Goal: Book appointment/travel/reservation

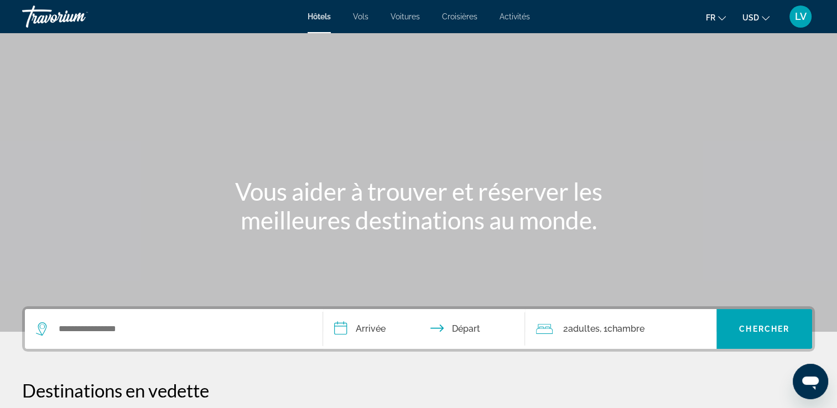
click at [295, 301] on div "Main content" at bounding box center [418, 166] width 837 height 332
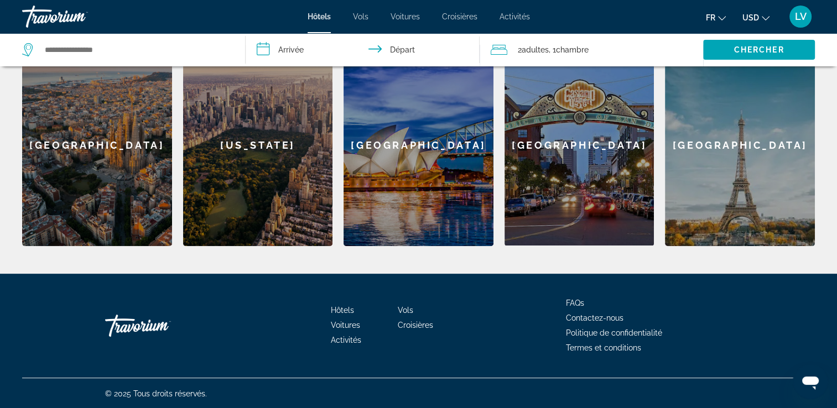
scroll to position [368, 0]
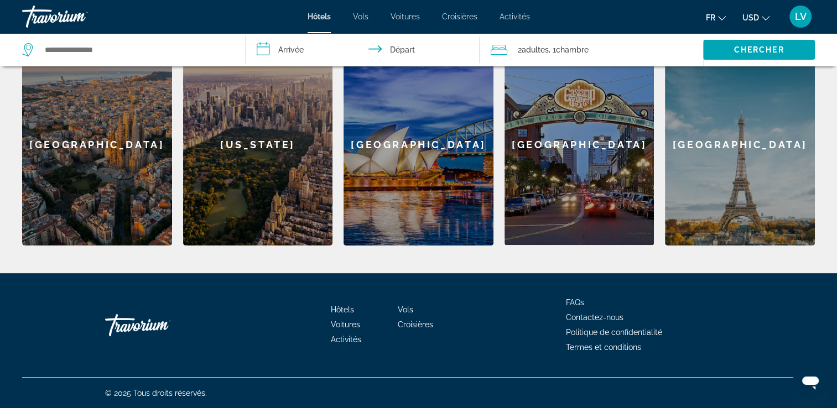
click at [404, 309] on span "Vols" at bounding box center [405, 309] width 15 height 9
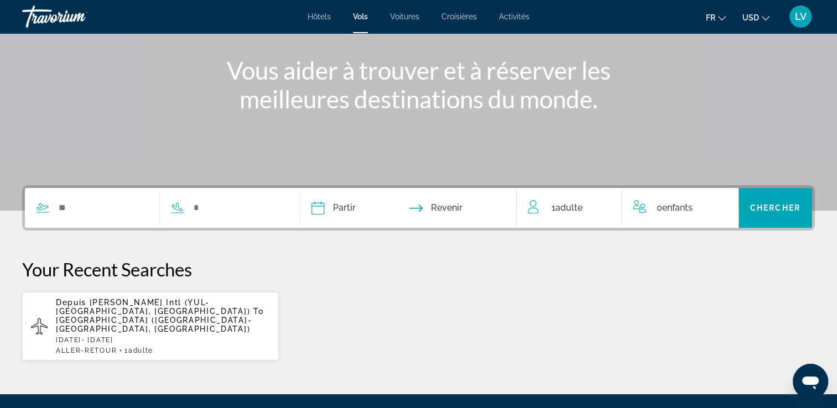
scroll to position [122, 0]
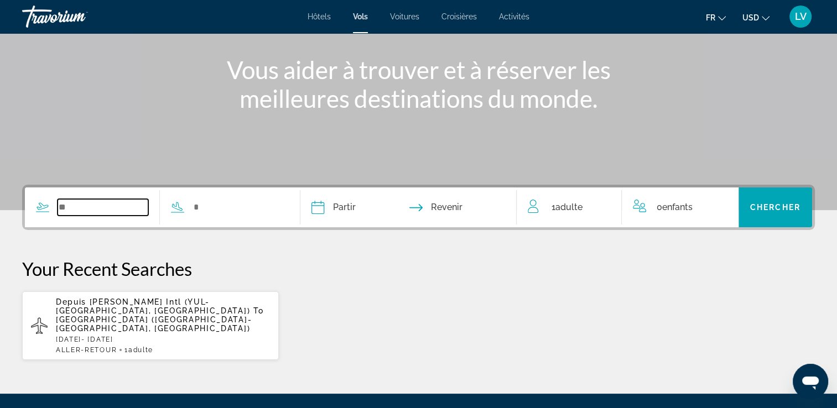
click at [146, 200] on input "Search widget" at bounding box center [103, 207] width 91 height 17
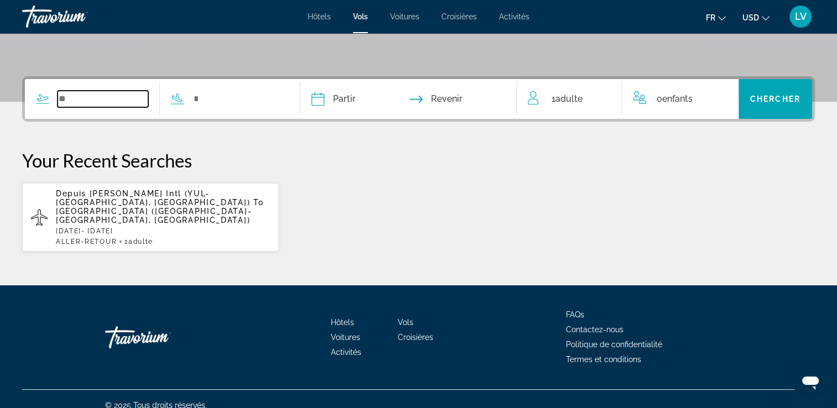
scroll to position [233, 0]
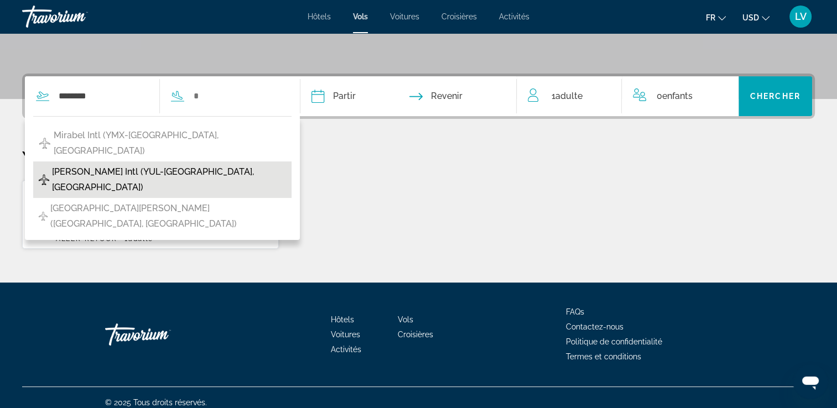
click at [149, 164] on span "Pierre Elliott Trudeau Intl (YUL-Montreal, Canada)" at bounding box center [169, 179] width 234 height 31
type input "**********"
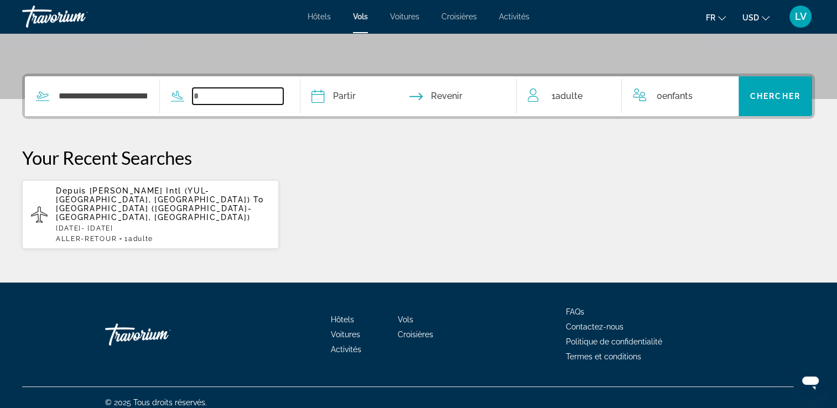
click at [244, 103] on input "Search widget" at bounding box center [237, 96] width 91 height 17
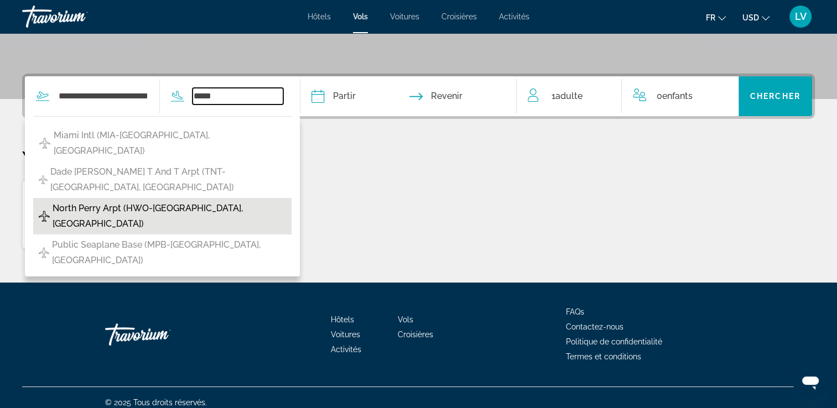
scroll to position [227, 0]
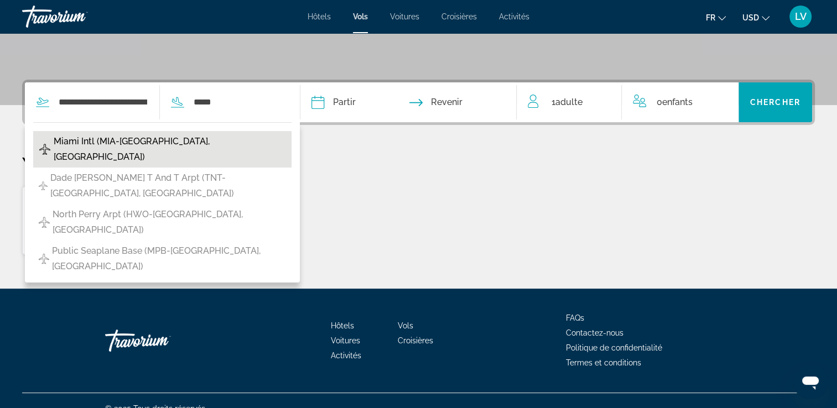
click at [174, 142] on span "Miami Intl (MIA-Miami, United States of America)" at bounding box center [170, 149] width 232 height 31
type input "**********"
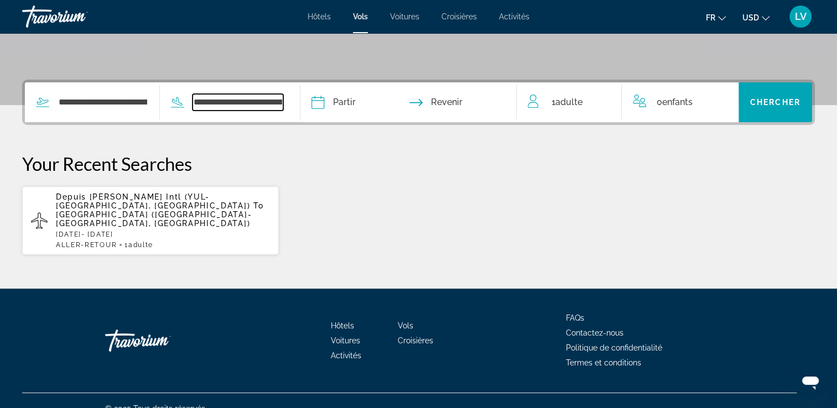
scroll to position [233, 0]
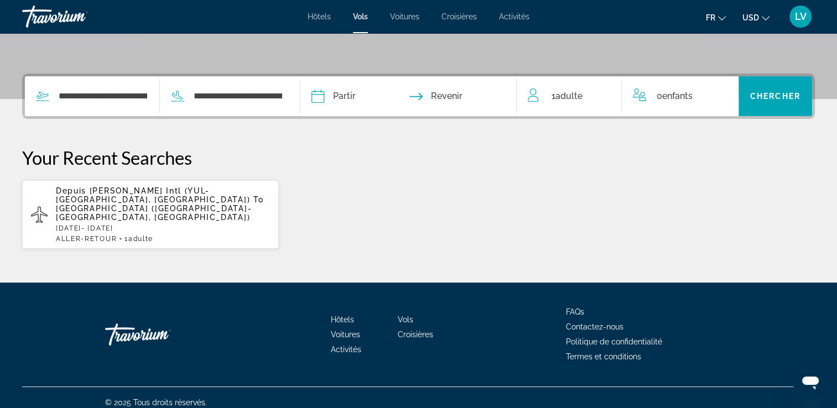
click at [372, 94] on input "Depart date" at bounding box center [362, 97] width 107 height 43
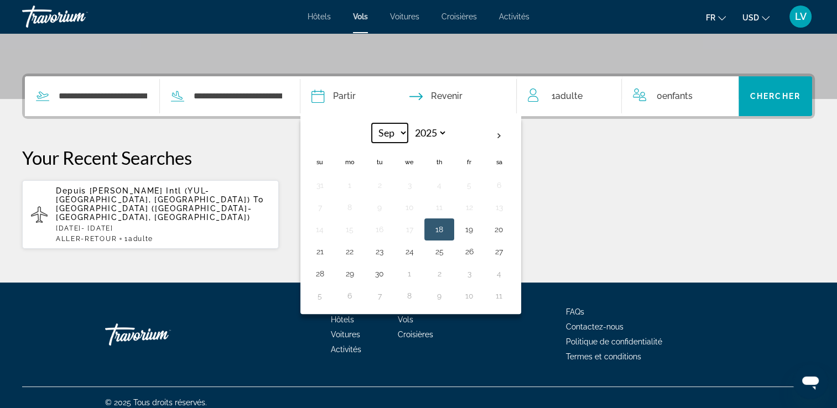
click at [408, 133] on select "*** *** *** *** *** *** *** *** *** *** *** ***" at bounding box center [390, 132] width 36 height 19
click at [390, 123] on select "*** *** *** *** *** *** *** *** *** *** *** ***" at bounding box center [390, 132] width 36 height 19
click at [511, 138] on th "Next month" at bounding box center [499, 136] width 30 height 24
select select "*"
select select "****"
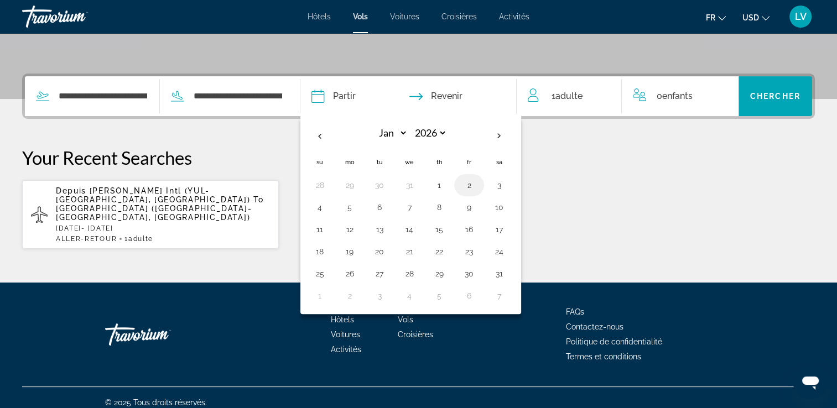
click at [478, 182] on button "2" at bounding box center [469, 184] width 18 height 15
type input "**********"
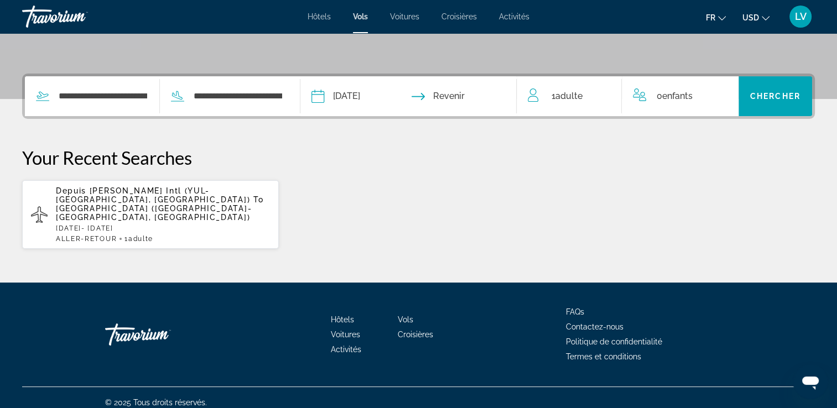
click at [604, 91] on div "1 Adulte Adultes" at bounding box center [574, 95] width 93 height 15
click at [606, 92] on icon "Increment adults" at bounding box center [605, 93] width 10 height 13
click at [721, 88] on icon "Increment children" at bounding box center [722, 93] width 10 height 13
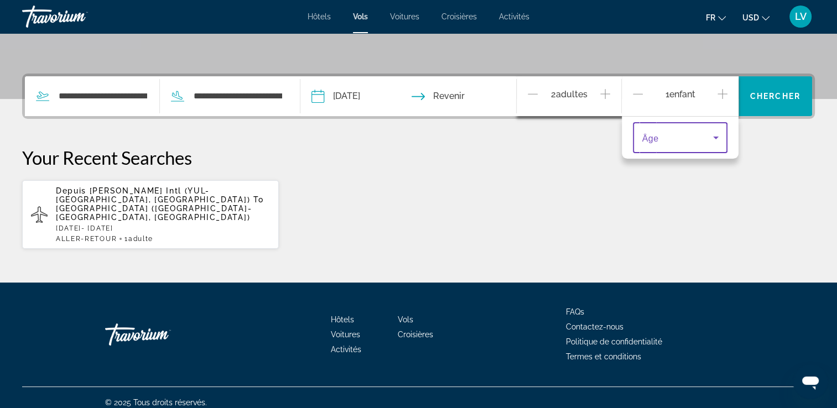
click at [716, 134] on icon "Travelers: 2 adults, 1 child" at bounding box center [715, 137] width 13 height 13
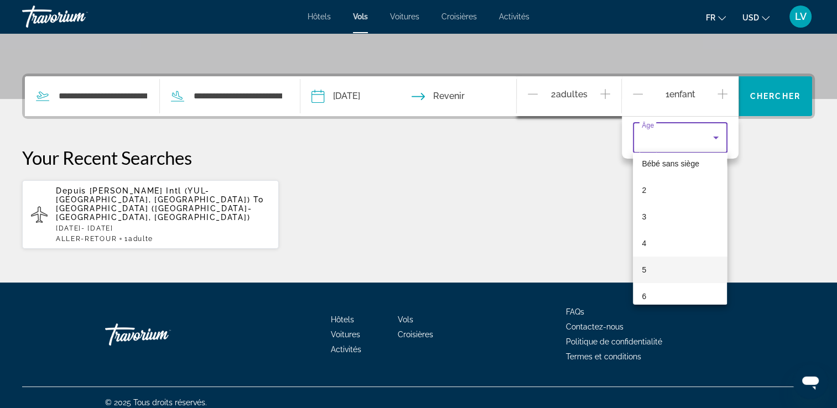
scroll to position [37, 0]
click at [646, 265] on span "5" at bounding box center [643, 265] width 4 height 13
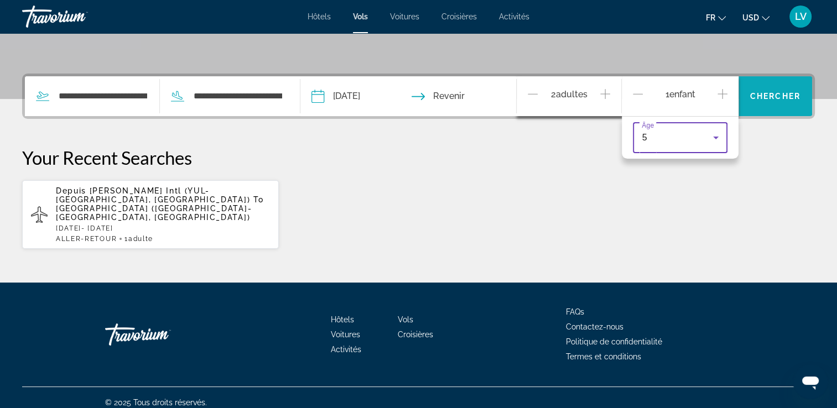
click at [775, 93] on span "Chercher" at bounding box center [775, 96] width 50 height 9
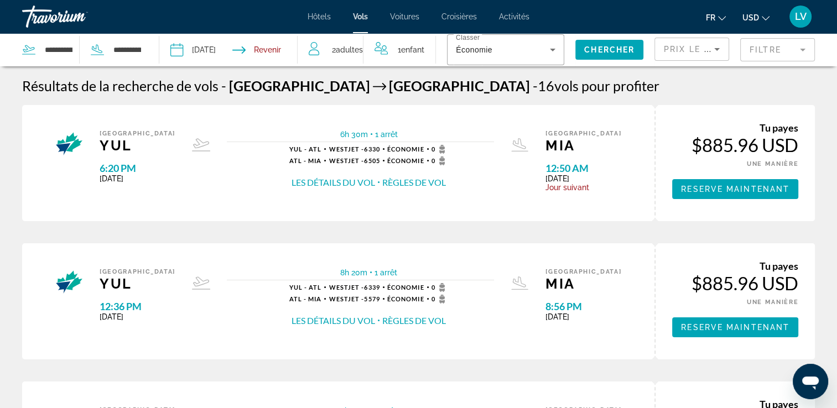
click at [197, 49] on input "Depart date: Jan 2, 2026" at bounding box center [202, 51] width 68 height 36
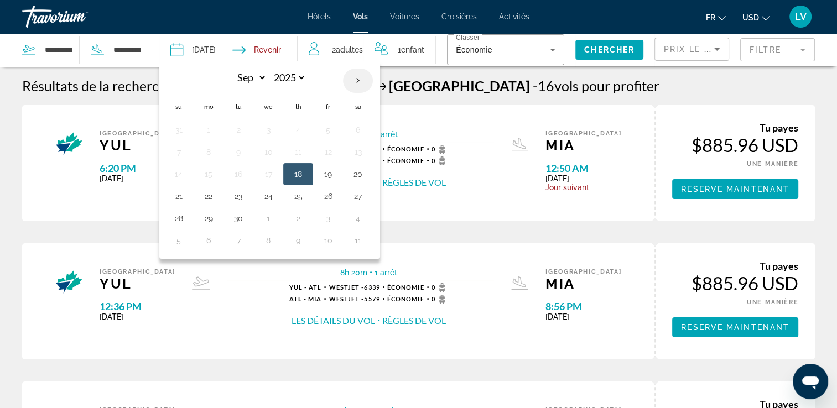
click at [355, 80] on th "Next month" at bounding box center [358, 81] width 30 height 24
select select "**"
click at [352, 174] on button "20" at bounding box center [358, 173] width 18 height 15
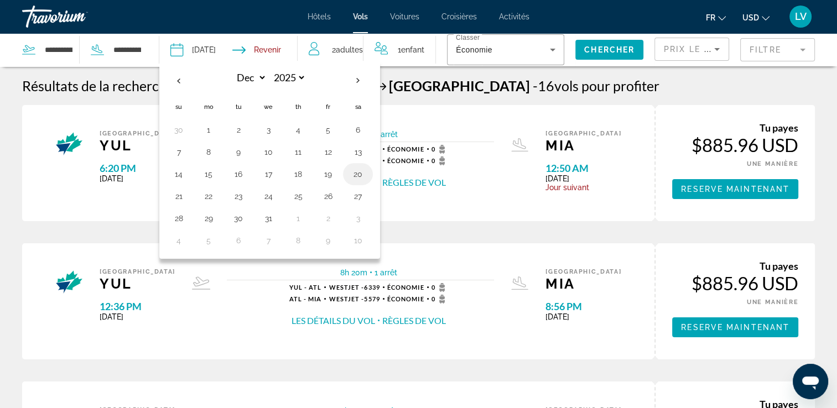
type input "**********"
select select "**"
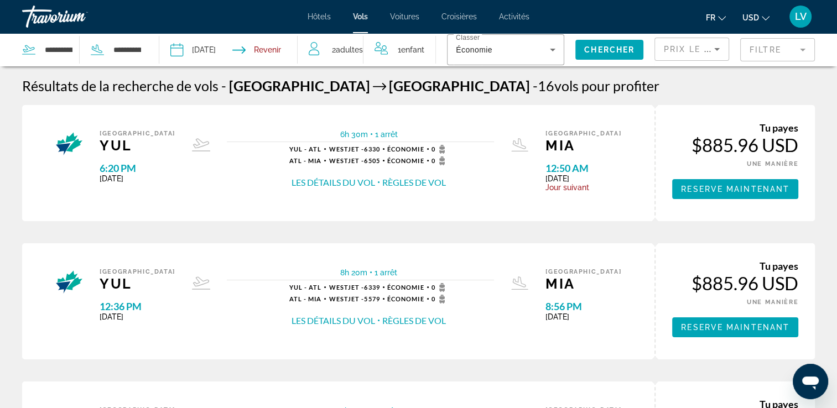
click at [283, 51] on input "Return date" at bounding box center [268, 51] width 68 height 36
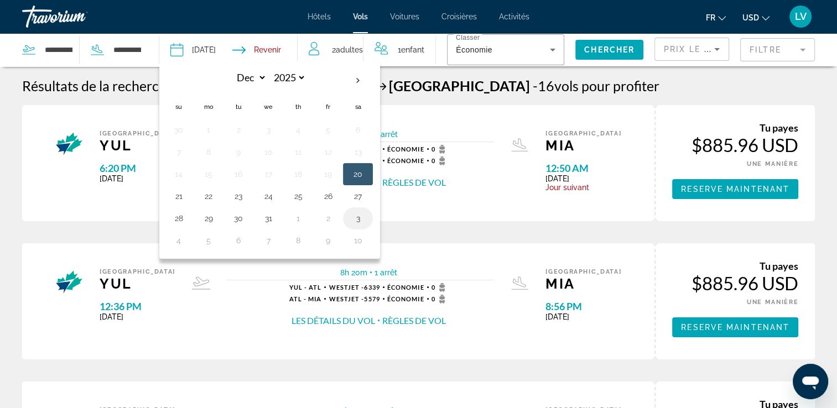
click at [359, 215] on button "3" at bounding box center [358, 218] width 18 height 15
type input "**********"
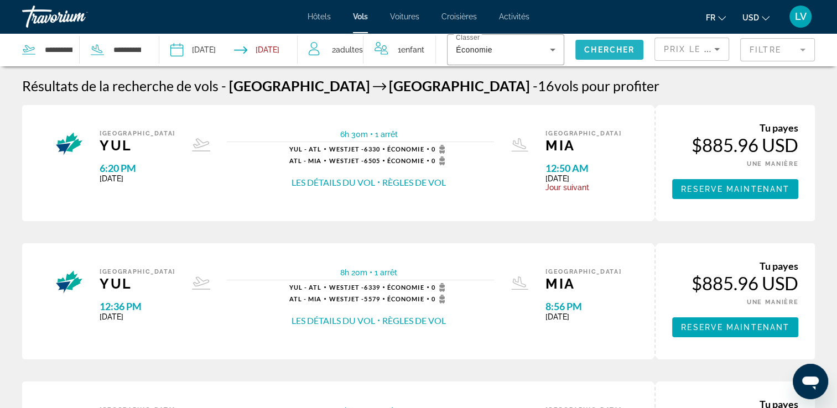
click at [605, 45] on span "Search widget" at bounding box center [609, 49] width 68 height 27
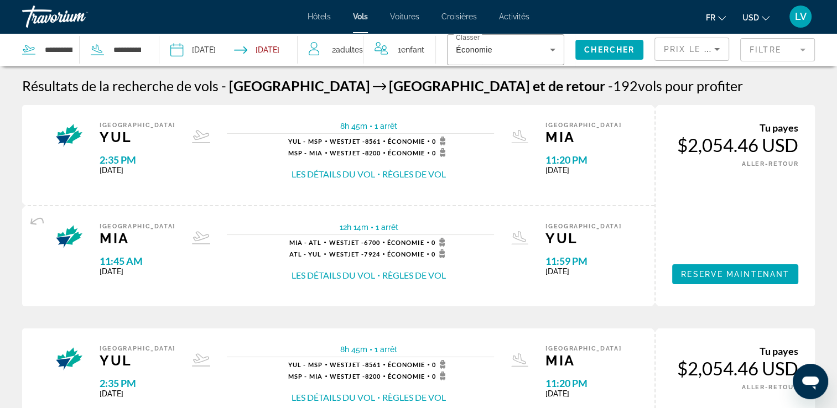
click at [714, 49] on icon "Sort by" at bounding box center [716, 49] width 13 height 13
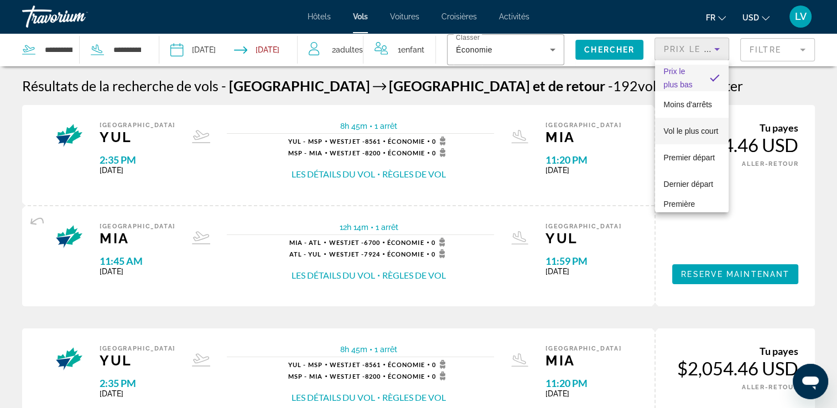
click at [675, 138] on span "Vol le plus court" at bounding box center [691, 130] width 55 height 13
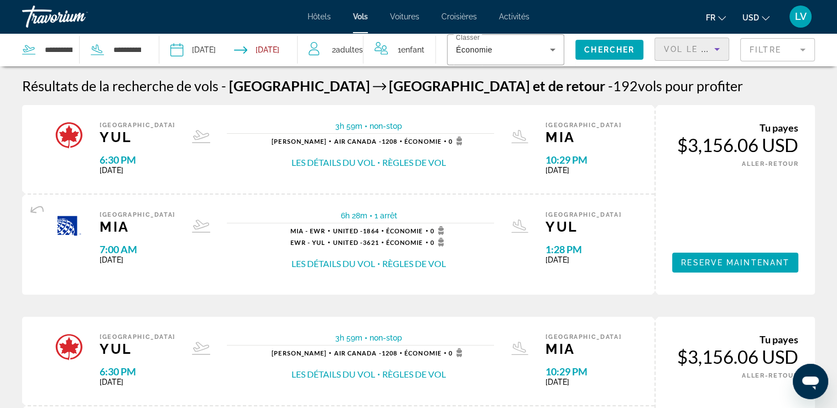
click at [717, 50] on icon "Sort by" at bounding box center [716, 49] width 13 height 13
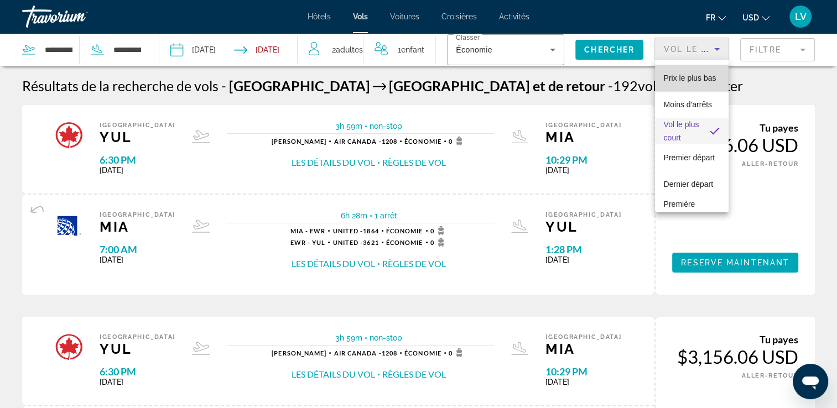
click at [692, 78] on span "Prix ​​le plus bas" at bounding box center [690, 77] width 53 height 13
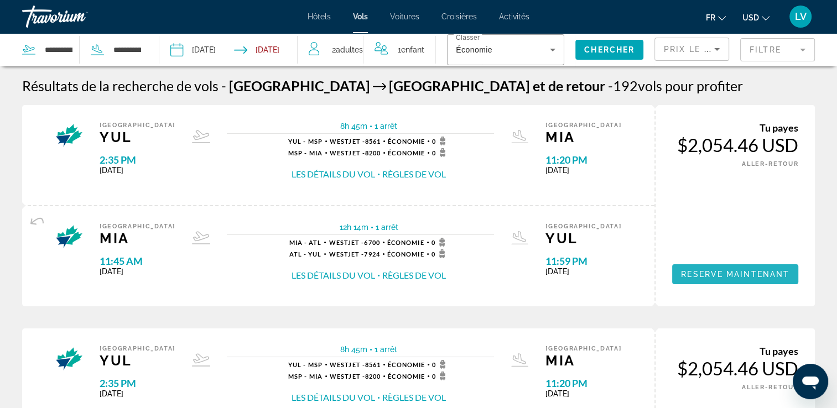
click at [706, 270] on span "Reserve maintenant" at bounding box center [735, 274] width 108 height 9
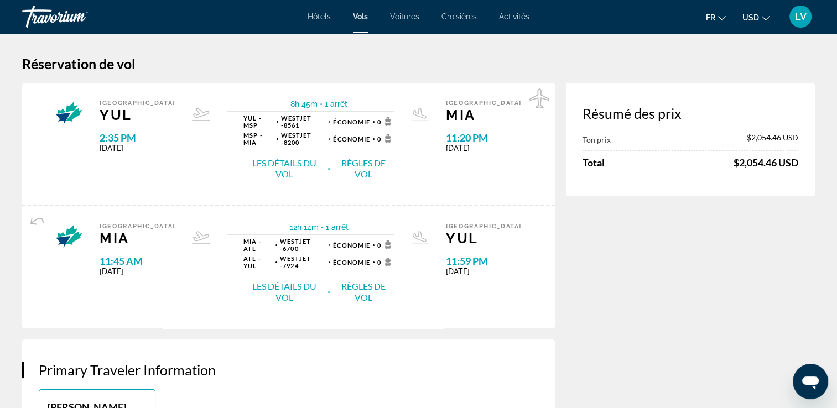
click at [518, 16] on span "Activités" at bounding box center [514, 16] width 30 height 9
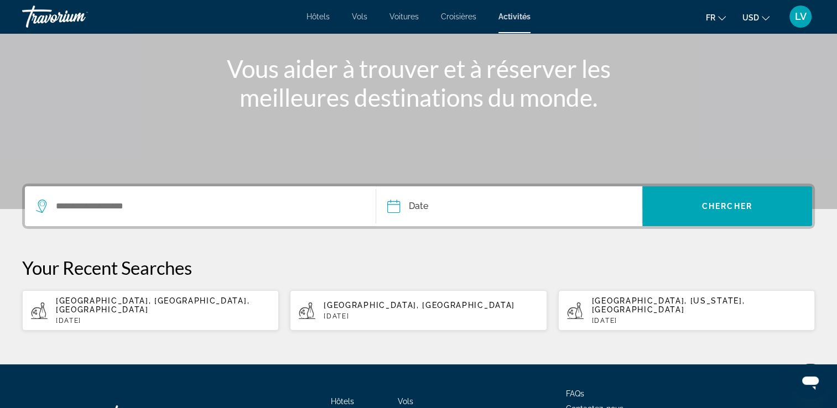
scroll to position [124, 0]
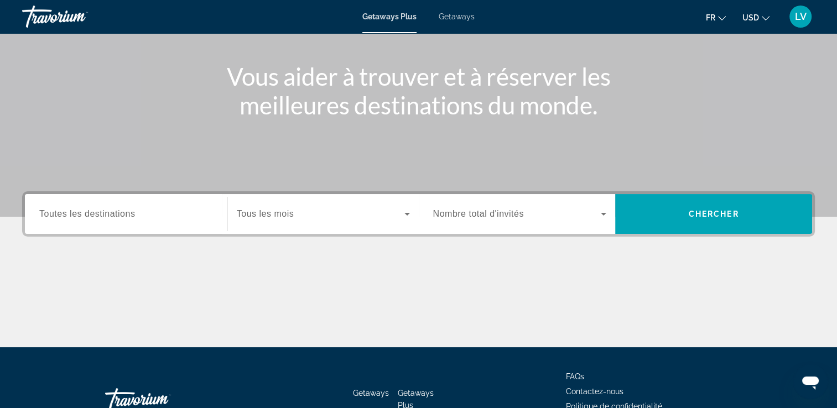
scroll to position [189, 0]
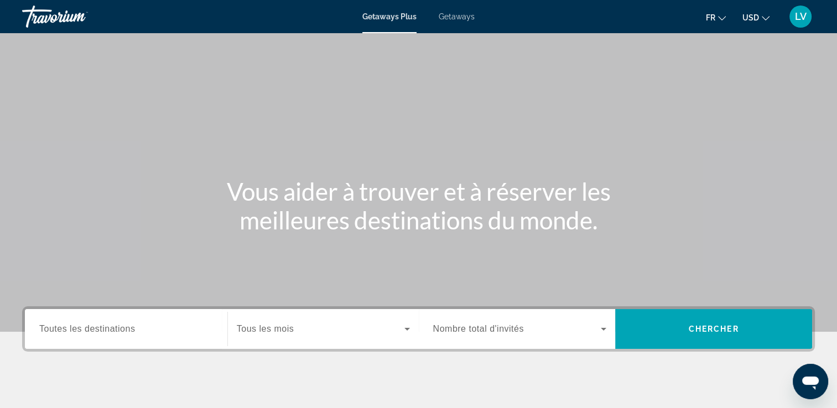
click at [467, 19] on span "Getaways" at bounding box center [456, 16] width 36 height 9
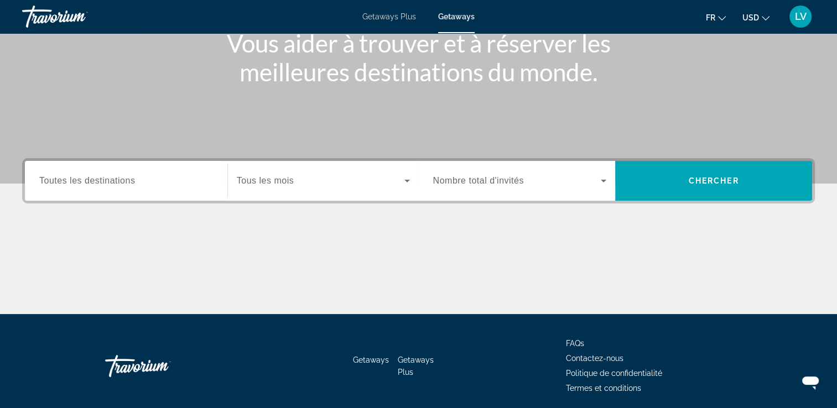
scroll to position [189, 0]
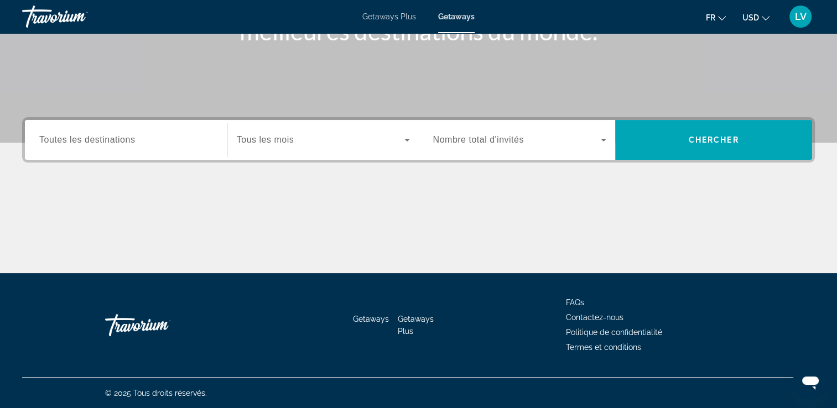
click at [411, 324] on li "Getaways Plus" at bounding box center [420, 324] width 45 height 24
click at [411, 315] on span "Getaways Plus" at bounding box center [416, 325] width 36 height 21
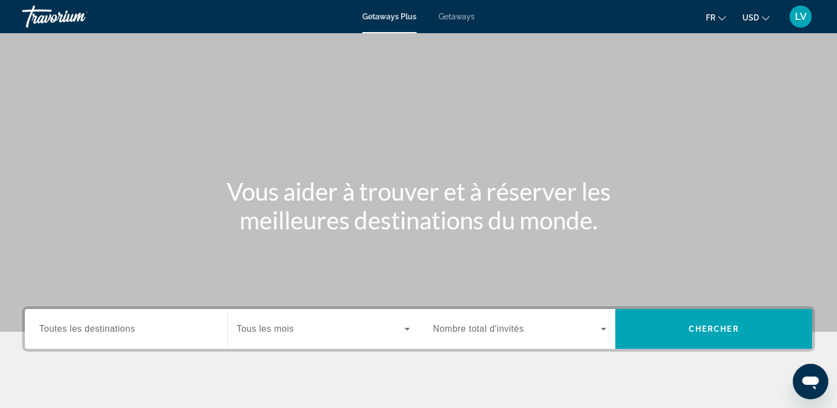
click at [124, 328] on span "Toutes les destinations" at bounding box center [87, 328] width 96 height 9
click at [124, 328] on input "Destination Toutes les destinations" at bounding box center [126, 329] width 174 height 13
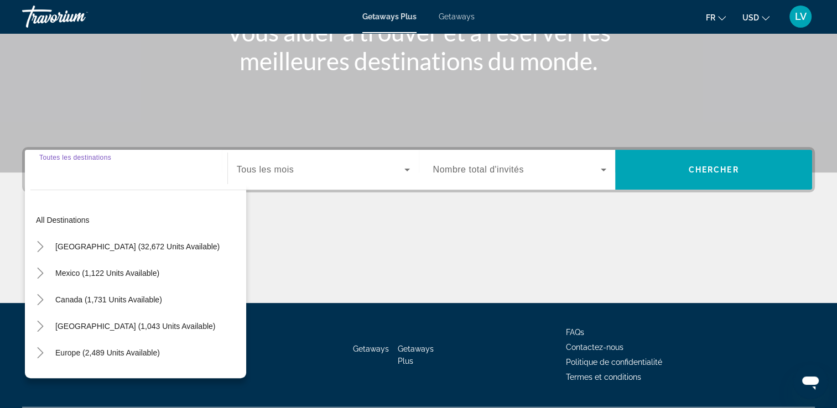
scroll to position [189, 0]
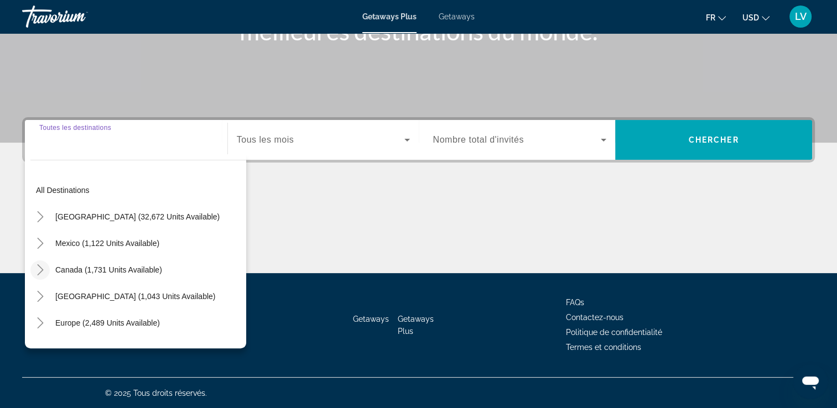
click at [42, 273] on icon "Toggle Canada (1,731 units available)" at bounding box center [40, 269] width 11 height 11
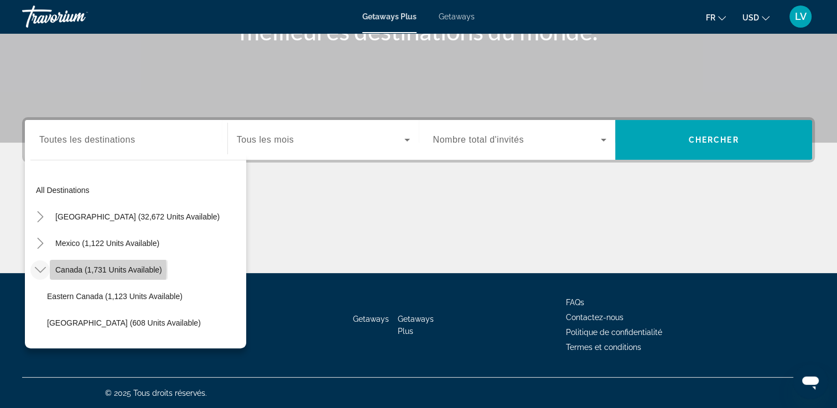
click at [86, 269] on span "Canada (1,731 units available)" at bounding box center [108, 269] width 107 height 9
type input "**********"
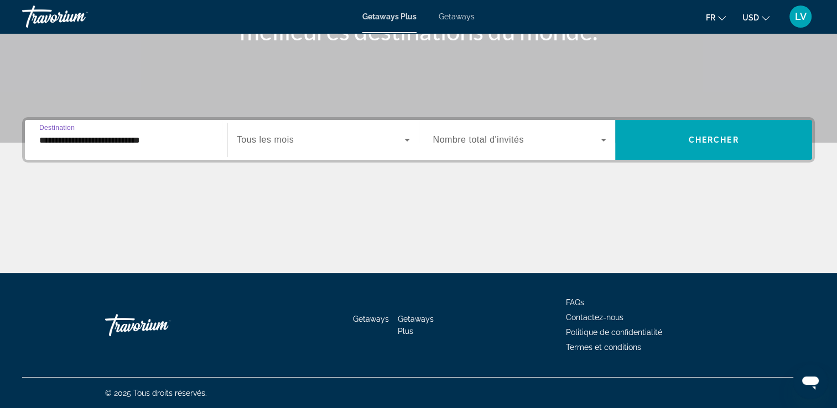
click at [330, 140] on span "Search widget" at bounding box center [321, 139] width 168 height 13
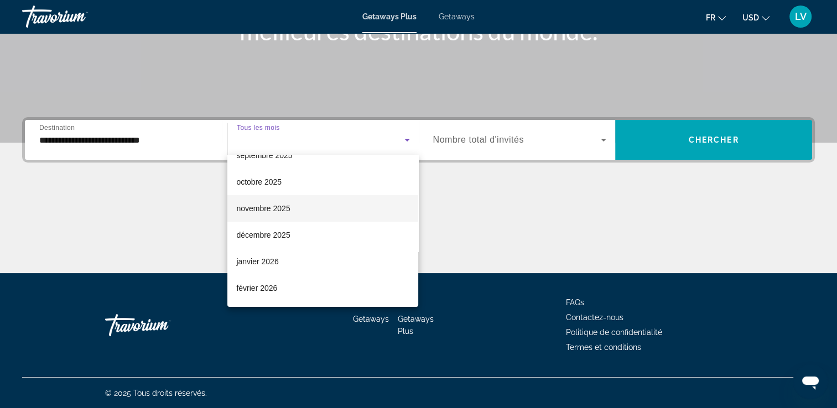
scroll to position [44, 0]
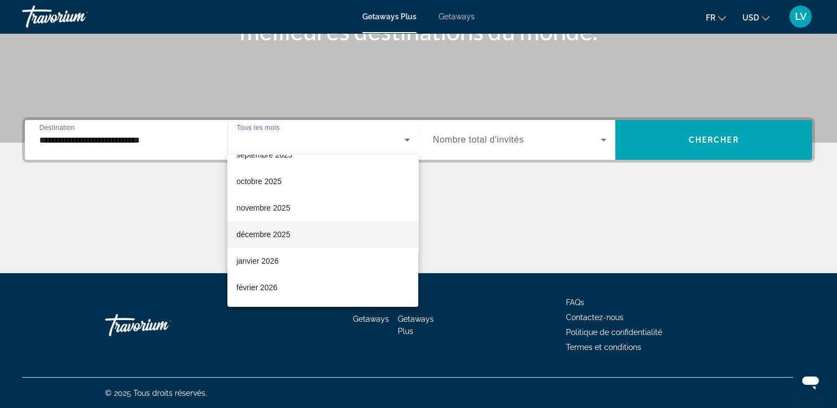
click at [267, 233] on span "décembre 2025" at bounding box center [263, 234] width 54 height 13
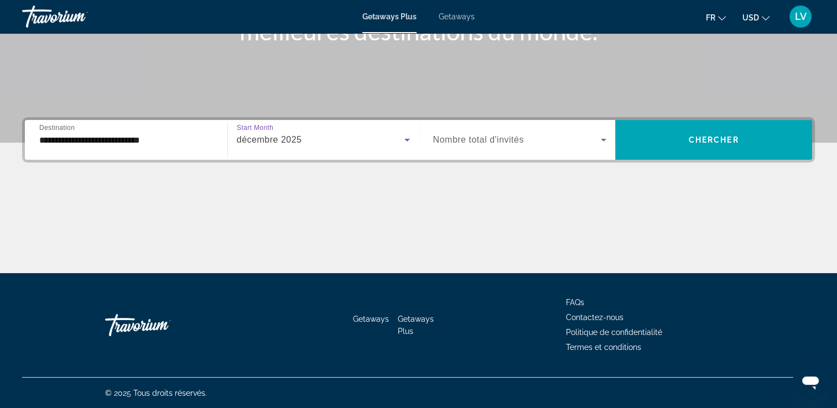
click at [507, 150] on div "Search widget" at bounding box center [520, 139] width 174 height 31
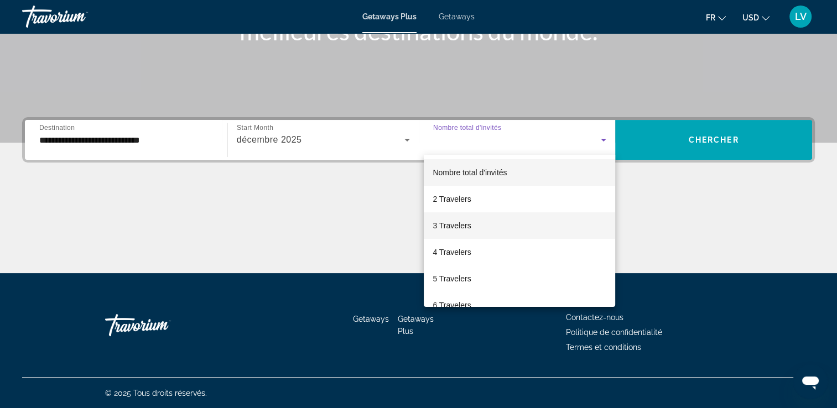
click at [466, 216] on mat-option "3 Travelers" at bounding box center [519, 225] width 191 height 27
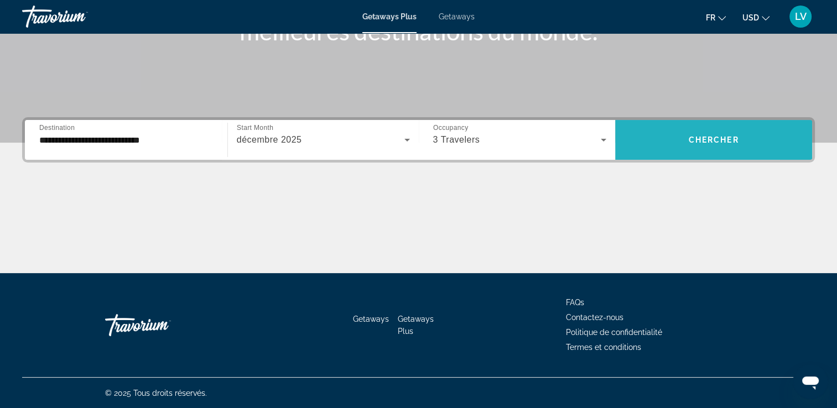
click at [656, 137] on span "Search widget" at bounding box center [713, 140] width 197 height 27
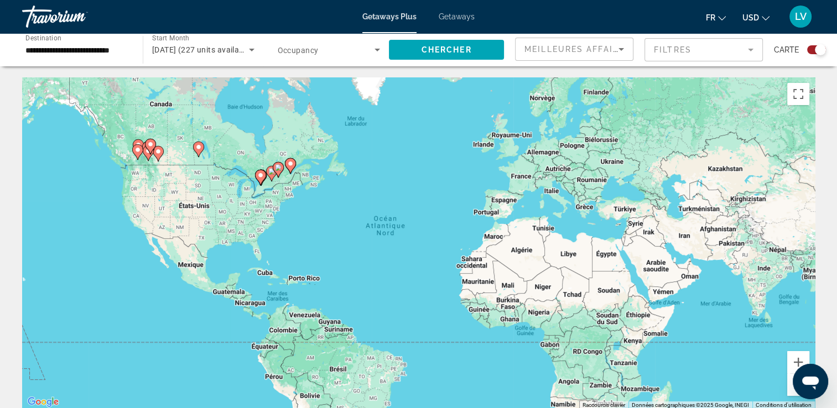
click at [285, 133] on div "Pour activer le glissement avec le clavier, appuyez sur Alt+Entrée. Une fois ce…" at bounding box center [418, 243] width 792 height 332
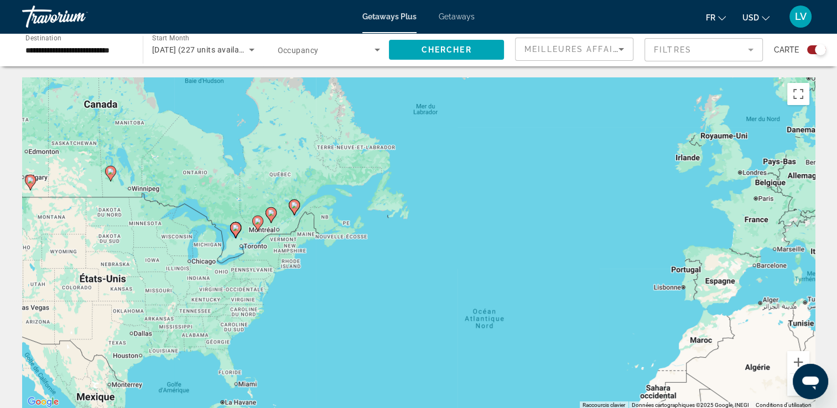
click at [299, 185] on div "Pour activer le glissement avec le clavier, appuyez sur Alt+Entrée. Une fois ce…" at bounding box center [418, 243] width 792 height 332
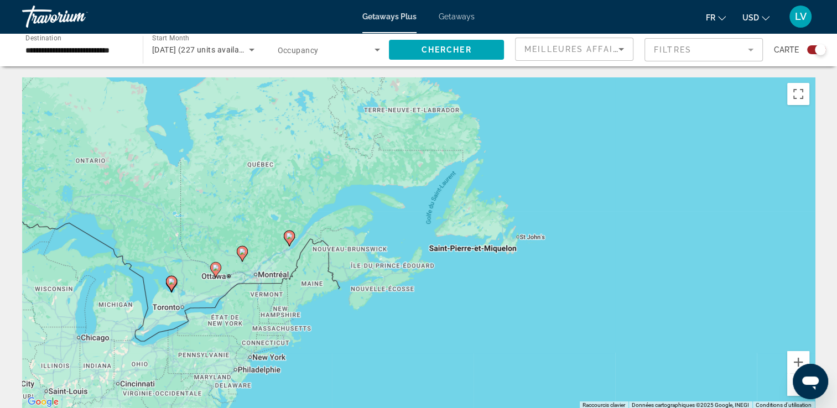
click at [305, 211] on div "Pour activer le glissement avec le clavier, appuyez sur Alt+Entrée. Une fois ce…" at bounding box center [418, 243] width 792 height 332
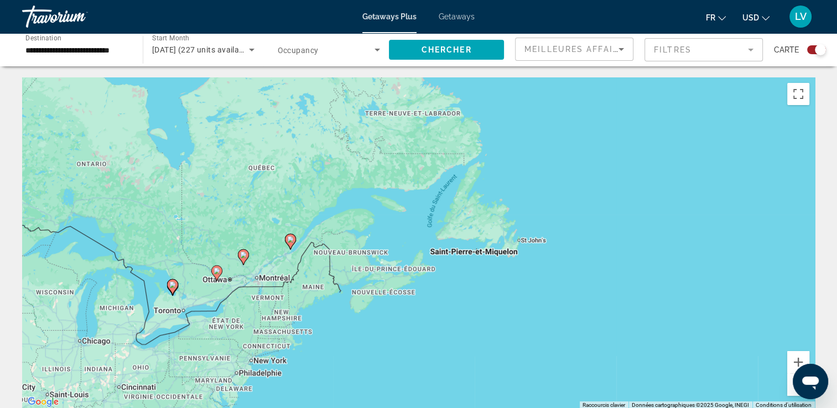
click at [305, 211] on div "Pour activer le glissement avec le clavier, appuyez sur Alt+Entrée. Une fois ce…" at bounding box center [418, 243] width 792 height 332
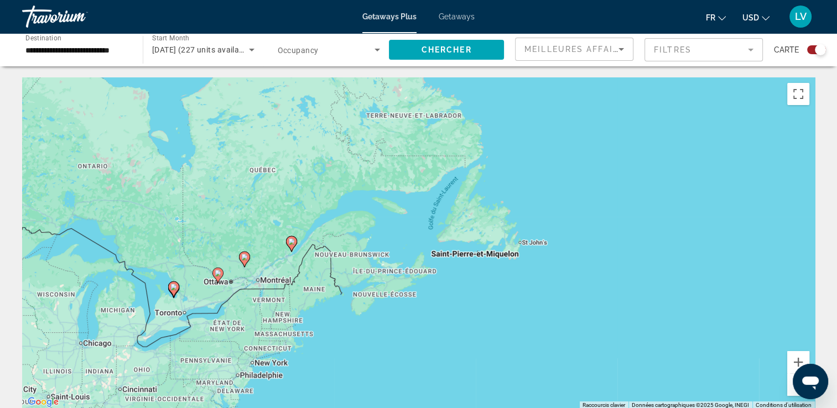
click at [257, 228] on div "Pour activer le glissement avec le clavier, appuyez sur Alt+Entrée. Une fois ce…" at bounding box center [418, 243] width 792 height 332
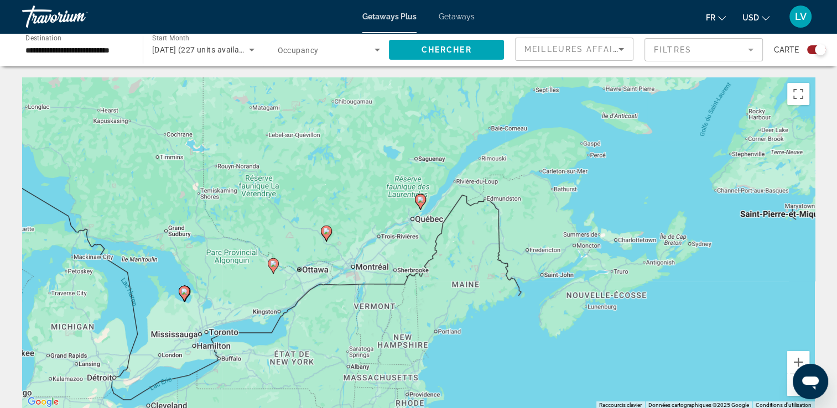
drag, startPoint x: 251, startPoint y: 231, endPoint x: 346, endPoint y: 165, distance: 115.7
click at [346, 165] on div "Pour activer le glissement avec le clavier, appuyez sur Alt+Entrée. Une fois ce…" at bounding box center [418, 243] width 792 height 332
click at [327, 187] on div "Pour activer le glissement avec le clavier, appuyez sur Alt+Entrée. Une fois ce…" at bounding box center [418, 243] width 792 height 332
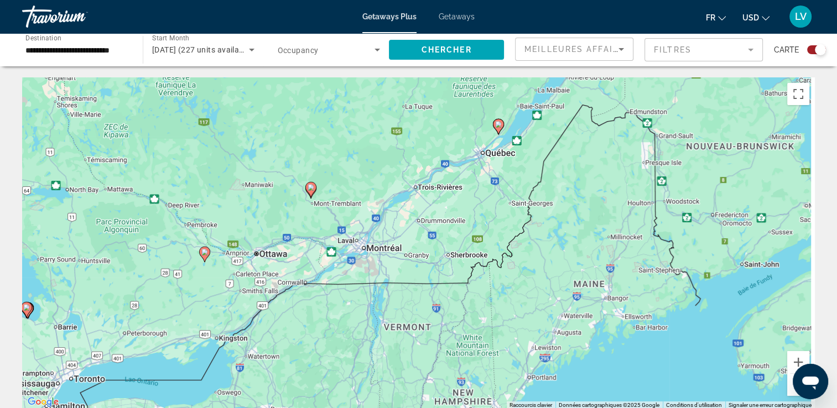
drag, startPoint x: 321, startPoint y: 211, endPoint x: 301, endPoint y: 109, distance: 104.1
click at [301, 109] on div "Pour activer le glissement avec le clavier, appuyez sur Alt+Entrée. Une fois ce…" at bounding box center [418, 243] width 792 height 332
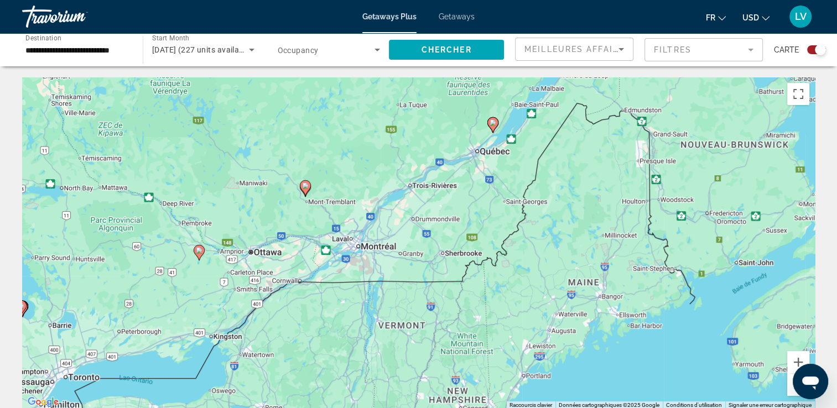
click at [343, 159] on div "Pour activer le glissement avec le clavier, appuyez sur Alt+Entrée. Une fois ce…" at bounding box center [418, 243] width 792 height 332
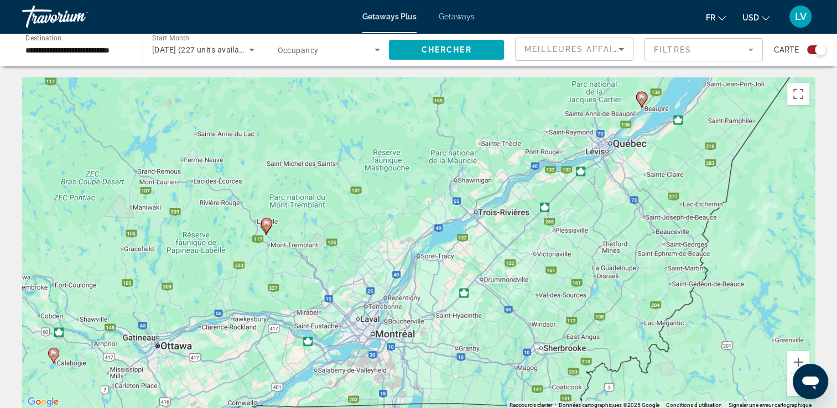
click at [305, 224] on div "Pour activer le glissement avec le clavier, appuyez sur Alt+Entrée. Une fois ce…" at bounding box center [418, 243] width 792 height 332
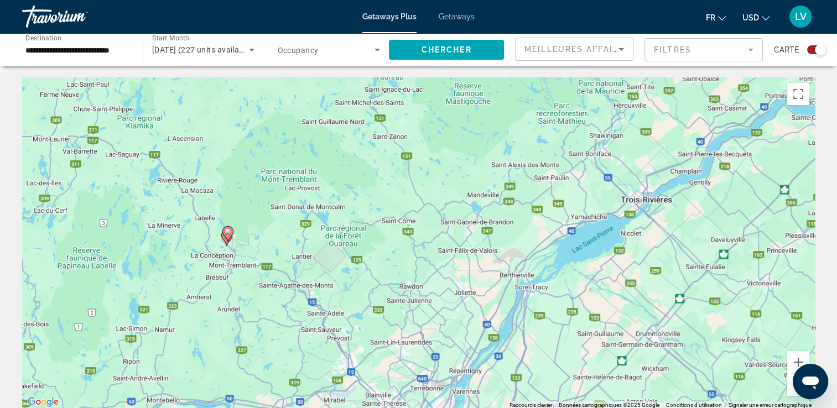
click at [201, 244] on div "Pour activer le glissement avec le clavier, appuyez sur Alt+Entrée. Une fois ce…" at bounding box center [418, 243] width 792 height 332
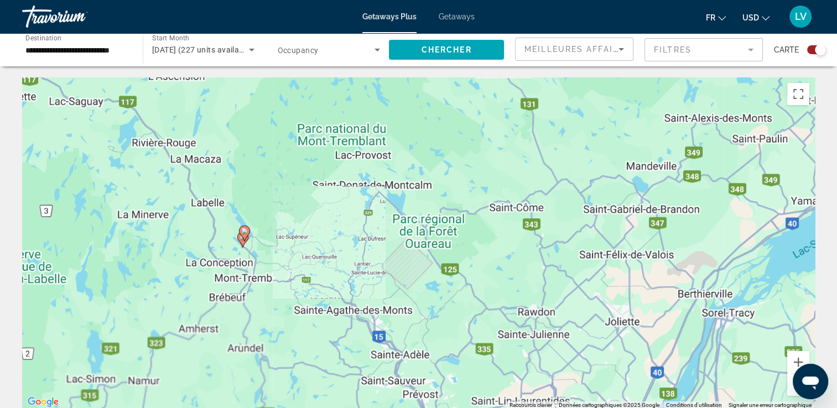
click at [201, 244] on div "Pour activer le glissement avec le clavier, appuyez sur Alt+Entrée. Une fois ce…" at bounding box center [418, 243] width 792 height 332
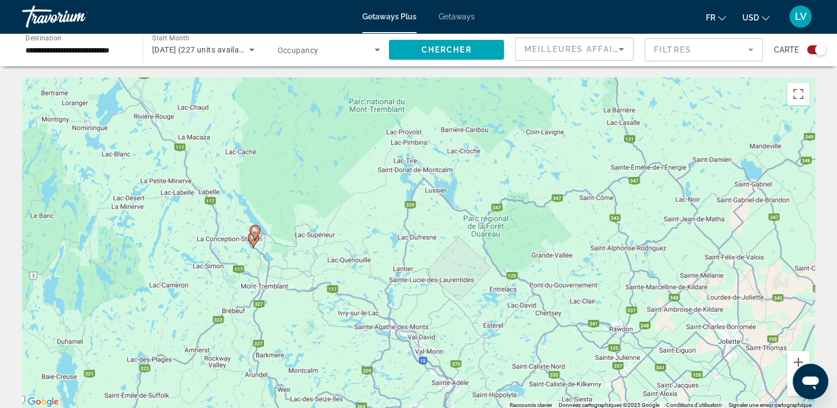
click at [202, 244] on div "Pour activer le glissement avec le clavier, appuyez sur Alt+Entrée. Une fois ce…" at bounding box center [418, 243] width 792 height 332
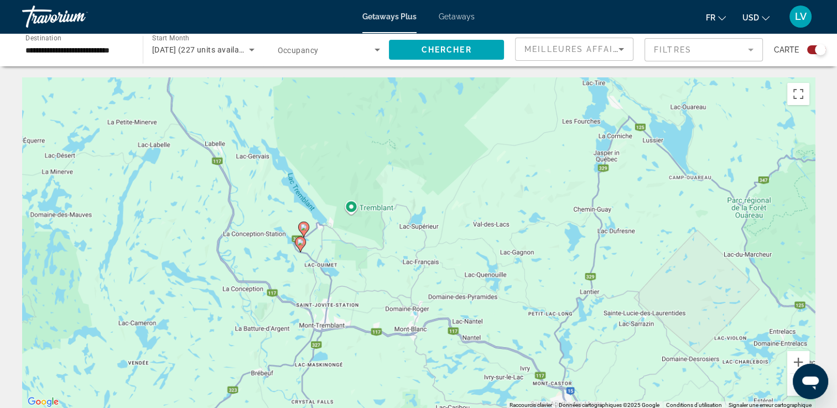
click at [212, 259] on div "Pour activer le glissement avec le clavier, appuyez sur Alt+Entrée. Une fois ce…" at bounding box center [418, 243] width 792 height 332
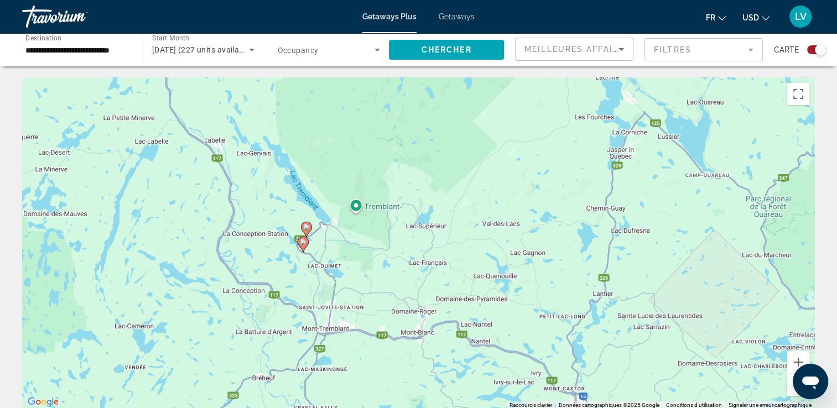
click at [216, 260] on div "Pour activer le glissement avec le clavier, appuyez sur Alt+Entrée. Une fois ce…" at bounding box center [418, 243] width 792 height 332
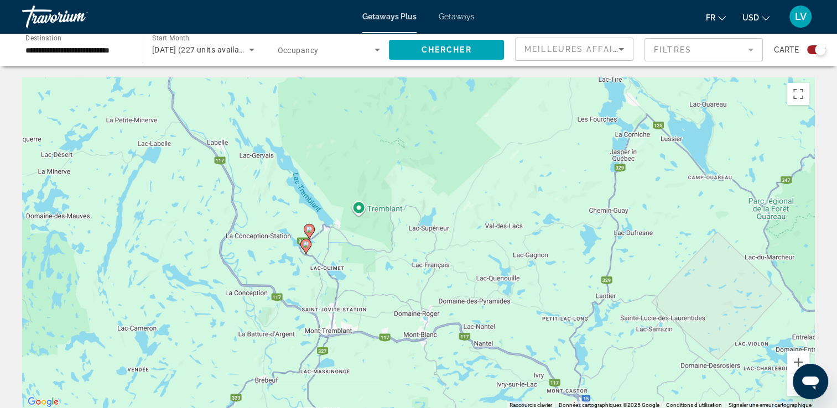
click at [218, 260] on div "Pour activer le glissement avec le clavier, appuyez sur Alt+Entrée. Une fois ce…" at bounding box center [418, 243] width 792 height 332
click at [310, 234] on icon "Main content" at bounding box center [309, 231] width 10 height 14
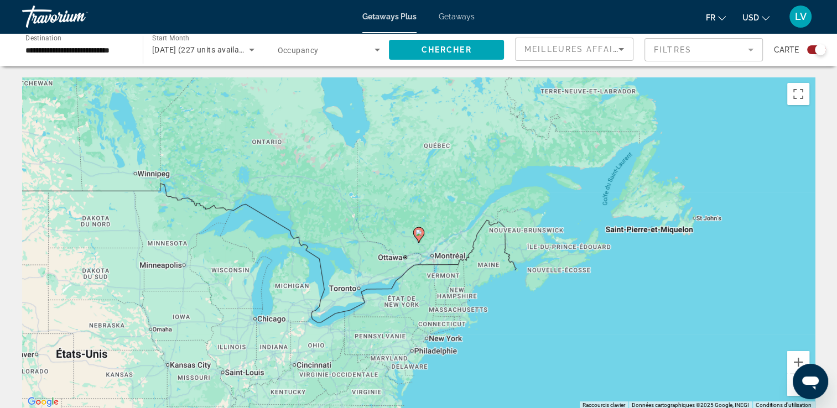
click at [407, 239] on div "Pour naviguer, appuyez sur les touches fléchées. Pour activer le glissement ave…" at bounding box center [418, 243] width 792 height 332
click at [417, 236] on image "Main content" at bounding box center [418, 232] width 7 height 7
type input "**********"
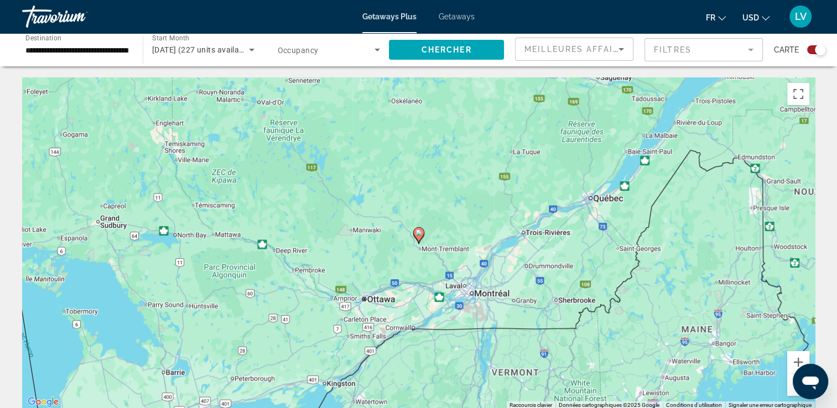
click at [417, 237] on icon "Main content" at bounding box center [418, 235] width 10 height 14
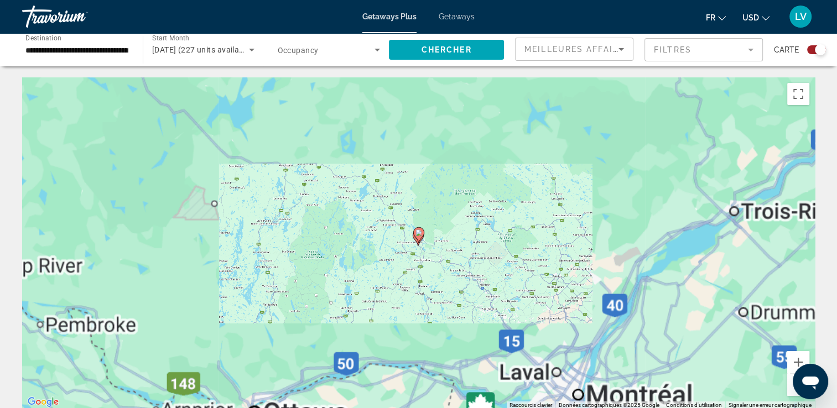
click at [417, 237] on icon "Main content" at bounding box center [418, 235] width 10 height 14
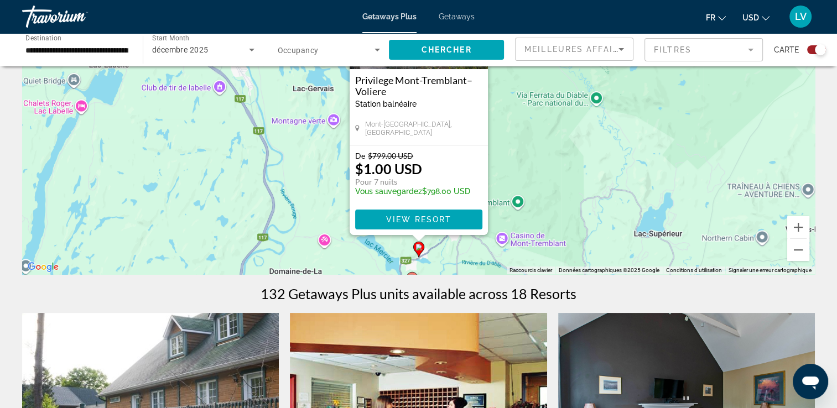
scroll to position [133, 0]
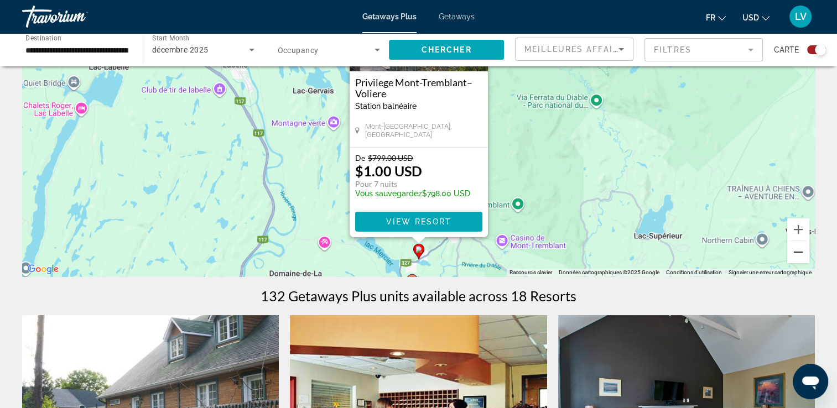
click at [797, 251] on button "Zoom arrière" at bounding box center [798, 252] width 22 height 22
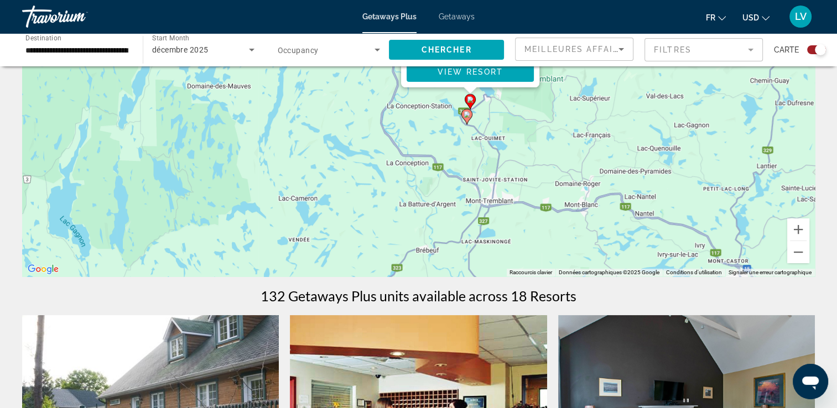
drag, startPoint x: 513, startPoint y: 218, endPoint x: 564, endPoint y: 147, distance: 87.9
click at [564, 147] on div "Pour activer le glissement avec le clavier, appuyez sur Alt+Entrée. Une fois ce…" at bounding box center [418, 111] width 792 height 332
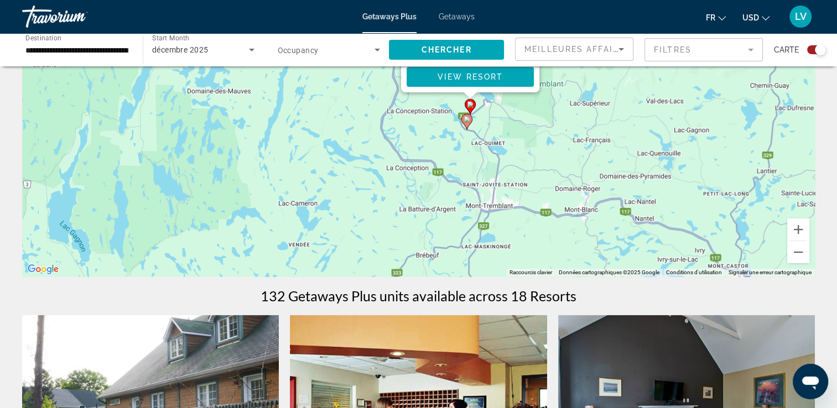
click at [466, 123] on icon "Main content" at bounding box center [466, 121] width 10 height 14
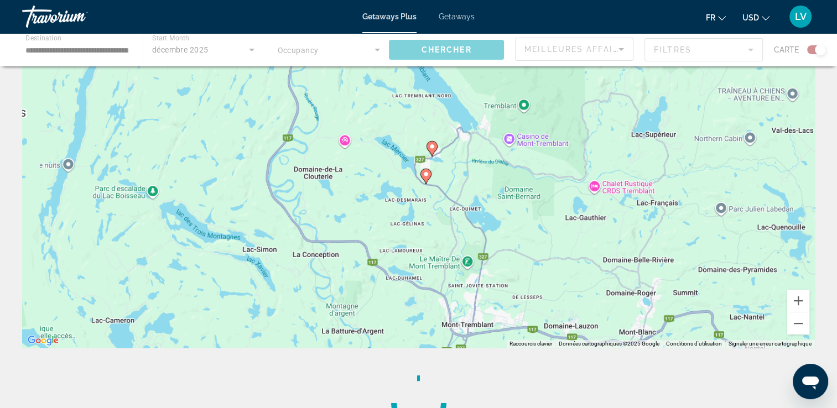
scroll to position [0, 0]
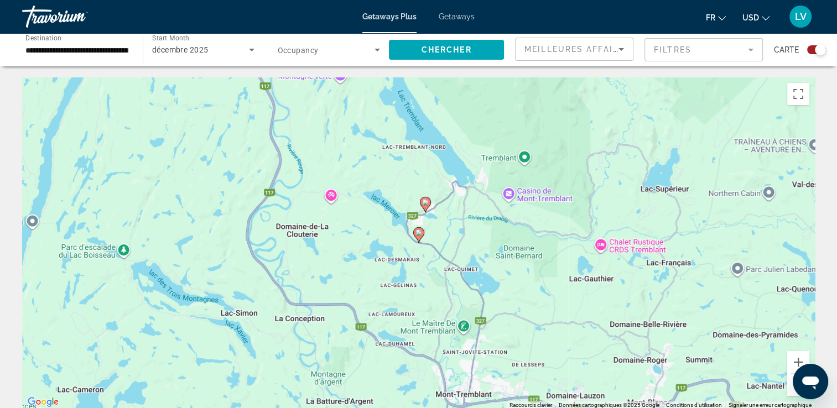
click at [420, 234] on image "Main content" at bounding box center [418, 232] width 7 height 7
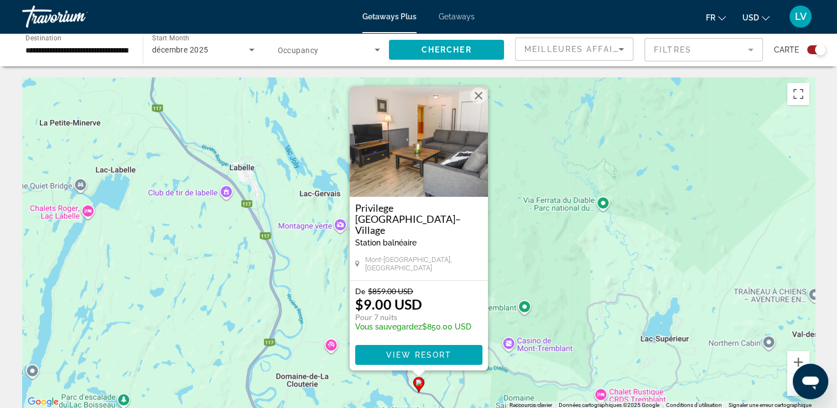
click at [436, 231] on h3 "Privilege Mont-Tremblant–Village" at bounding box center [418, 218] width 127 height 33
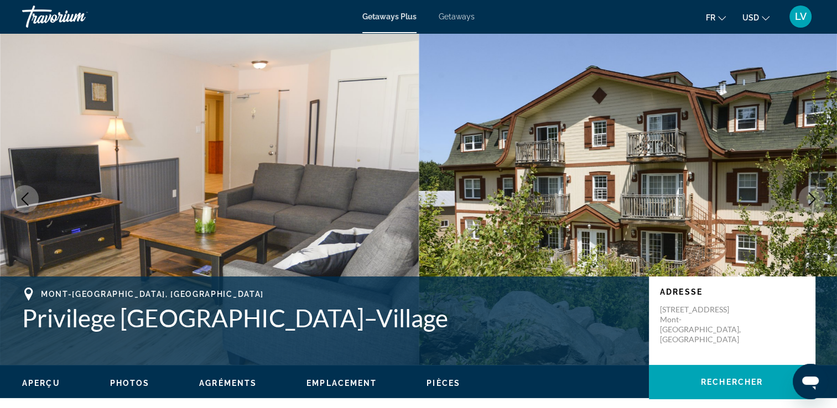
click at [455, 18] on span "Getaways" at bounding box center [456, 16] width 36 height 9
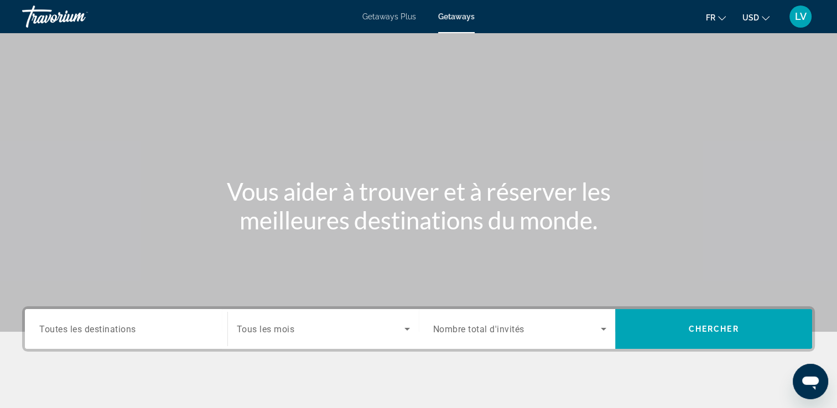
click at [387, 18] on span "Getaways Plus" at bounding box center [389, 16] width 54 height 9
click at [128, 343] on div "Search widget" at bounding box center [126, 330] width 174 height 32
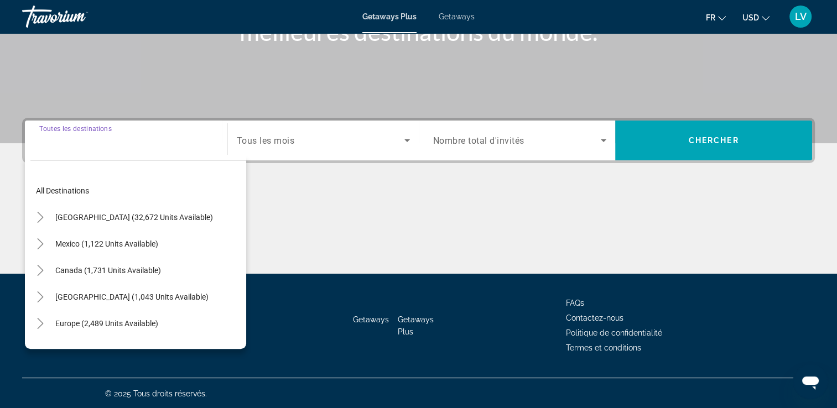
scroll to position [189, 0]
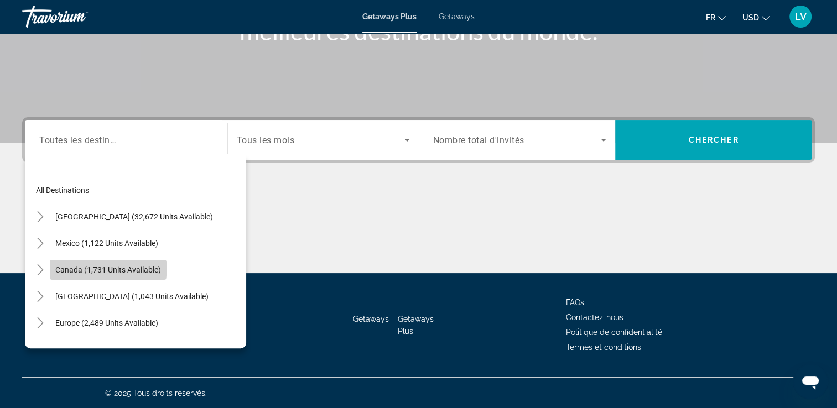
click at [71, 261] on span "Search widget" at bounding box center [108, 270] width 117 height 27
type input "**********"
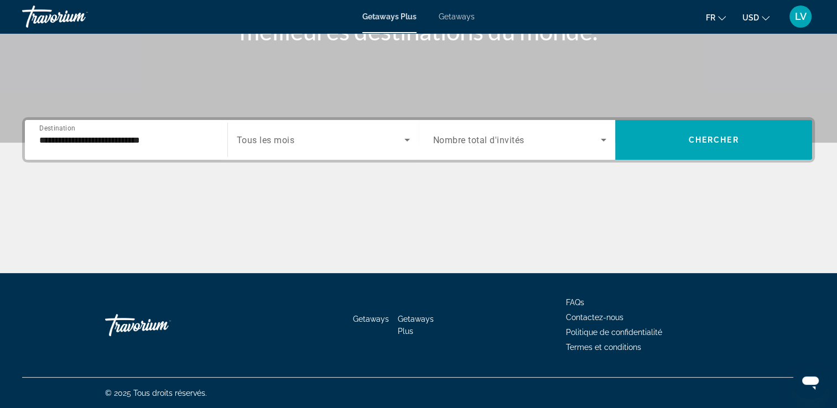
click at [293, 147] on div "Search widget" at bounding box center [323, 139] width 173 height 31
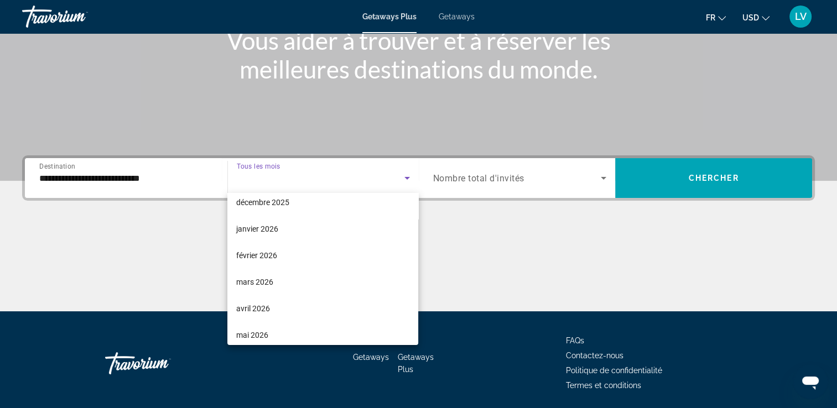
scroll to position [118, 0]
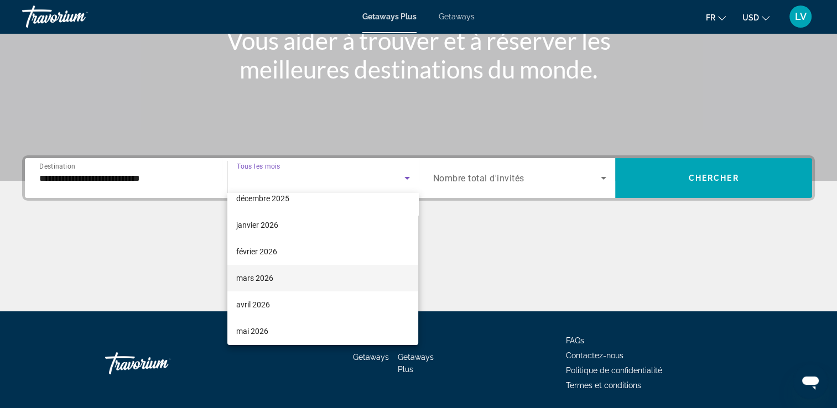
click at [255, 280] on span "mars 2026" at bounding box center [254, 278] width 37 height 13
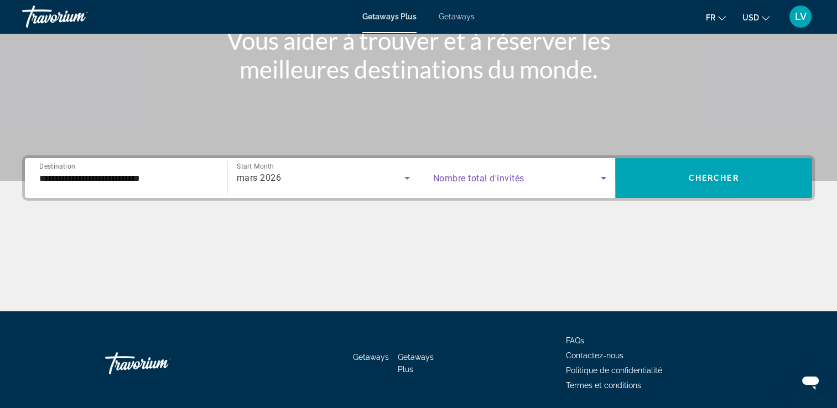
click at [533, 182] on span "Search widget" at bounding box center [517, 177] width 168 height 13
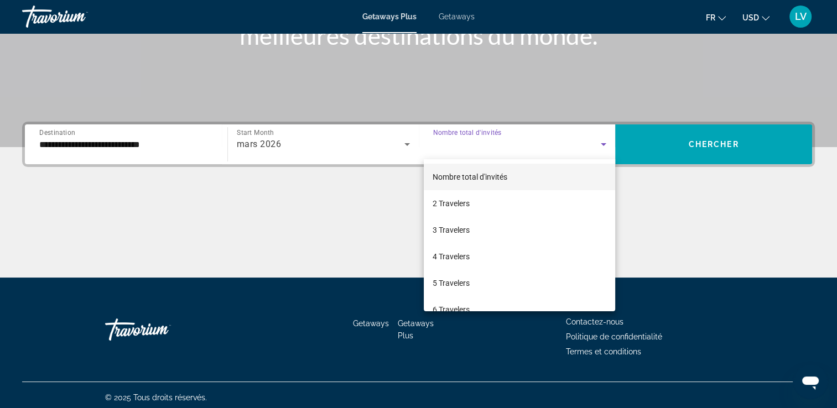
scroll to position [189, 0]
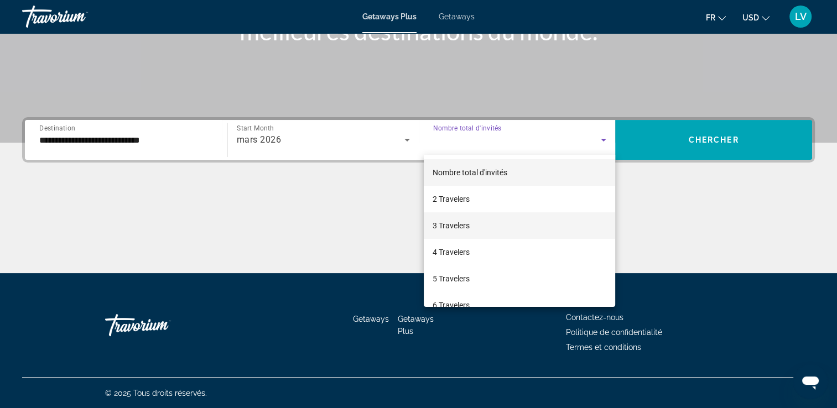
click at [458, 223] on span "3 Travelers" at bounding box center [450, 225] width 37 height 13
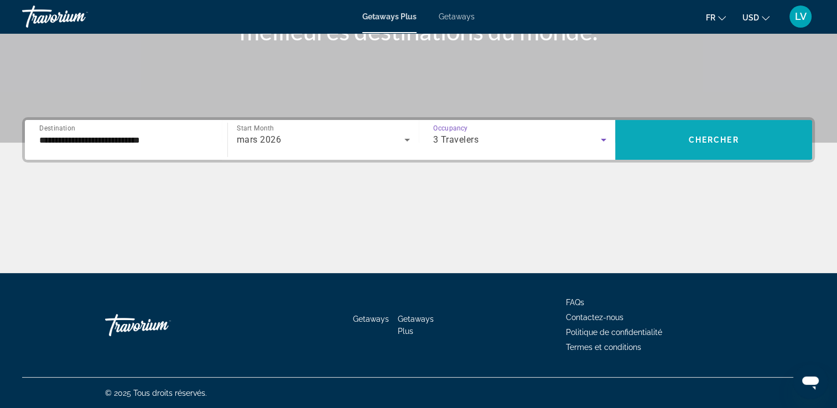
click at [713, 139] on span "Chercher" at bounding box center [713, 139] width 50 height 9
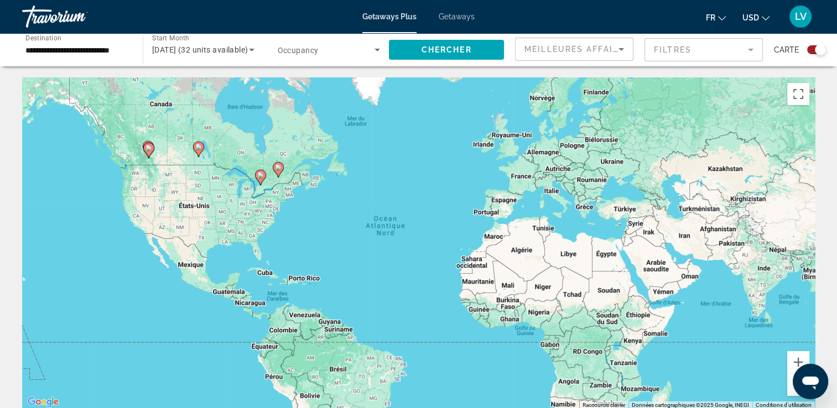
click at [281, 171] on gmp-advanced-marker "Main content" at bounding box center [278, 169] width 11 height 17
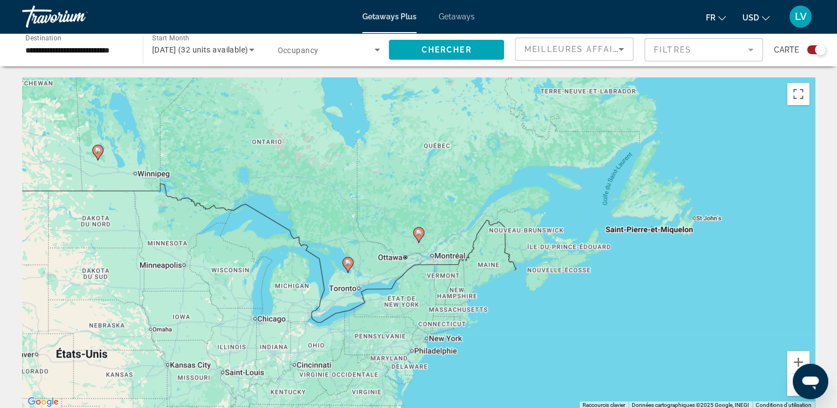
click at [418, 236] on image "Main content" at bounding box center [418, 232] width 7 height 7
type input "**********"
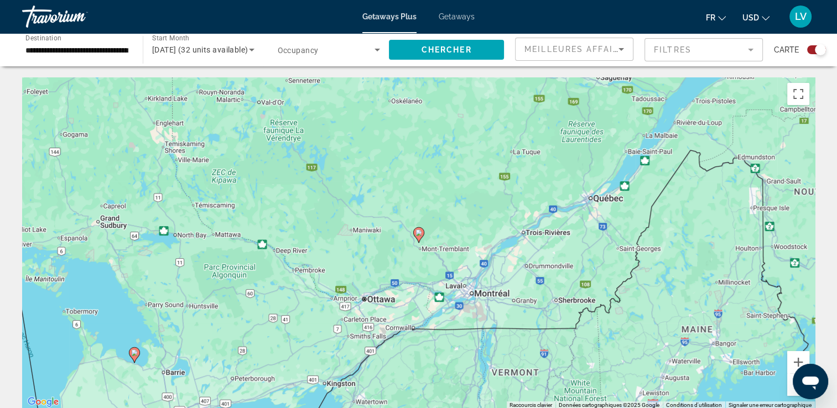
click at [418, 236] on image "Main content" at bounding box center [418, 232] width 7 height 7
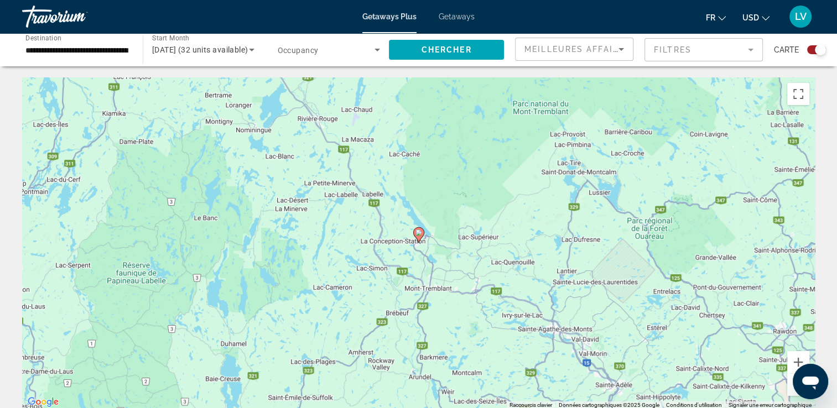
click at [418, 236] on image "Main content" at bounding box center [418, 232] width 7 height 7
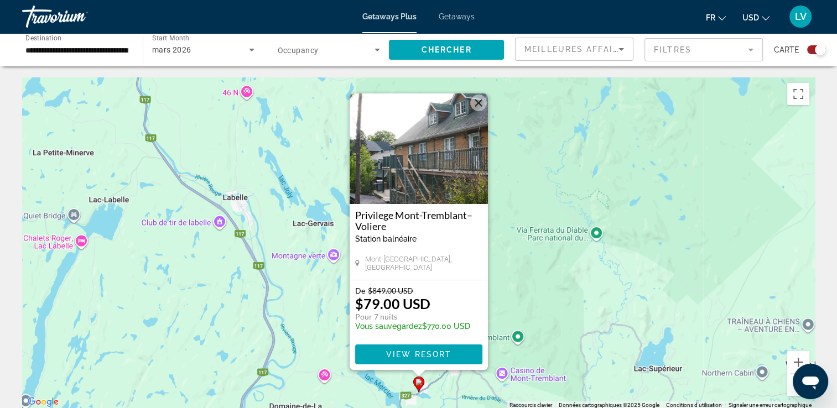
click at [404, 178] on img "Main content" at bounding box center [418, 148] width 138 height 111
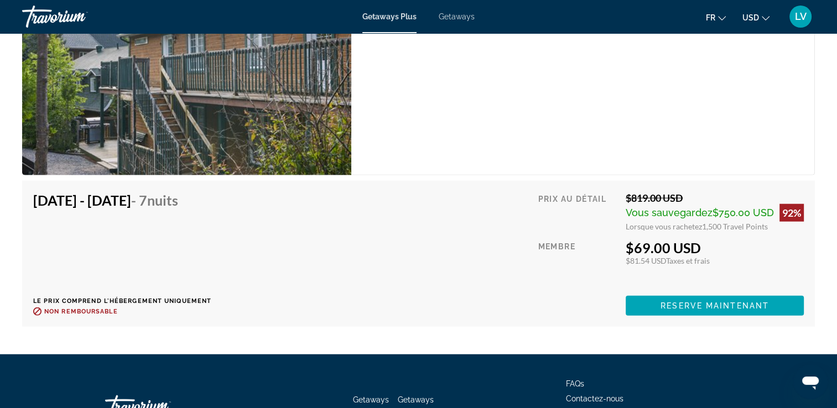
scroll to position [2729, 0]
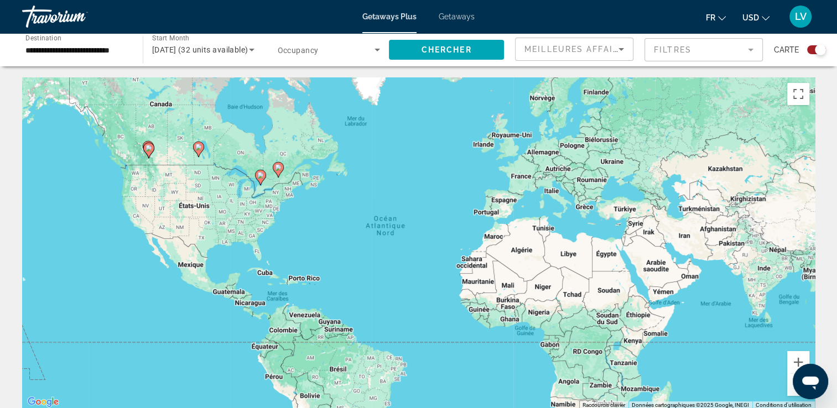
click at [258, 179] on icon "Main content" at bounding box center [260, 177] width 10 height 14
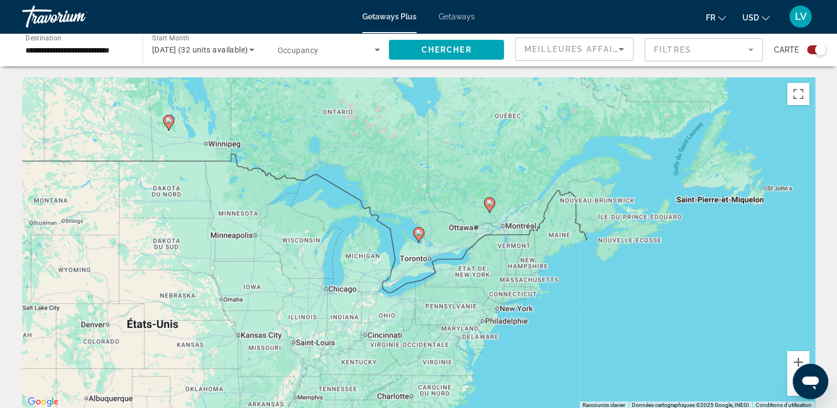
click at [424, 239] on gmp-advanced-marker "Main content" at bounding box center [418, 235] width 11 height 17
type input "**********"
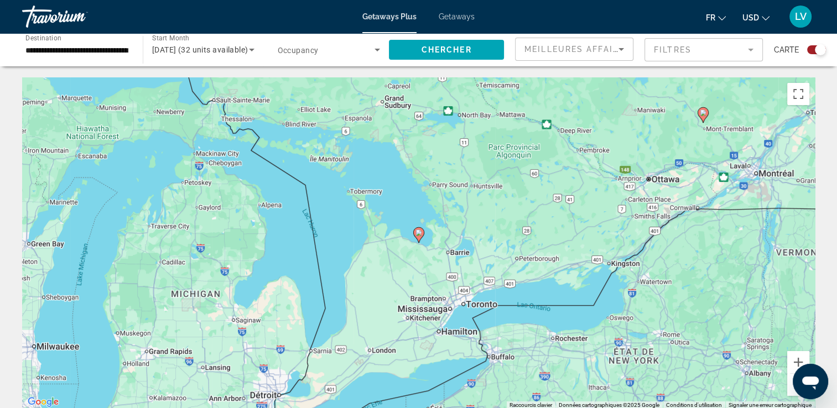
click at [418, 233] on image "Main content" at bounding box center [418, 232] width 7 height 7
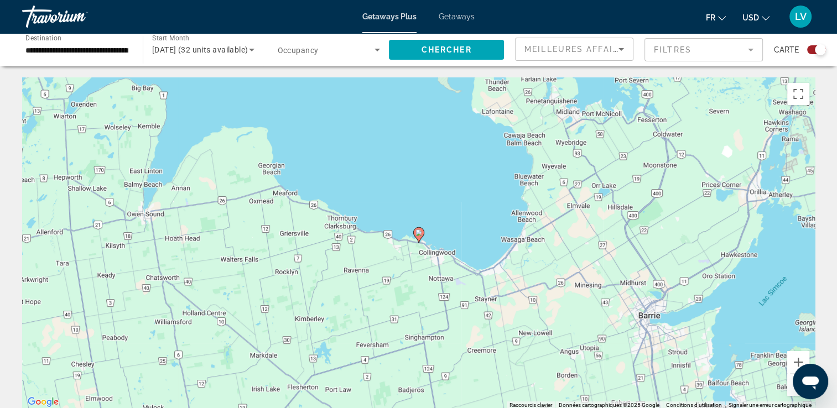
click at [418, 233] on image "Main content" at bounding box center [418, 232] width 7 height 7
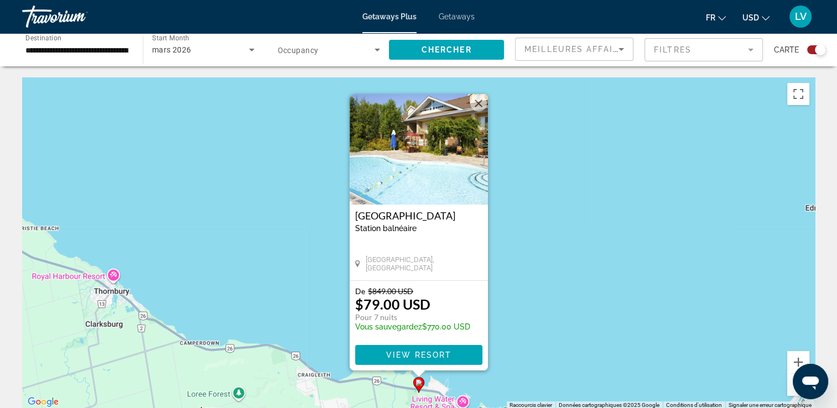
click at [411, 181] on img "Main content" at bounding box center [418, 149] width 138 height 111
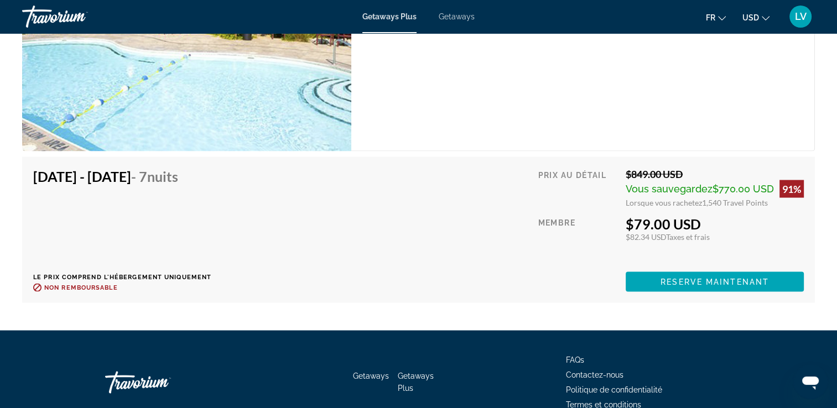
scroll to position [2130, 0]
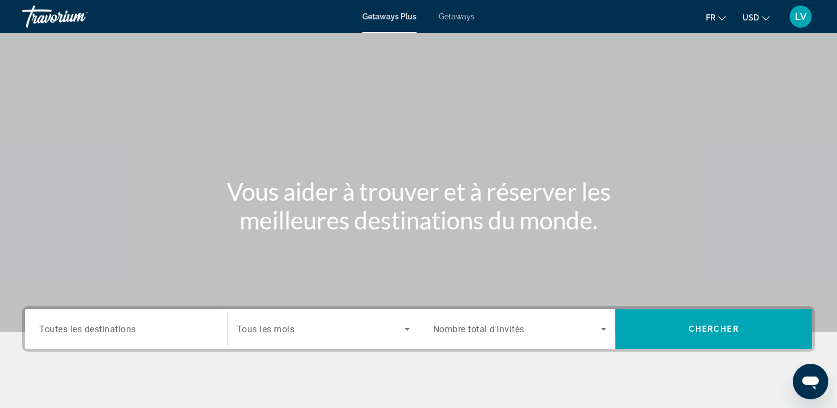
click at [454, 17] on span "Getaways" at bounding box center [456, 16] width 36 height 9
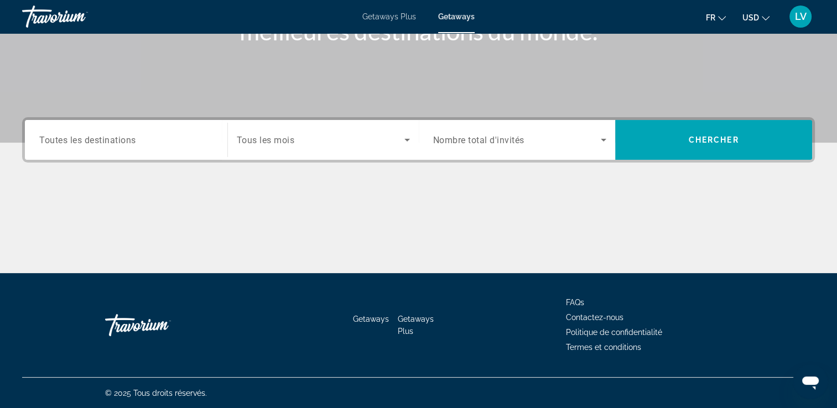
click at [140, 133] on div "Search widget" at bounding box center [126, 140] width 174 height 32
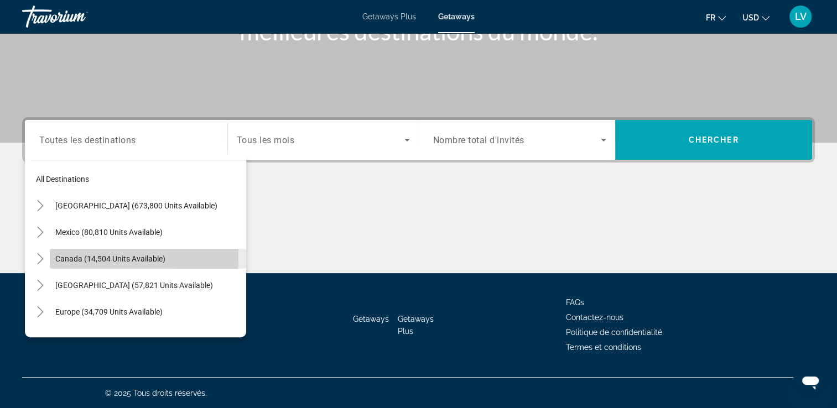
click at [66, 257] on span "Canada (14,504 units available)" at bounding box center [110, 258] width 110 height 9
type input "**********"
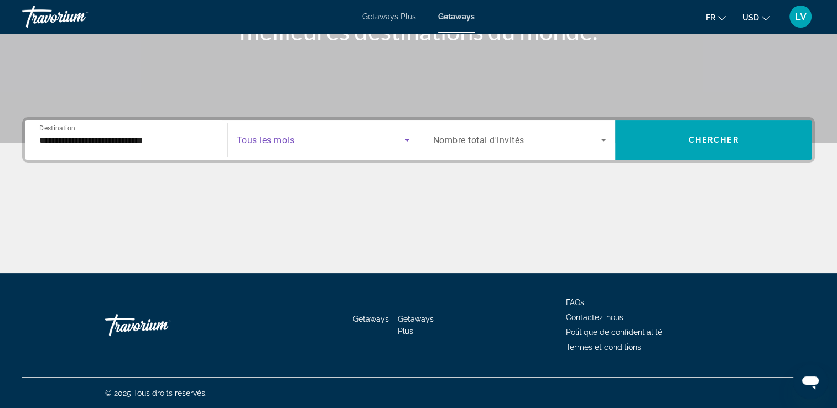
click at [330, 145] on span "Search widget" at bounding box center [321, 139] width 168 height 13
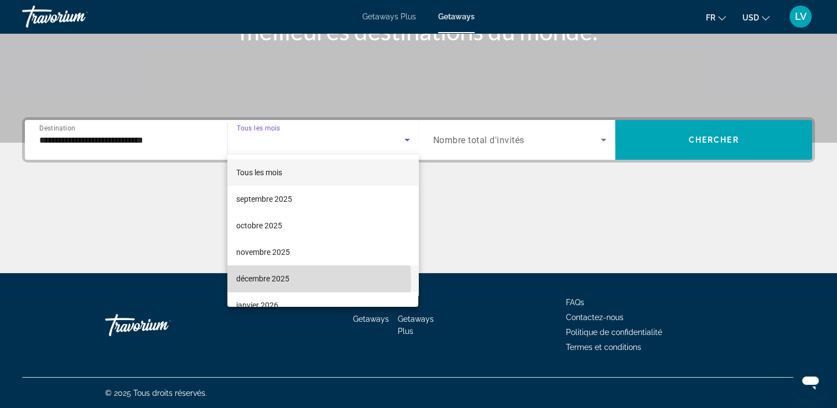
click at [265, 281] on span "décembre 2025" at bounding box center [262, 278] width 53 height 13
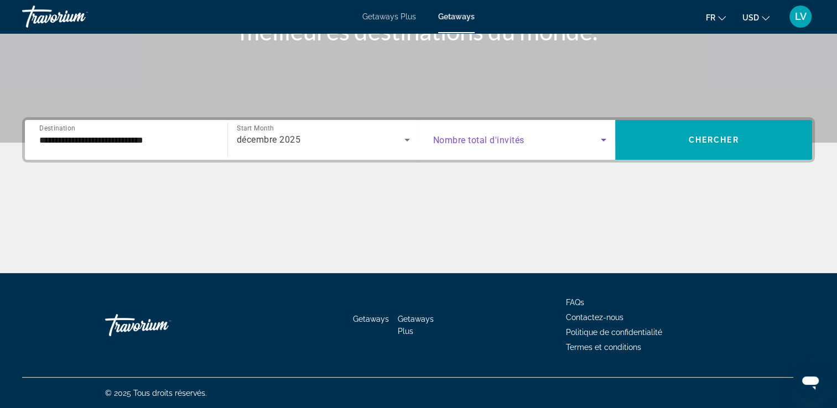
click at [584, 143] on span "Search widget" at bounding box center [517, 139] width 168 height 13
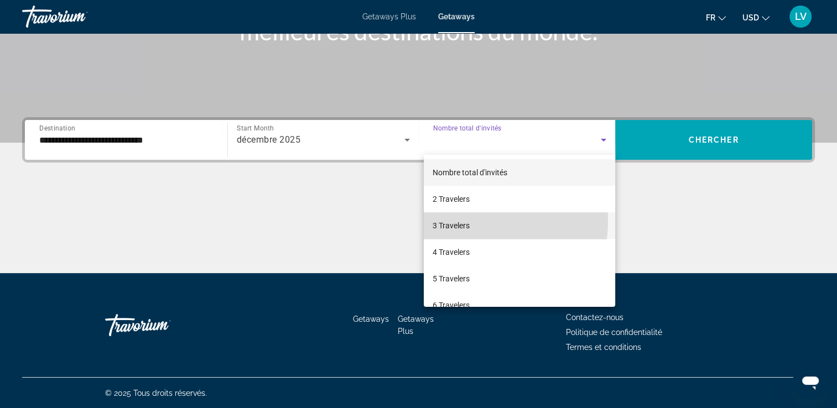
click at [454, 220] on span "3 Travelers" at bounding box center [450, 225] width 37 height 13
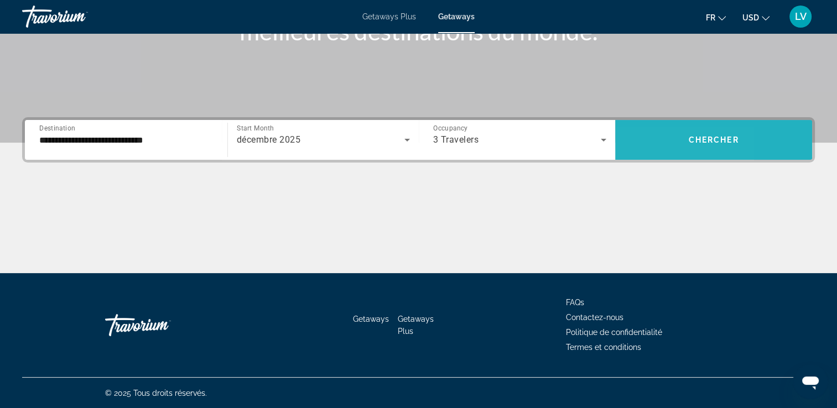
click at [644, 158] on span "Search widget" at bounding box center [713, 140] width 197 height 40
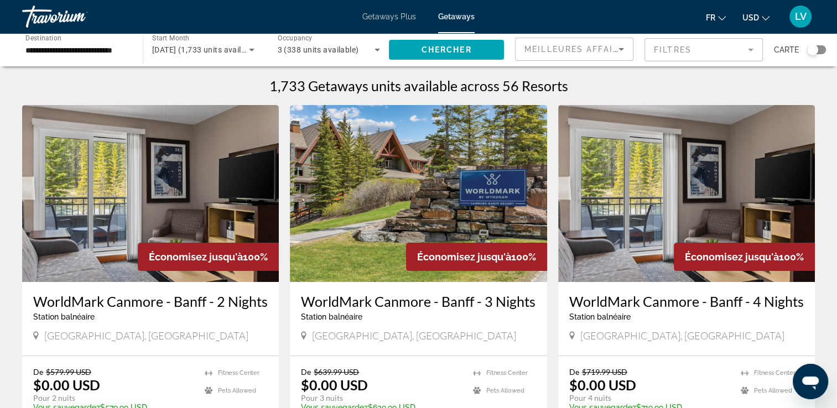
click at [811, 47] on div "Search widget" at bounding box center [812, 49] width 11 height 11
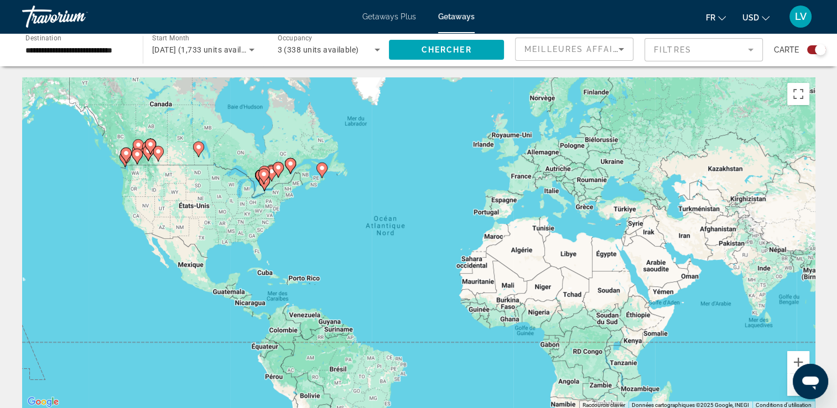
click at [331, 186] on div "Pour activer le glissement avec le clavier, appuyez sur Alt+Entrée. Une fois ce…" at bounding box center [418, 243] width 792 height 332
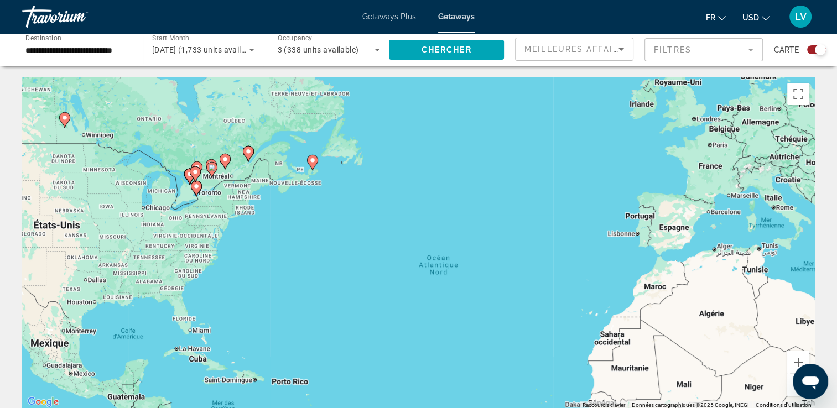
click at [254, 213] on div "Pour activer le glissement avec le clavier, appuyez sur Alt+Entrée. Une fois ce…" at bounding box center [418, 243] width 792 height 332
click at [255, 213] on div "Pour activer le glissement avec le clavier, appuyez sur Alt+Entrée. Une fois ce…" at bounding box center [418, 243] width 792 height 332
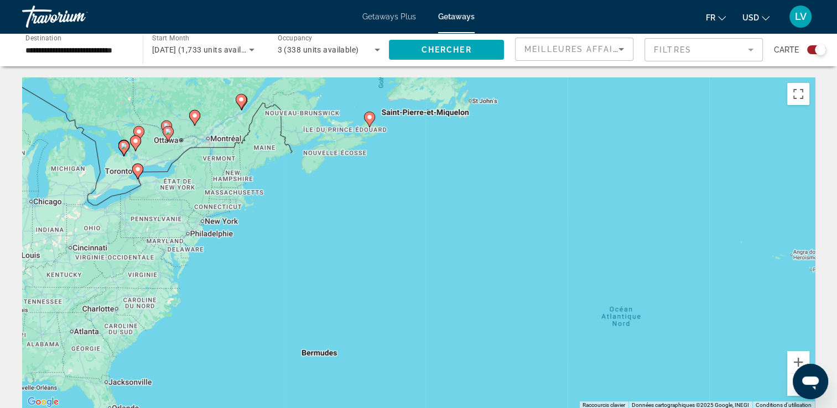
click at [277, 196] on div "Pour activer le glissement avec le clavier, appuyez sur Alt+Entrée. Une fois ce…" at bounding box center [418, 243] width 792 height 332
click at [277, 197] on div "Pour activer le glissement avec le clavier, appuyez sur Alt+Entrée. Une fois ce…" at bounding box center [418, 243] width 792 height 332
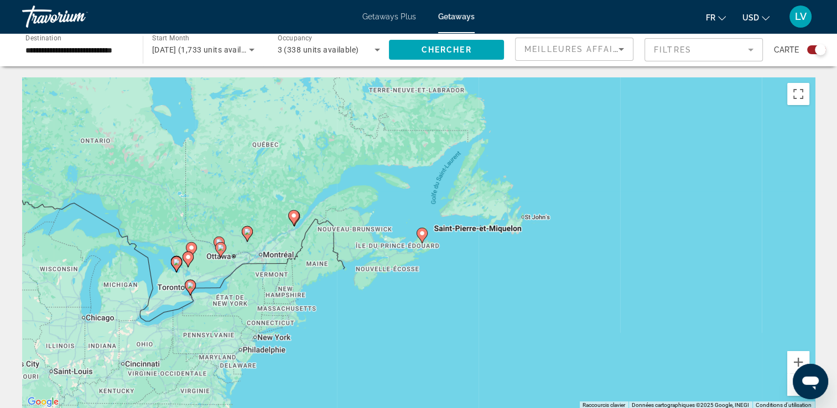
drag, startPoint x: 252, startPoint y: 142, endPoint x: 308, endPoint y: 269, distance: 139.1
click at [308, 269] on div "Pour activer le glissement avec le clavier, appuyez sur Alt+Entrée. Une fois ce…" at bounding box center [418, 243] width 792 height 332
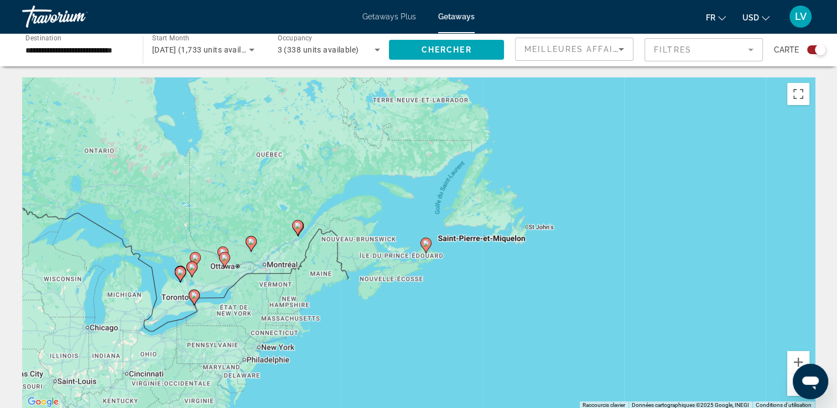
click at [261, 231] on div "Pour activer le glissement avec le clavier, appuyez sur Alt+Entrée. Une fois ce…" at bounding box center [418, 243] width 792 height 332
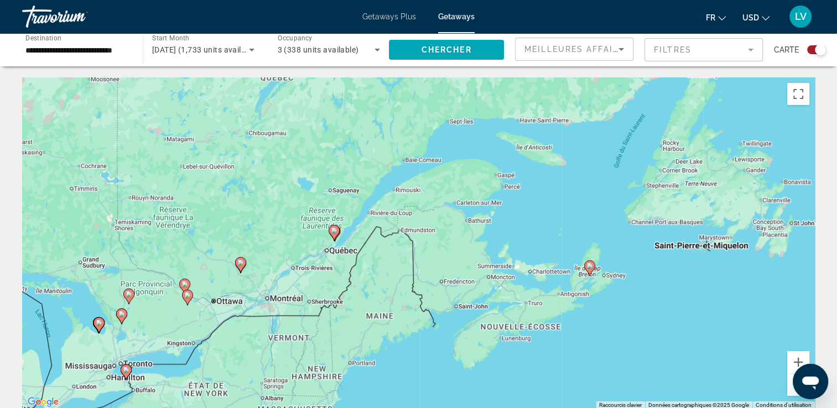
click at [261, 231] on div "Pour activer le glissement avec le clavier, appuyez sur Alt+Entrée. Une fois ce…" at bounding box center [418, 243] width 792 height 332
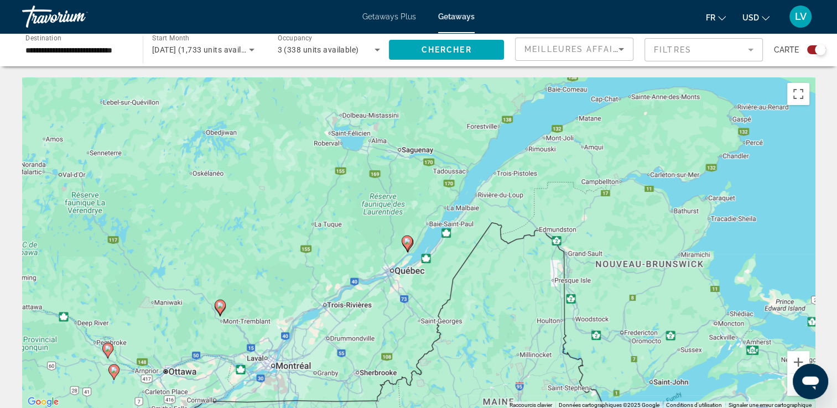
click at [408, 244] on image "Main content" at bounding box center [407, 241] width 7 height 7
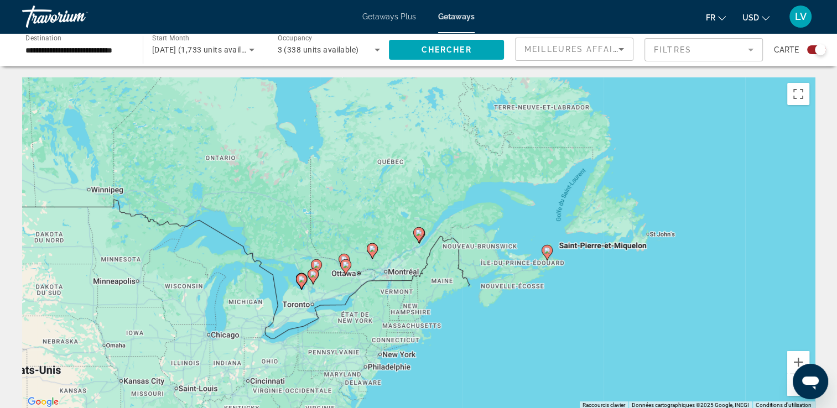
click at [391, 233] on div "Pour naviguer, appuyez sur les touches fléchées. Pour activer le glissement ave…" at bounding box center [418, 243] width 792 height 332
click at [391, 233] on div "Pour activer le glissement avec le clavier, appuyez sur Alt+Entrée. Une fois ce…" at bounding box center [418, 243] width 792 height 332
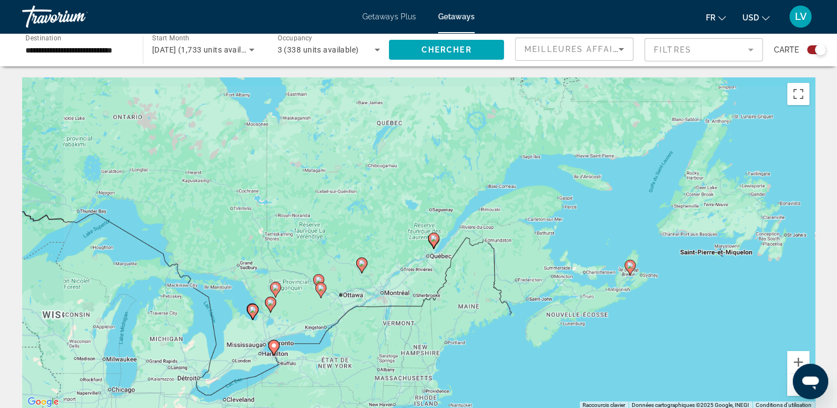
click at [391, 233] on div "Pour activer le glissement avec le clavier, appuyez sur Alt+Entrée. Une fois ce…" at bounding box center [418, 243] width 792 height 332
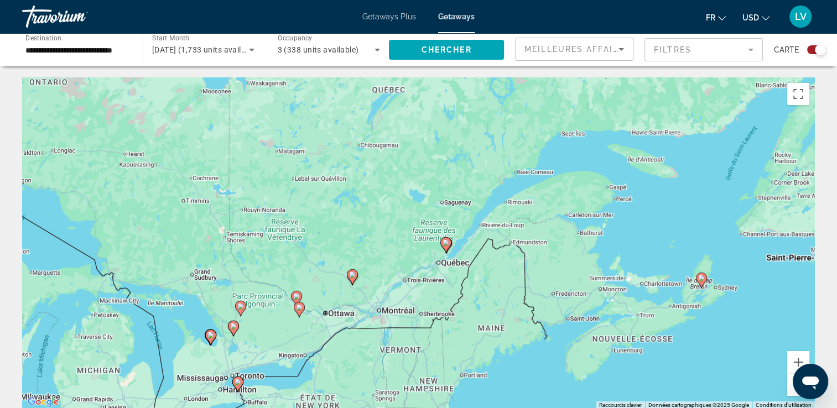
click at [391, 233] on div "Pour activer le glissement avec le clavier, appuyez sur Alt+Entrée. Une fois ce…" at bounding box center [418, 243] width 792 height 332
click at [796, 356] on button "Zoom avant" at bounding box center [798, 362] width 22 height 22
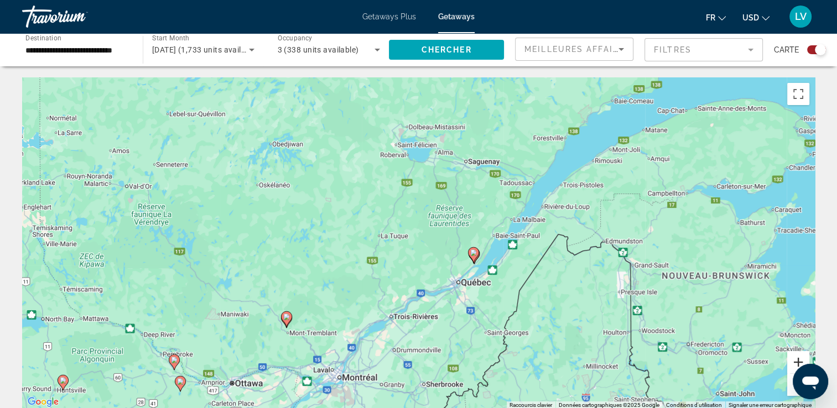
click at [796, 356] on button "Zoom avant" at bounding box center [798, 362] width 22 height 22
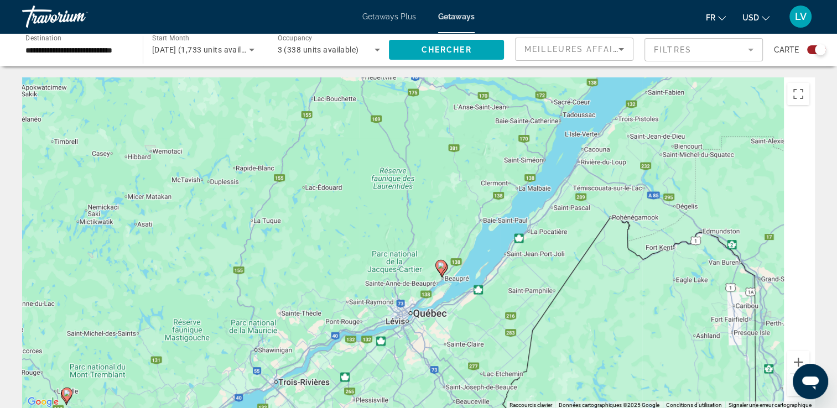
drag, startPoint x: 579, startPoint y: 260, endPoint x: 485, endPoint y: 251, distance: 95.0
click at [485, 251] on div "Pour activer le glissement avec le clavier, appuyez sur Alt+Entrée. Une fois ce…" at bounding box center [418, 243] width 792 height 332
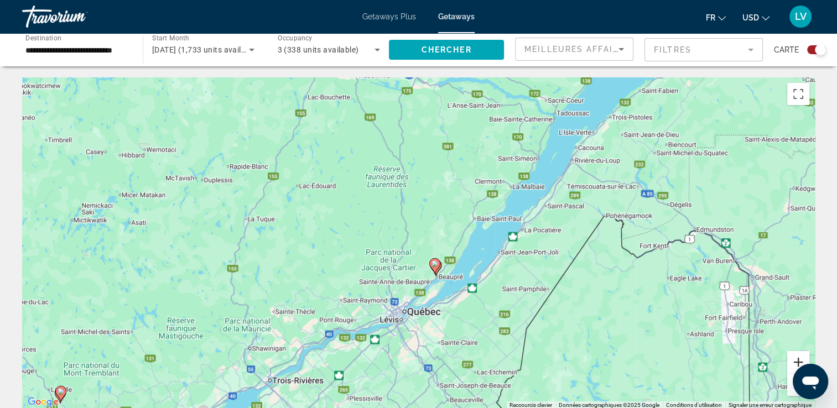
click at [800, 357] on button "Zoom avant" at bounding box center [798, 362] width 22 height 22
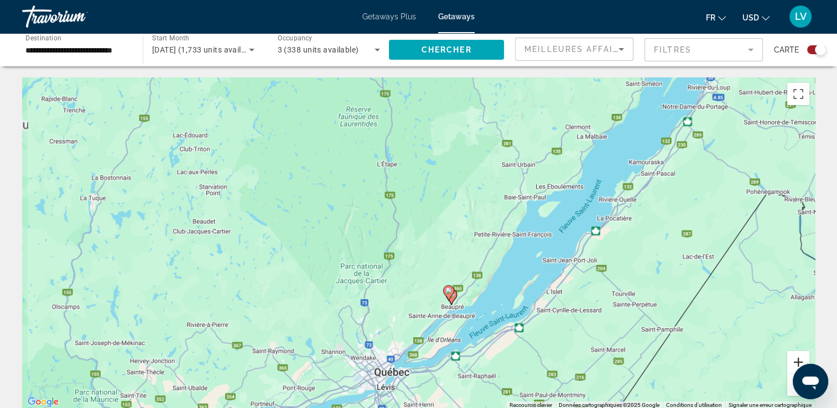
click at [800, 357] on button "Zoom avant" at bounding box center [798, 362] width 22 height 22
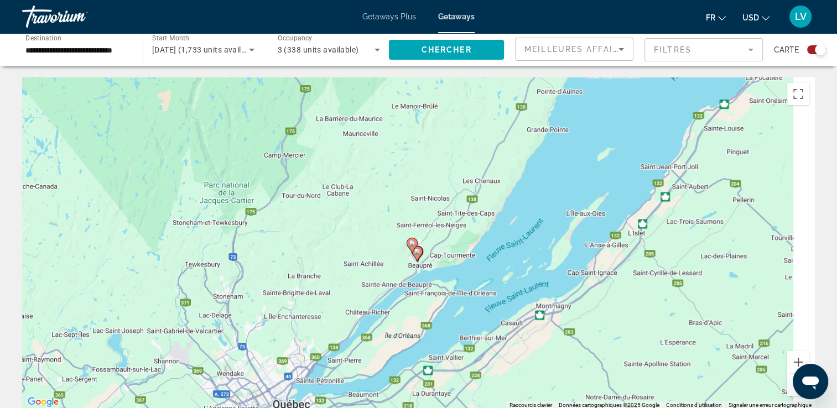
drag, startPoint x: 554, startPoint y: 286, endPoint x: 481, endPoint y: 170, distance: 136.4
click at [481, 170] on div "Pour activer le glissement avec le clavier, appuyez sur Alt+Entrée. Une fois ce…" at bounding box center [418, 243] width 792 height 332
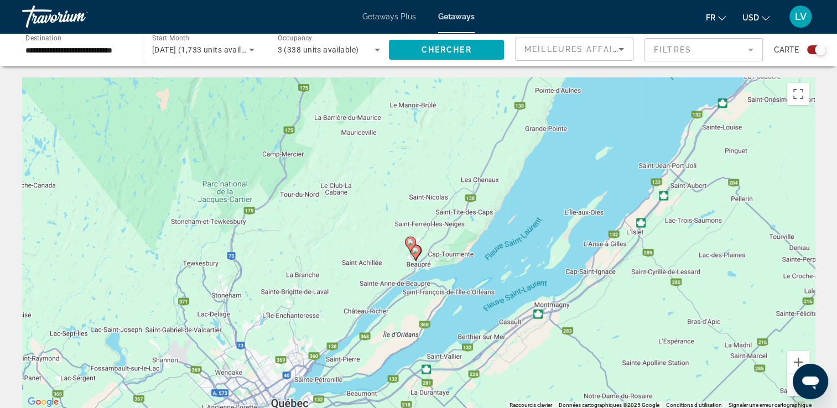
click at [412, 242] on image "Main content" at bounding box center [410, 242] width 7 height 7
type input "**********"
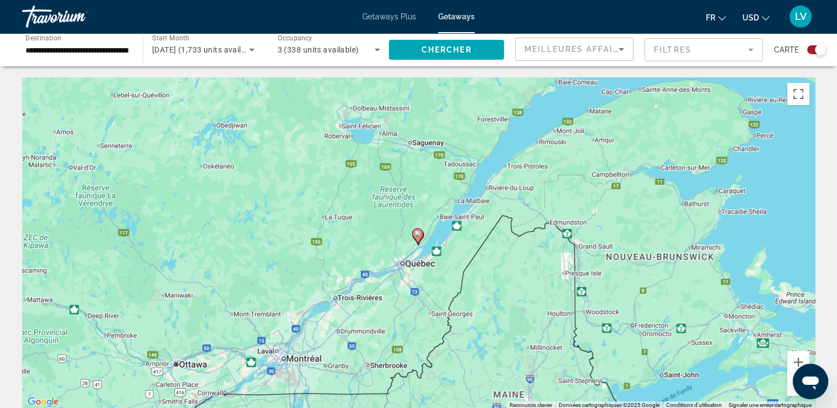
click at [418, 236] on image "Main content" at bounding box center [417, 234] width 7 height 7
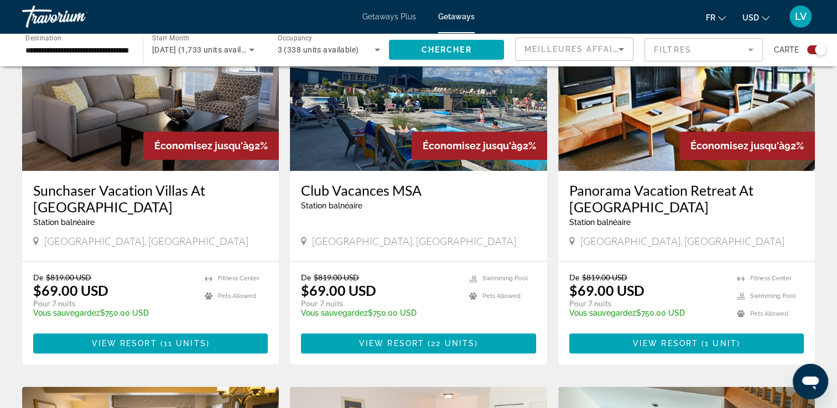
scroll to position [1226, 0]
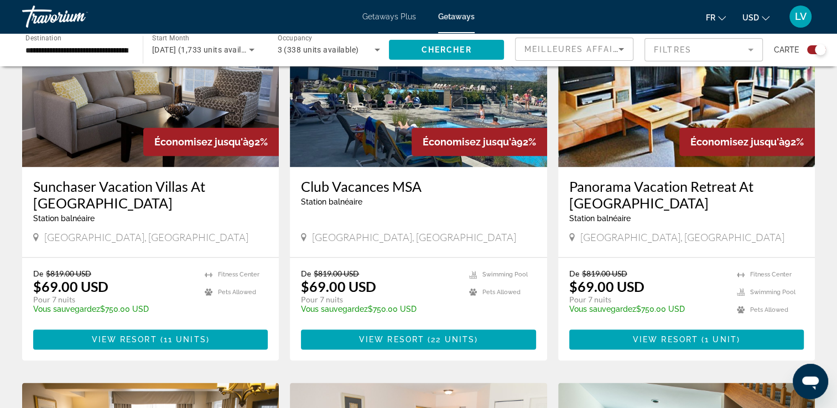
click at [394, 95] on img "Main content" at bounding box center [418, 78] width 257 height 177
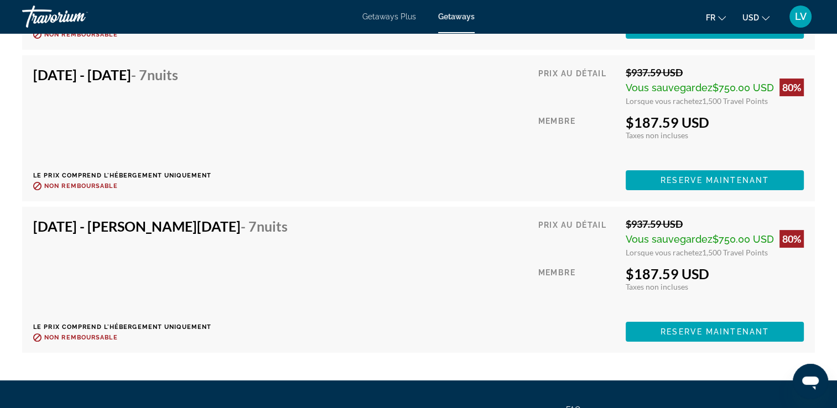
scroll to position [4327, 0]
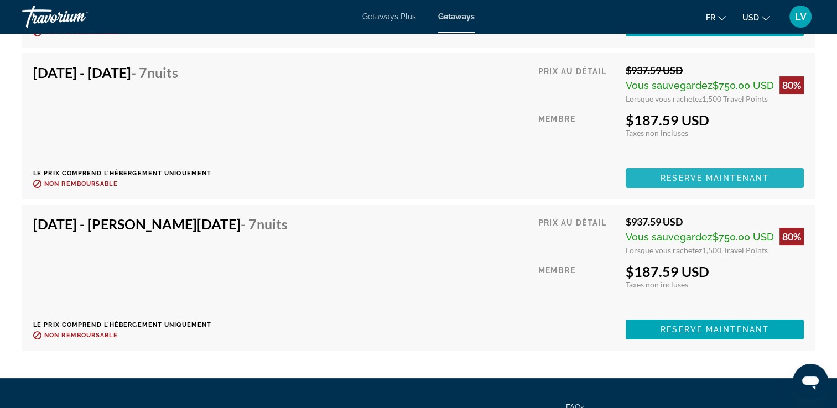
click at [672, 174] on span "Reserve maintenant" at bounding box center [714, 178] width 108 height 9
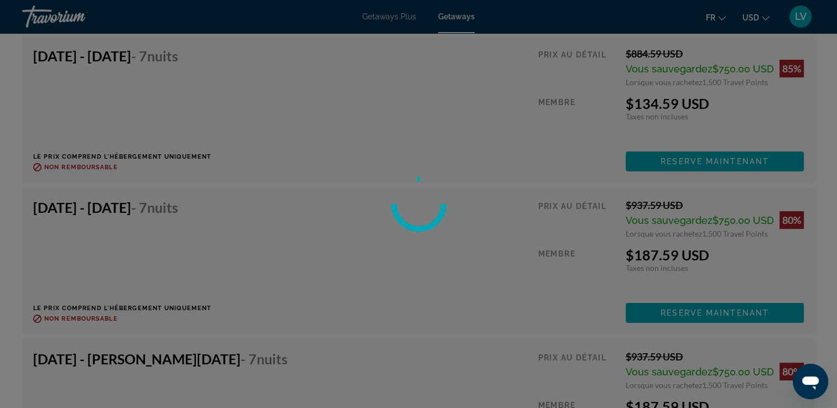
scroll to position [4211, 0]
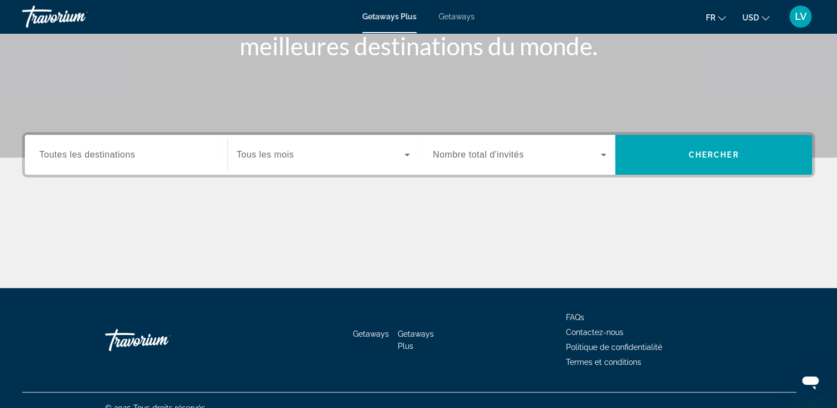
scroll to position [175, 0]
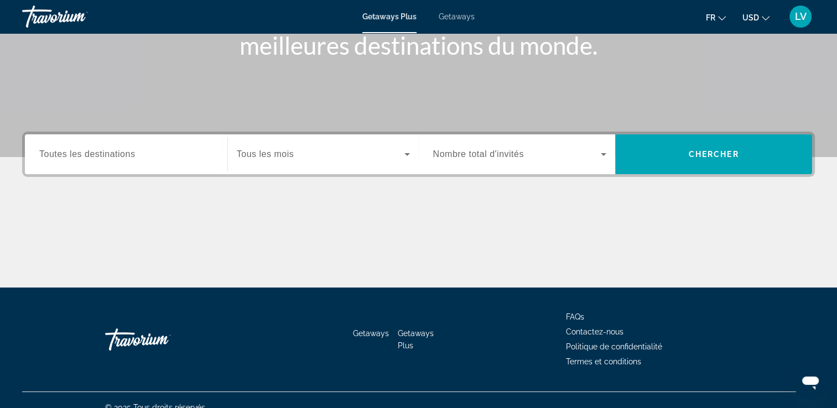
click at [159, 170] on div "Destination Toutes les destinations" at bounding box center [125, 154] width 191 height 40
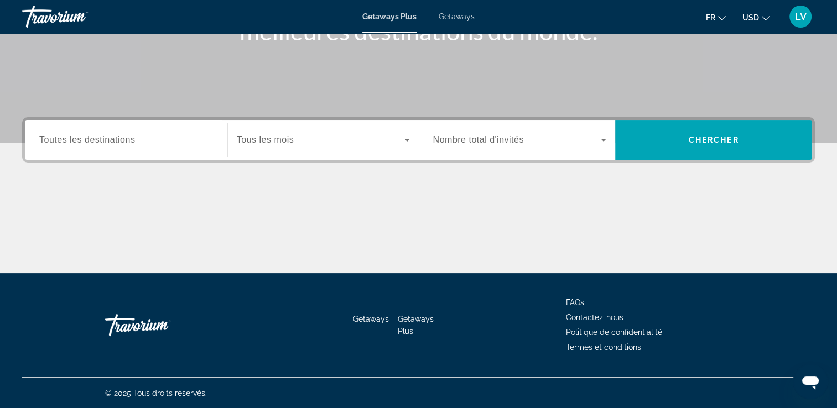
click at [157, 149] on div "Search widget" at bounding box center [126, 140] width 174 height 32
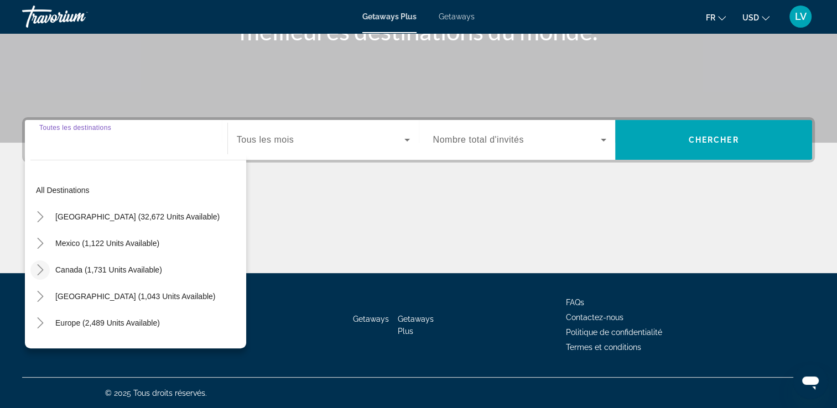
click at [42, 269] on icon "Toggle Canada (1,731 units available)" at bounding box center [40, 269] width 6 height 11
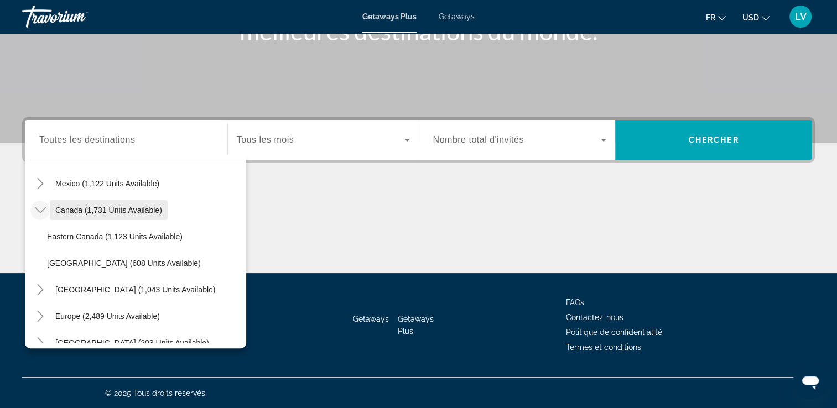
scroll to position [71, 0]
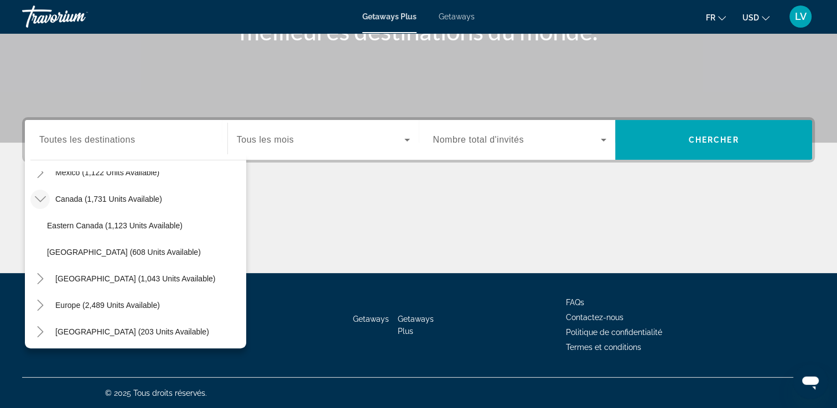
click at [82, 255] on span "Western Canada (608 units available)" at bounding box center [124, 252] width 154 height 9
type input "**********"
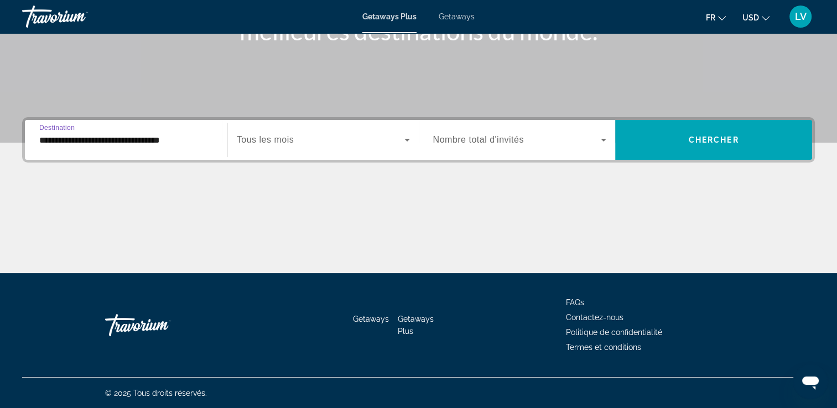
click at [270, 149] on div "Search widget" at bounding box center [323, 139] width 173 height 31
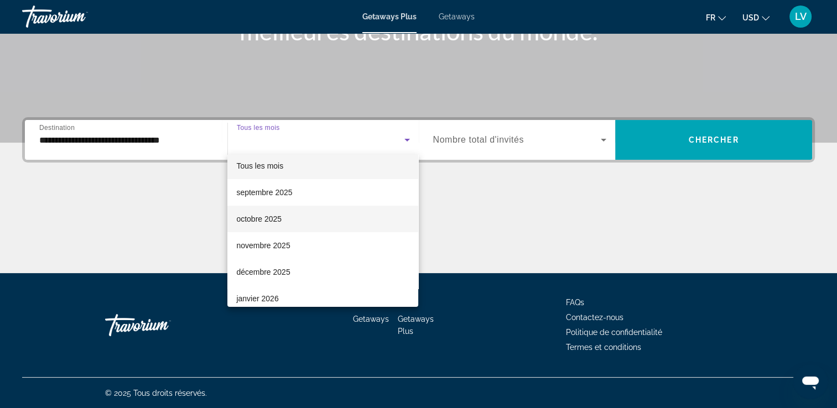
scroll to position [2, 0]
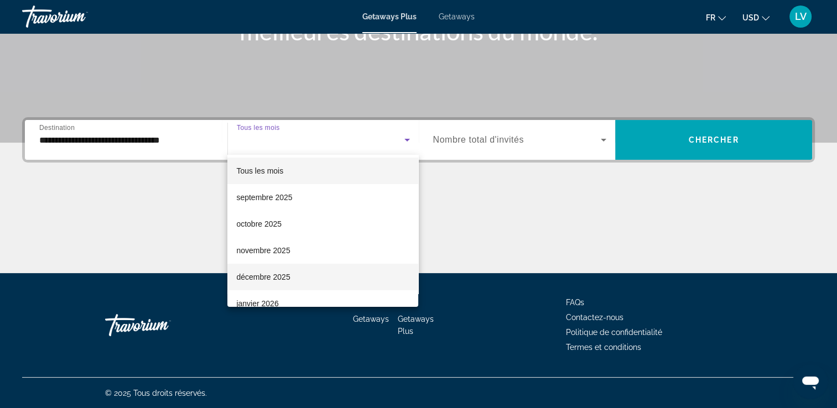
click at [294, 269] on mat-option "décembre 2025" at bounding box center [322, 277] width 191 height 27
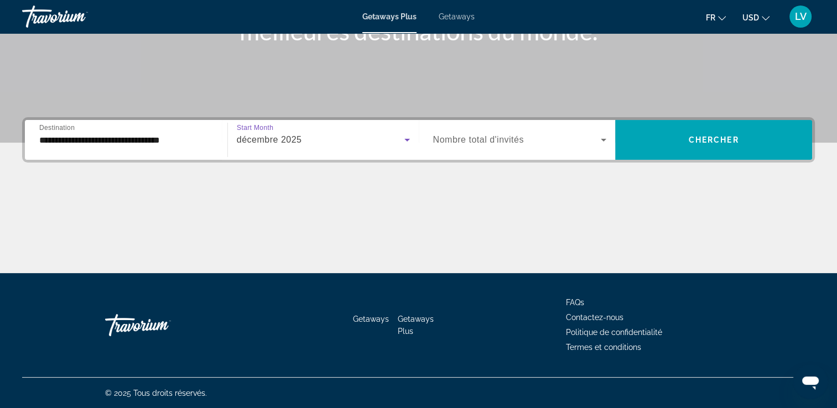
click at [497, 145] on span "Search widget" at bounding box center [517, 139] width 168 height 13
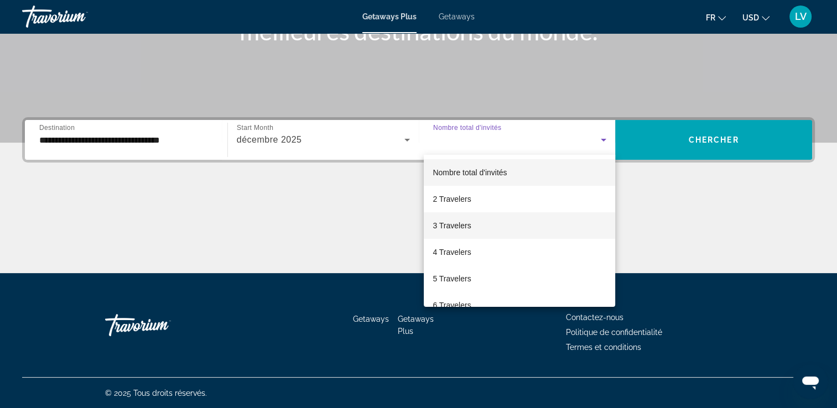
click at [474, 227] on mat-option "3 Travelers" at bounding box center [519, 225] width 191 height 27
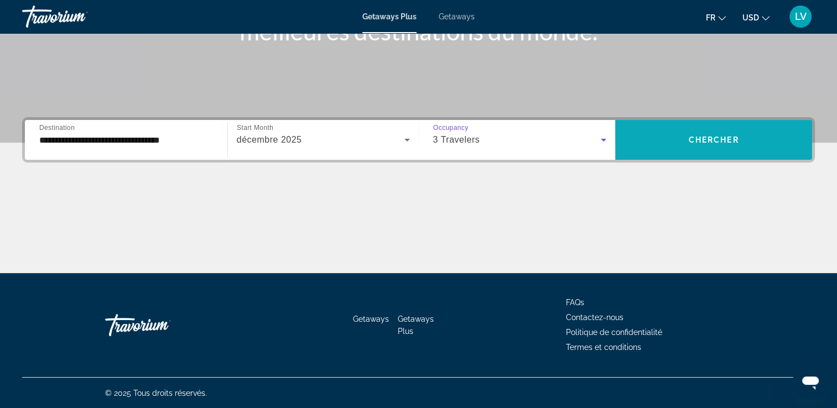
click at [706, 138] on span "Chercher" at bounding box center [713, 139] width 50 height 9
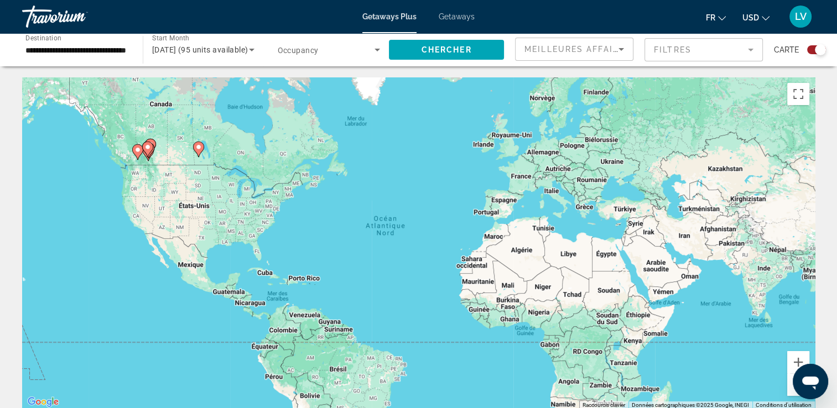
click at [122, 54] on input "**********" at bounding box center [76, 50] width 103 height 13
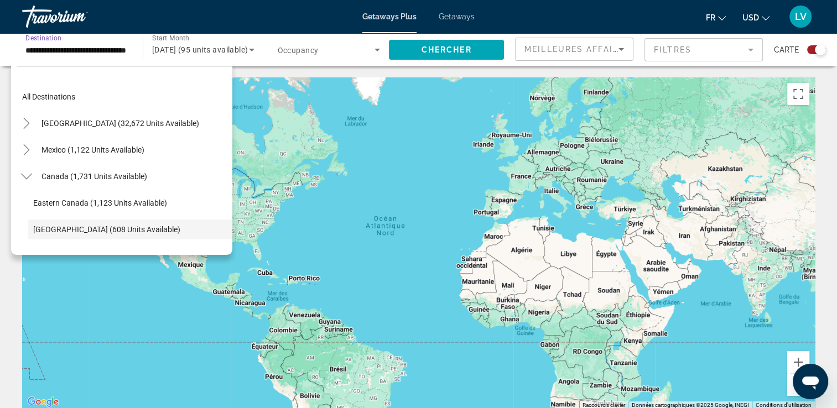
scroll to position [66, 0]
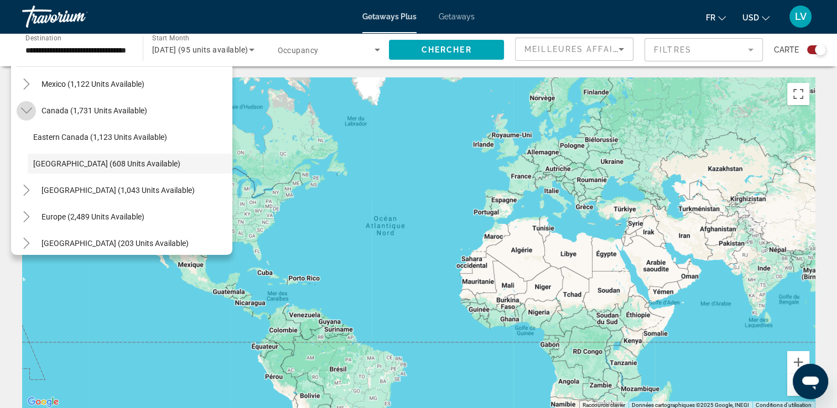
click at [29, 113] on icon "Toggle Canada (1,731 units available)" at bounding box center [26, 110] width 11 height 11
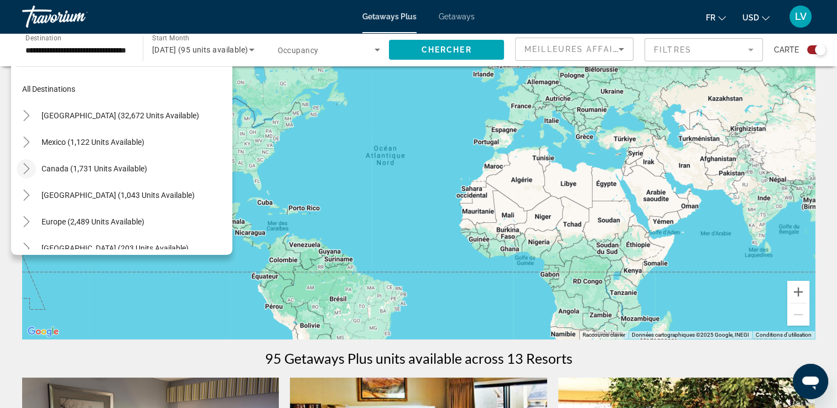
scroll to position [0, 0]
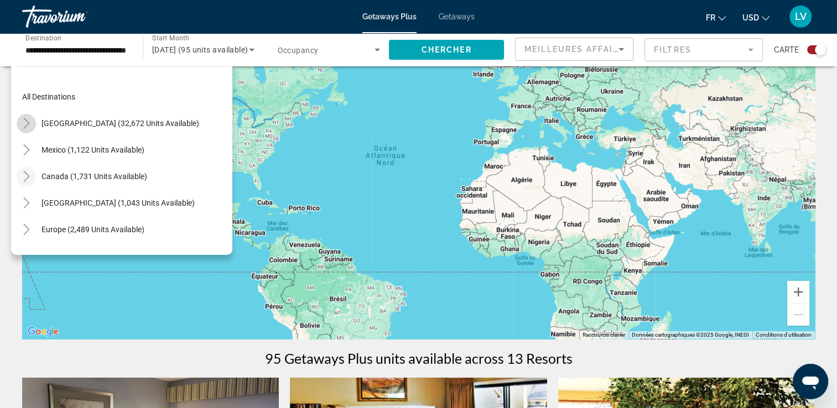
click at [27, 126] on icon "Toggle United States (32,672 units available)" at bounding box center [26, 123] width 11 height 11
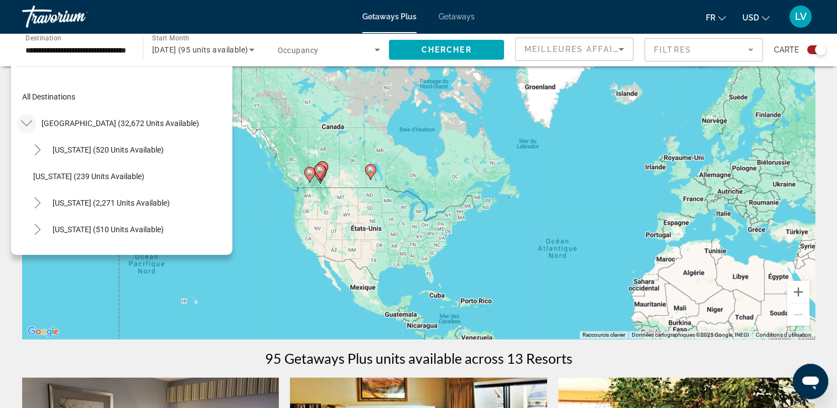
drag, startPoint x: 292, startPoint y: 135, endPoint x: 465, endPoint y: 229, distance: 196.7
click at [465, 229] on div "Pour activer le glissement avec le clavier, appuyez sur Alt+Entrée. Une fois ce…" at bounding box center [418, 173] width 792 height 332
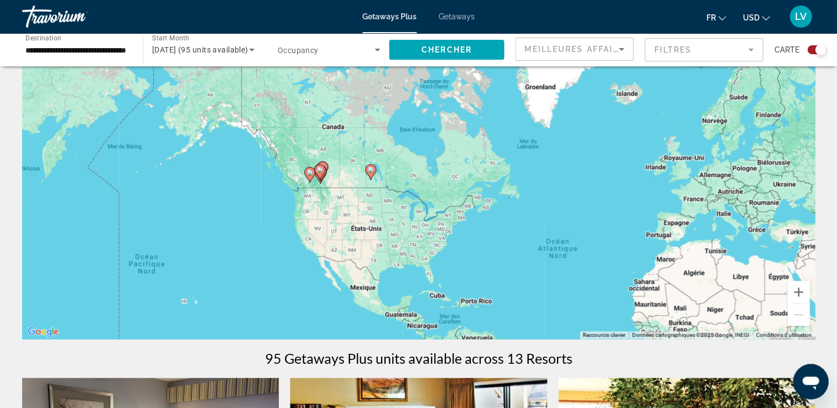
scroll to position [70, 0]
click at [122, 49] on input "**********" at bounding box center [76, 50] width 103 height 13
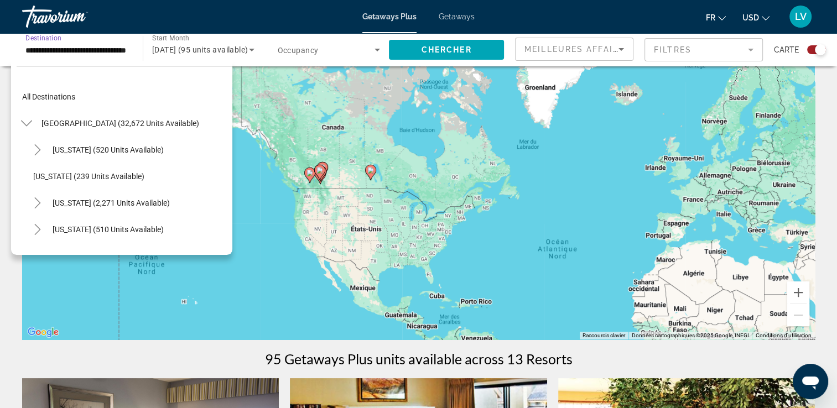
click at [83, 118] on button "[GEOGRAPHIC_DATA] (32,672 units available)" at bounding box center [120, 123] width 169 height 20
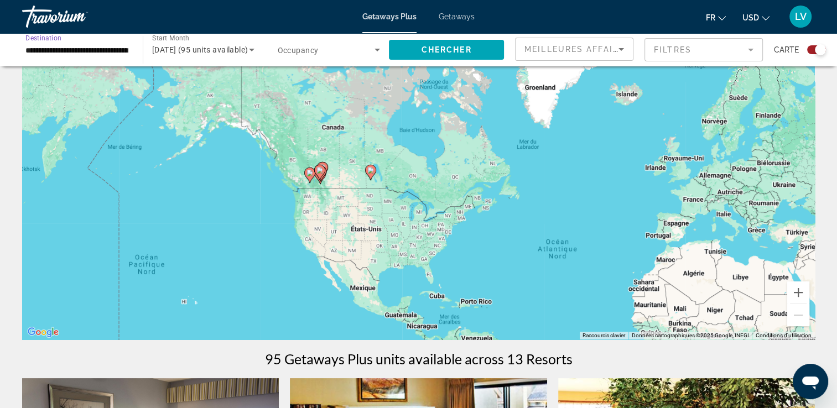
click at [365, 50] on span "Search widget" at bounding box center [326, 49] width 97 height 13
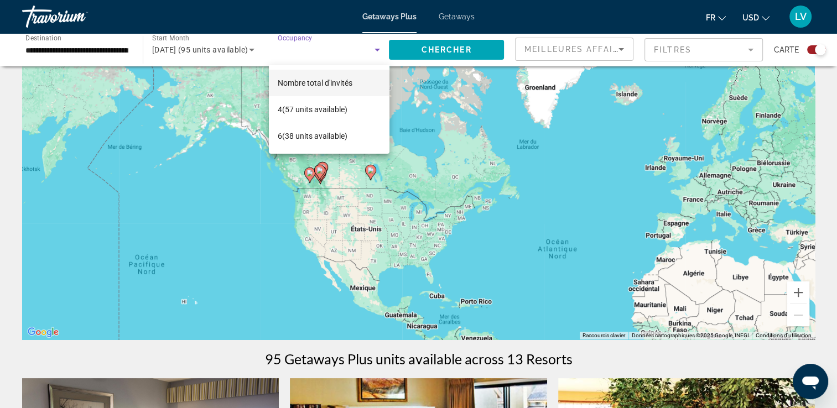
click at [334, 79] on span "Nombre total d'invités" at bounding box center [315, 83] width 75 height 9
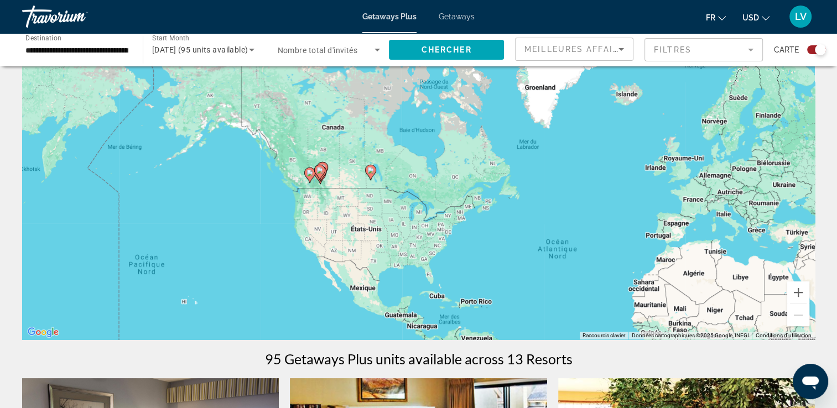
click at [360, 36] on div "Search widget" at bounding box center [329, 49] width 103 height 31
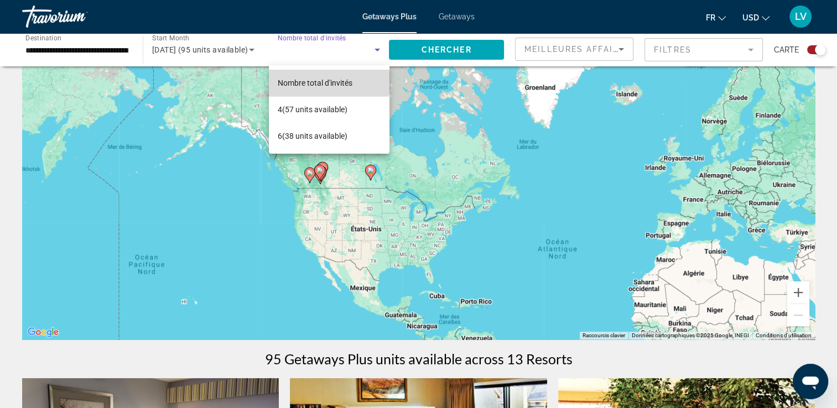
click at [309, 82] on span "Nombre total d'invités" at bounding box center [315, 83] width 75 height 9
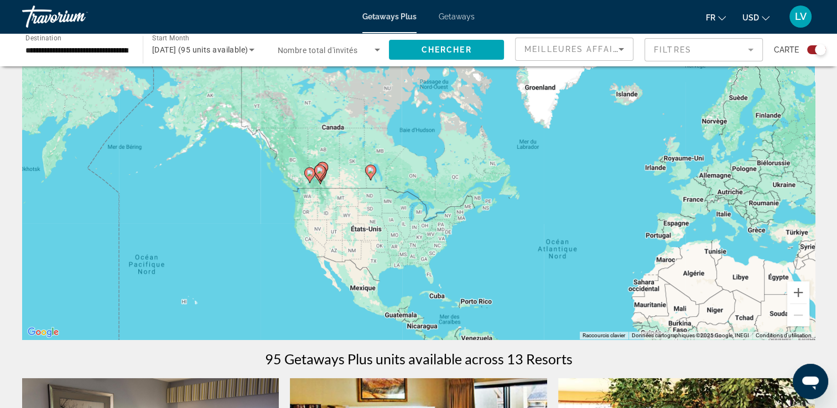
click at [278, 50] on span "Nombre total d'invités" at bounding box center [318, 50] width 80 height 9
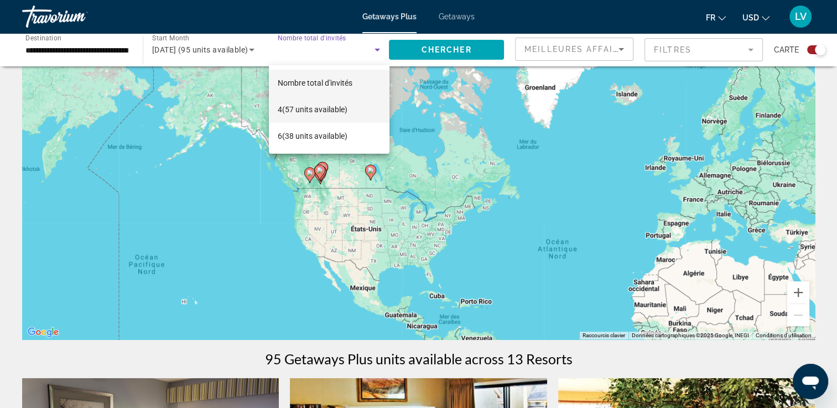
click at [305, 105] on span "4 (57 units available)" at bounding box center [313, 109] width 70 height 13
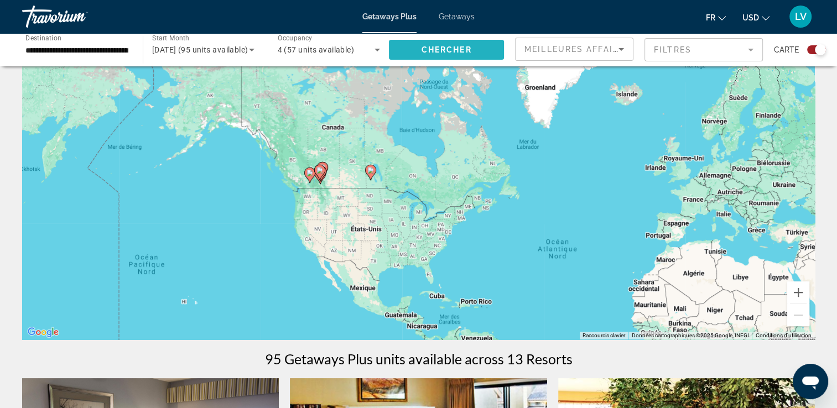
click at [422, 56] on span "Search widget" at bounding box center [446, 49] width 115 height 27
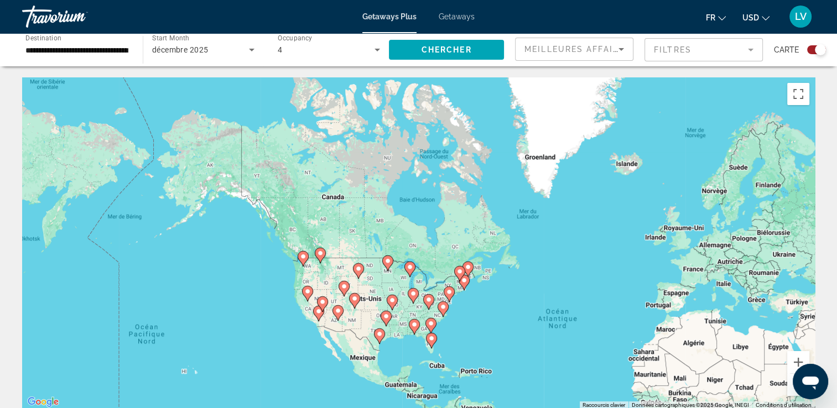
click at [490, 312] on div "Pour activer le glissement avec le clavier, appuyez sur Alt+Entrée. Une fois ce…" at bounding box center [418, 243] width 792 height 332
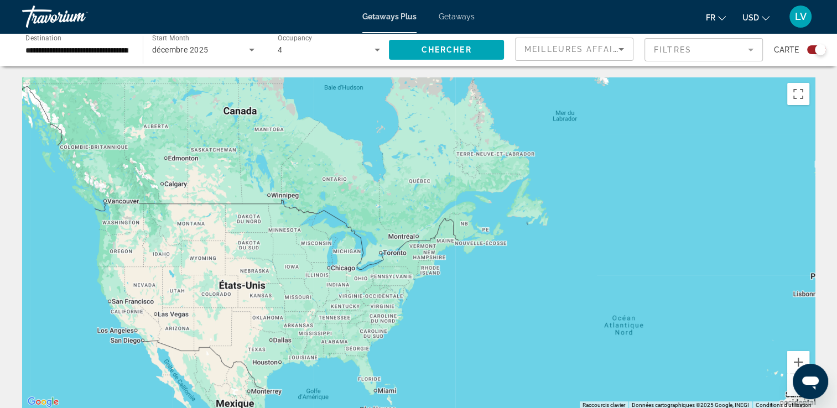
click at [466, 272] on div "Pour activer le glissement avec le clavier, appuyez sur Alt+Entrée. Une fois ce…" at bounding box center [418, 243] width 792 height 332
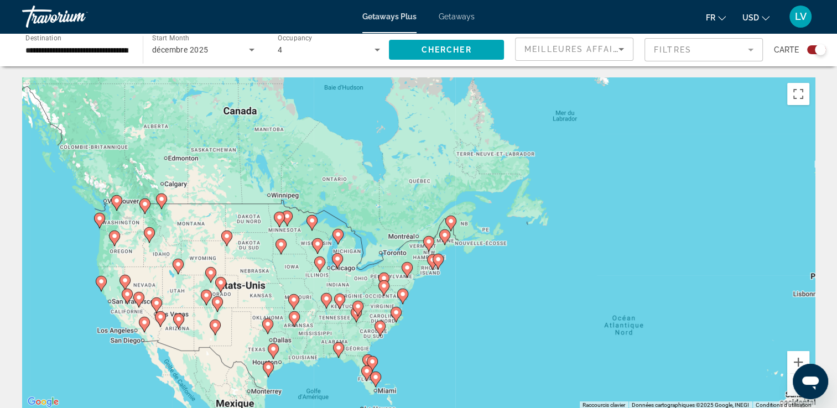
click at [466, 272] on div "Pour activer le glissement avec le clavier, appuyez sur Alt+Entrée. Une fois ce…" at bounding box center [418, 243] width 792 height 332
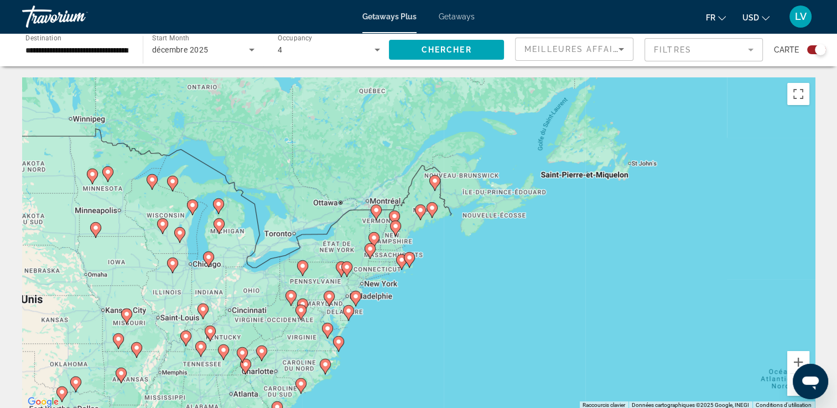
click at [430, 246] on div "Pour activer le glissement avec le clavier, appuyez sur Alt+Entrée. Une fois ce…" at bounding box center [418, 243] width 792 height 332
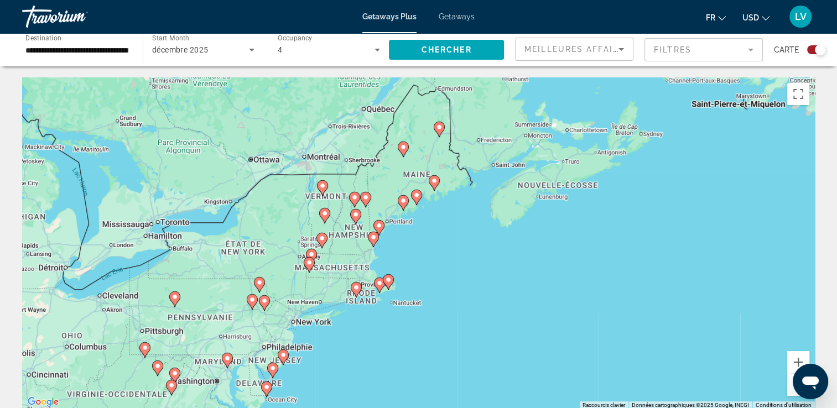
click at [420, 238] on div "Pour activer le glissement avec le clavier, appuyez sur Alt+Entrée. Une fois ce…" at bounding box center [418, 243] width 792 height 332
click at [420, 239] on div "Pour activer le glissement avec le clavier, appuyez sur Alt+Entrée. Une fois ce…" at bounding box center [418, 243] width 792 height 332
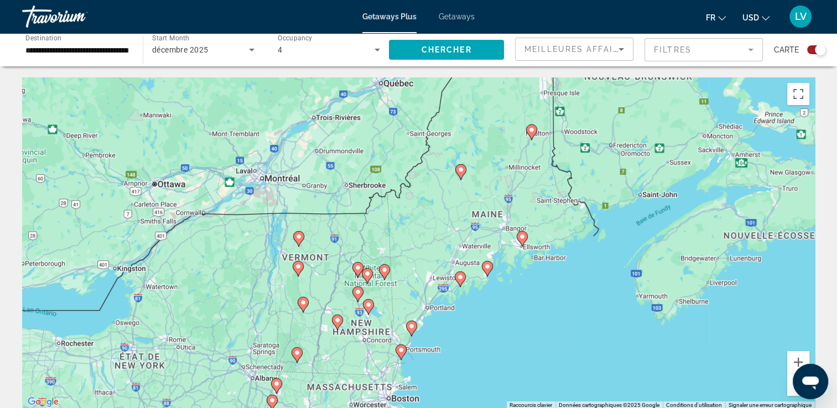
drag, startPoint x: 417, startPoint y: 221, endPoint x: 493, endPoint y: 328, distance: 131.2
click at [493, 328] on div "Pour activer le glissement avec le clavier, appuyez sur Alt+Entrée. Une fois ce…" at bounding box center [418, 243] width 792 height 332
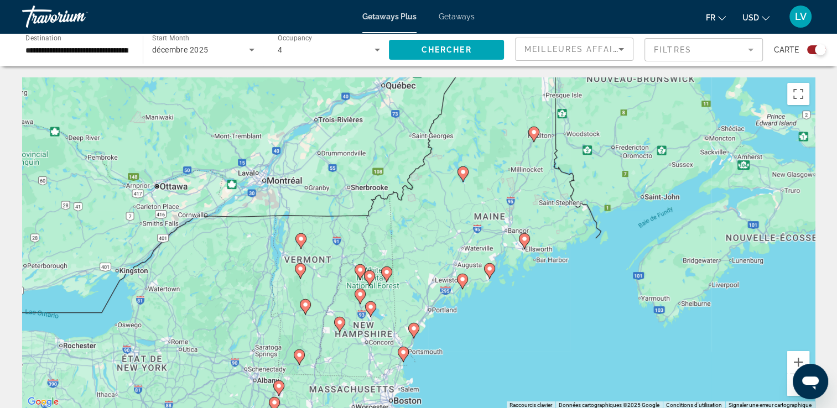
click at [300, 237] on image "Main content" at bounding box center [300, 239] width 7 height 7
type input "**********"
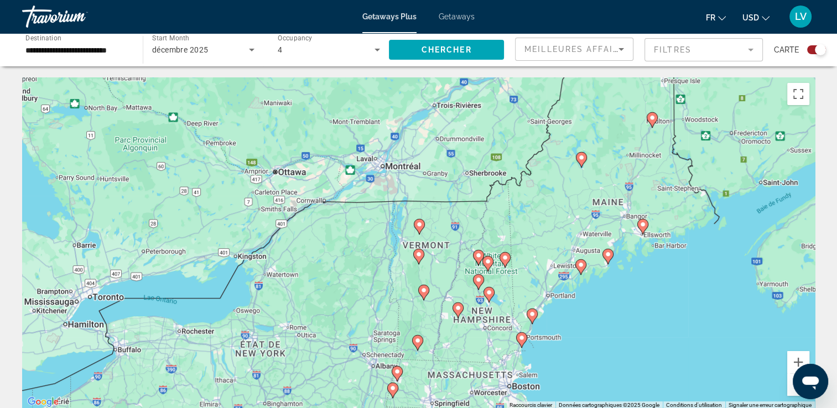
click at [419, 227] on g "Main content" at bounding box center [419, 226] width 11 height 15
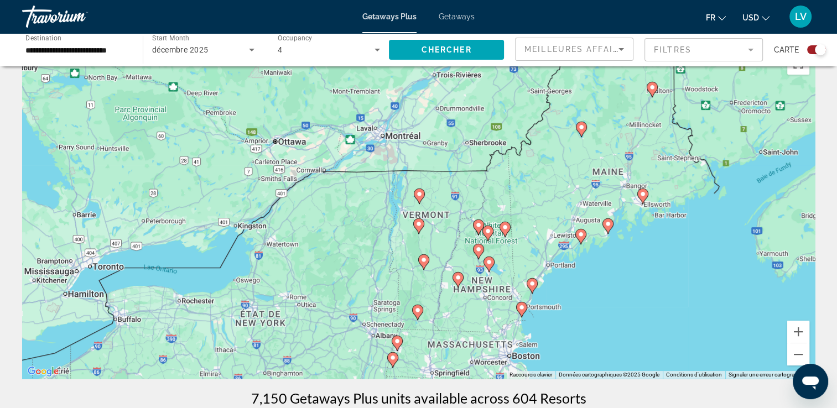
scroll to position [17, 0]
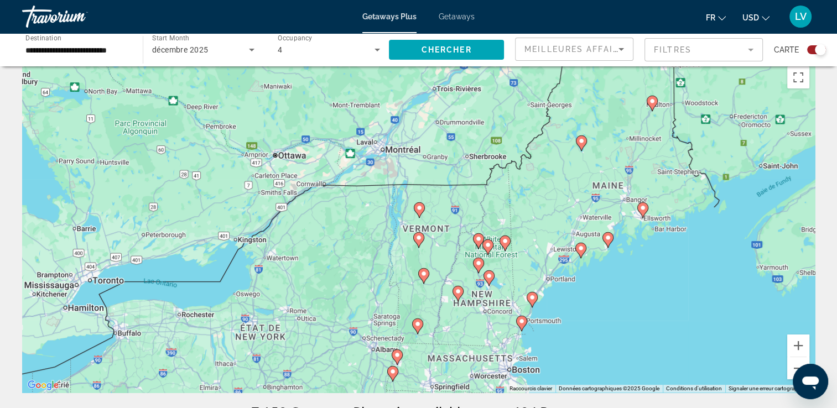
click at [419, 209] on image "Main content" at bounding box center [419, 208] width 7 height 7
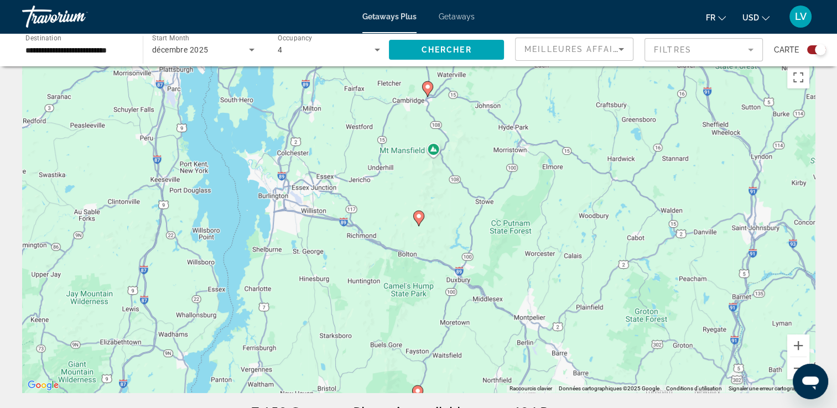
click at [427, 88] on image "Main content" at bounding box center [427, 86] width 7 height 7
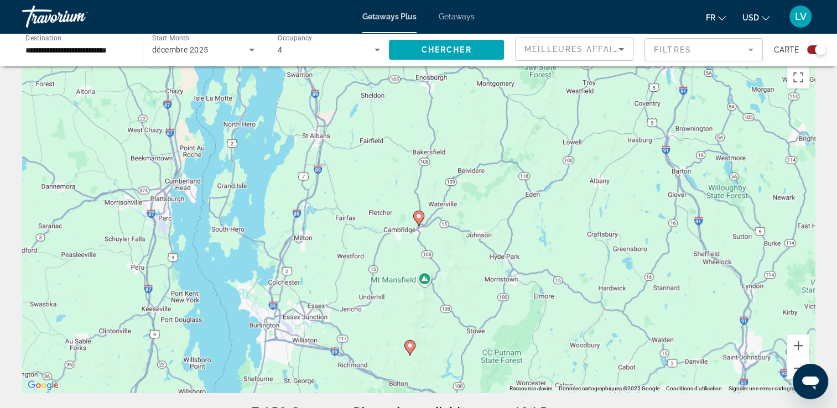
click at [417, 215] on image "Main content" at bounding box center [418, 216] width 7 height 7
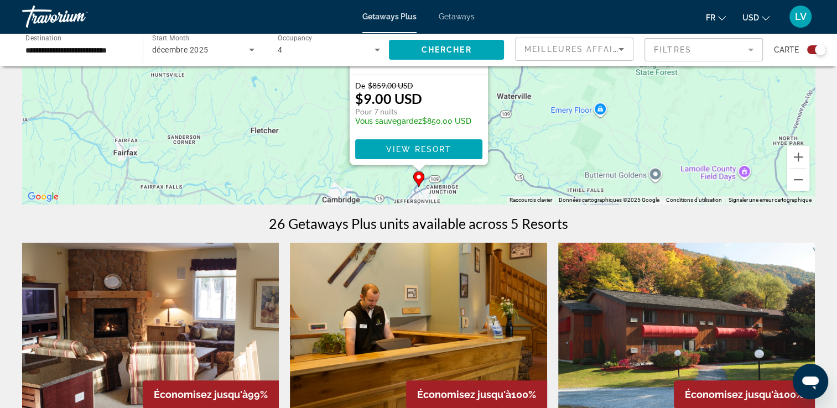
scroll to position [206, 0]
click at [436, 143] on span "Main content" at bounding box center [418, 148] width 127 height 27
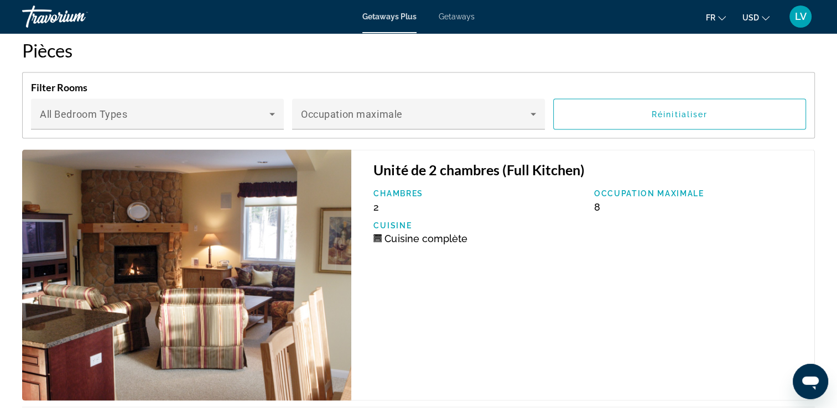
scroll to position [2309, 0]
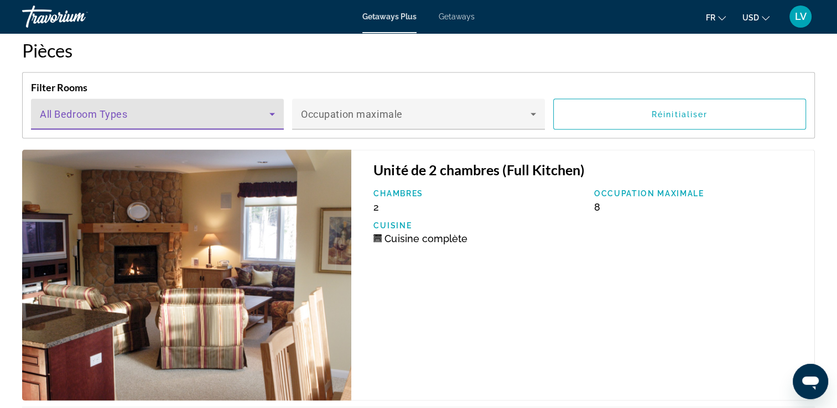
click at [271, 113] on icon "Main content" at bounding box center [272, 114] width 6 height 3
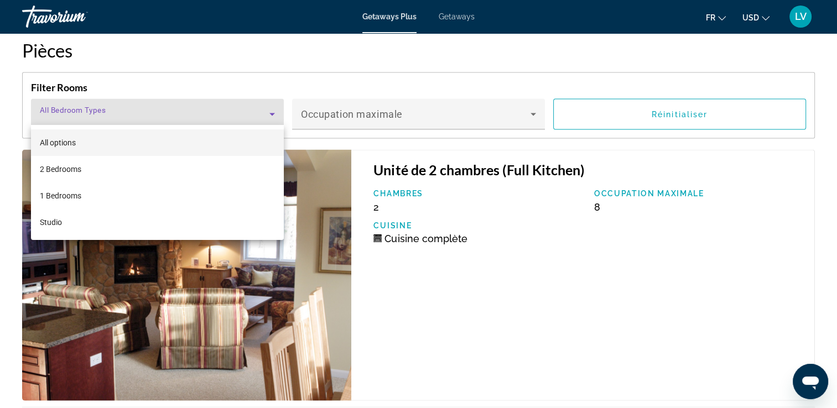
click at [410, 117] on div at bounding box center [418, 204] width 837 height 408
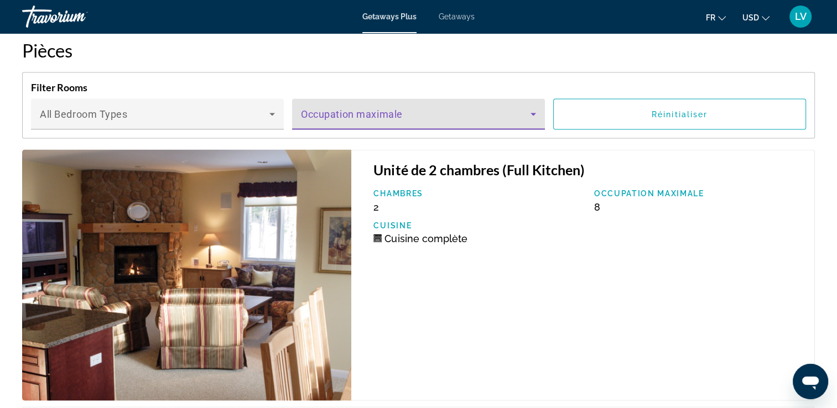
click at [410, 117] on span "Main content" at bounding box center [415, 118] width 229 height 13
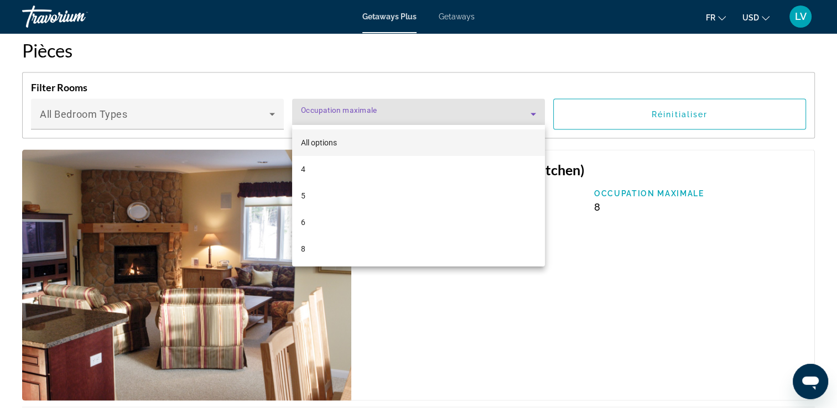
click at [416, 302] on div at bounding box center [418, 204] width 837 height 408
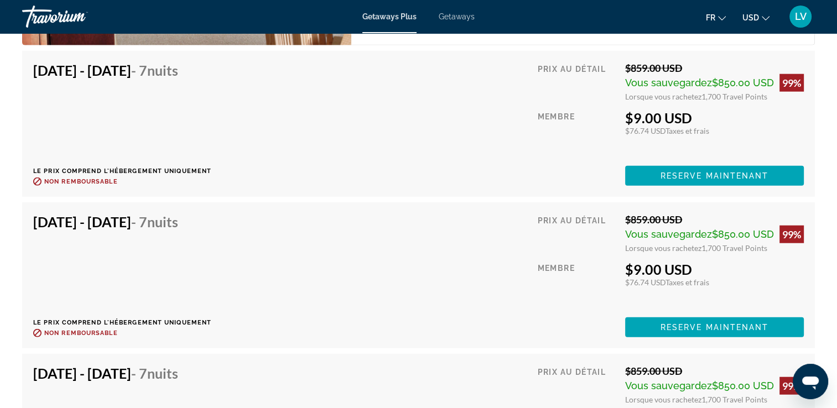
scroll to position [2581, 0]
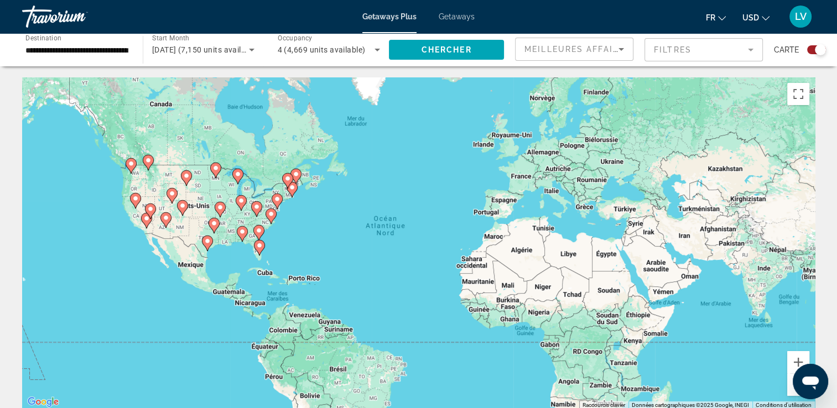
click at [255, 165] on div "Pour activer le glissement avec le clavier, appuyez sur Alt+Entrée. Une fois ce…" at bounding box center [418, 243] width 792 height 332
click at [255, 169] on div "Pour activer le glissement avec le clavier, appuyez sur Alt+Entrée. Une fois ce…" at bounding box center [418, 243] width 792 height 332
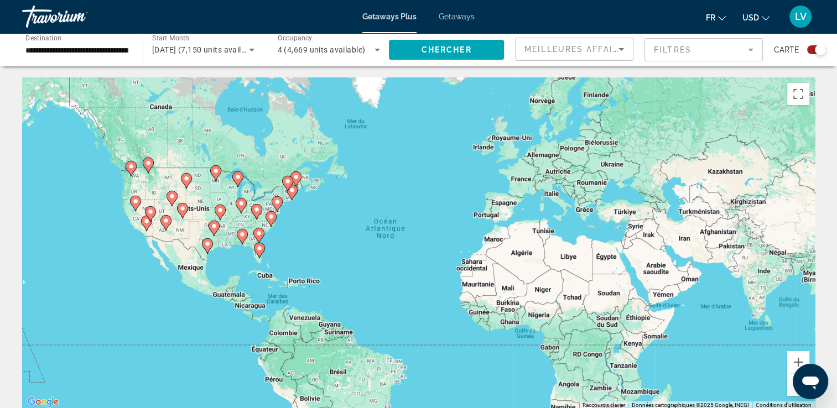
click at [259, 250] on image "Main content" at bounding box center [259, 248] width 7 height 7
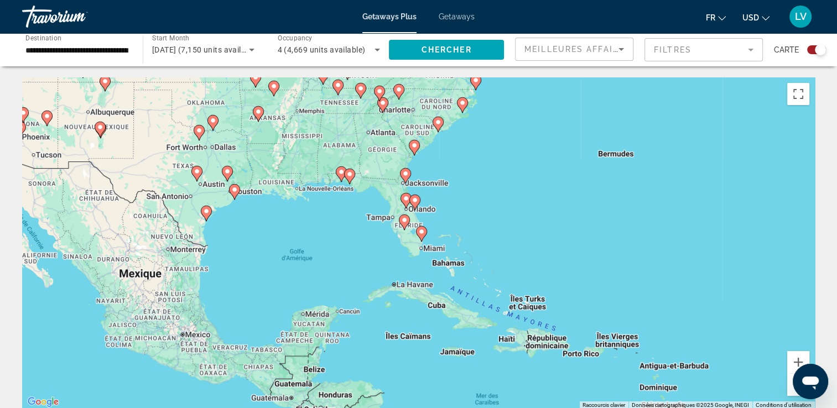
click at [446, 196] on div "Pour naviguer, appuyez sur les touches fléchées. Pour activer le glissement ave…" at bounding box center [418, 243] width 792 height 332
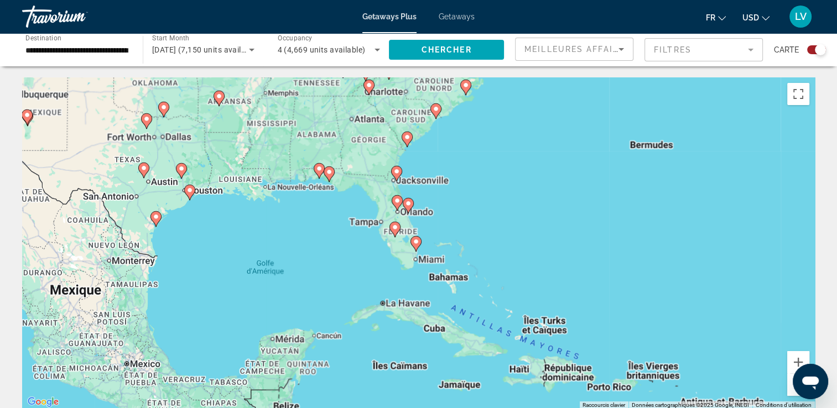
click at [446, 196] on div "Pour naviguer, appuyez sur les touches fléchées. Pour activer le glissement ave…" at bounding box center [418, 243] width 792 height 332
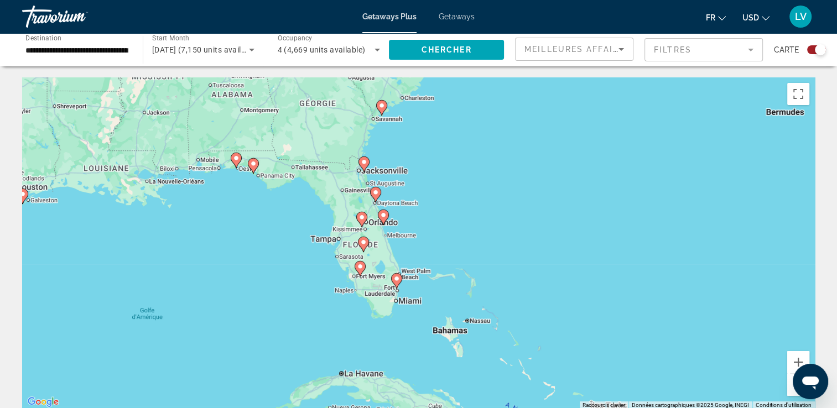
click at [447, 198] on div "Pour naviguer, appuyez sur les touches fléchées. Pour activer le glissement ave…" at bounding box center [418, 243] width 792 height 332
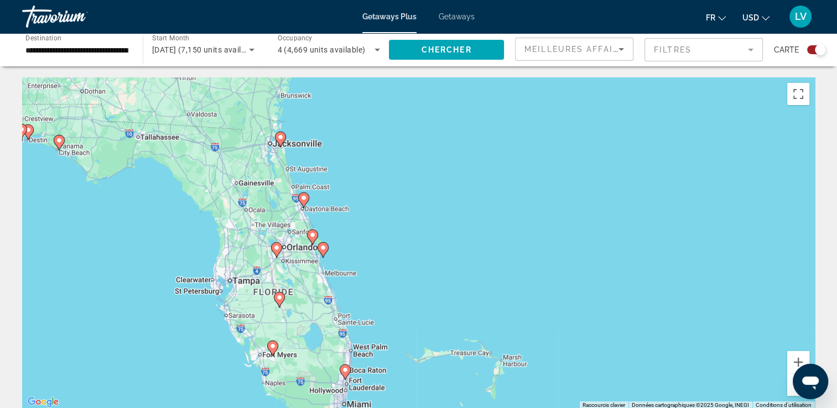
click at [437, 199] on div "Pour naviguer, appuyez sur les touches fléchées. Pour activer le glissement ave…" at bounding box center [418, 243] width 792 height 332
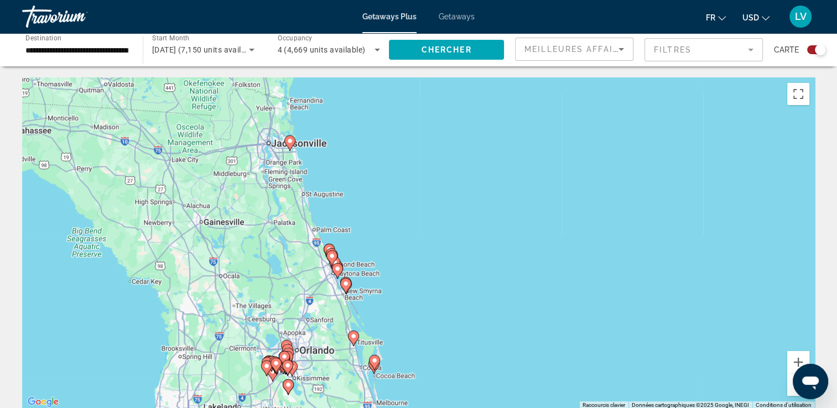
drag, startPoint x: 260, startPoint y: 238, endPoint x: 429, endPoint y: 293, distance: 177.5
click at [429, 293] on div "Pour naviguer, appuyez sur les touches fléchées. Pour activer le glissement ave…" at bounding box center [418, 243] width 792 height 332
click at [357, 246] on div "Pour naviguer, appuyez sur les touches fléchées. Pour activer le glissement ave…" at bounding box center [418, 243] width 792 height 332
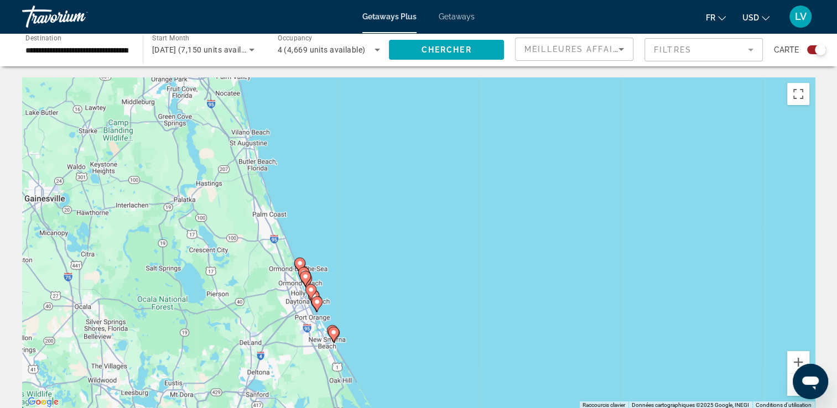
click at [357, 246] on div "Pour naviguer, appuyez sur les touches fléchées. Pour activer le glissement ave…" at bounding box center [418, 243] width 792 height 332
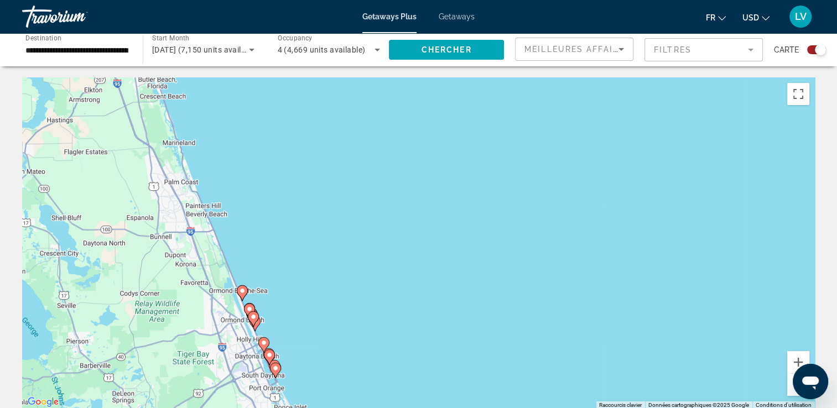
click at [243, 295] on icon "Main content" at bounding box center [242, 293] width 10 height 14
type input "**********"
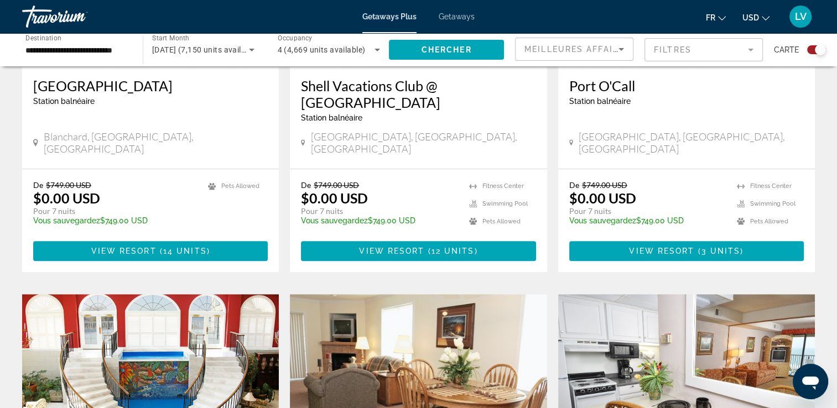
scroll to position [981, 0]
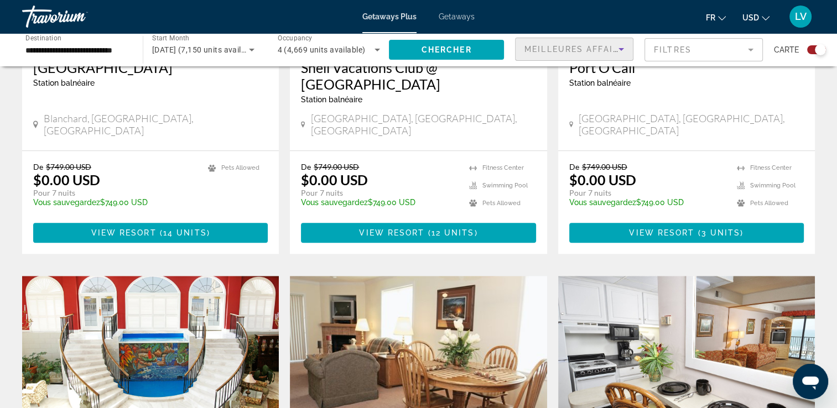
click at [620, 44] on icon "Sort by" at bounding box center [620, 49] width 13 height 13
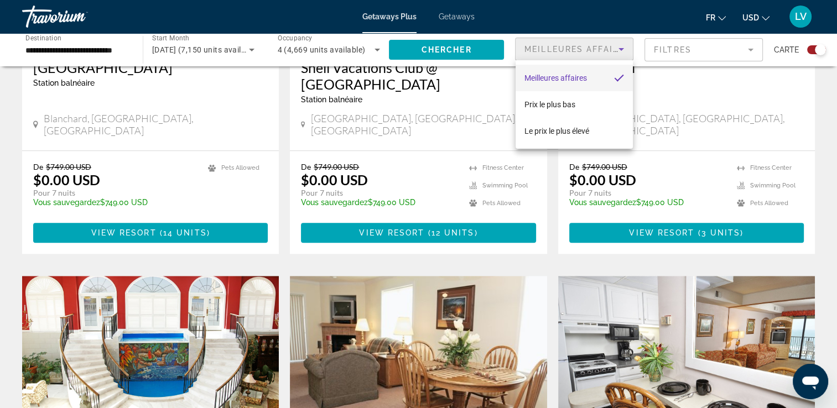
click at [686, 48] on div at bounding box center [418, 204] width 837 height 408
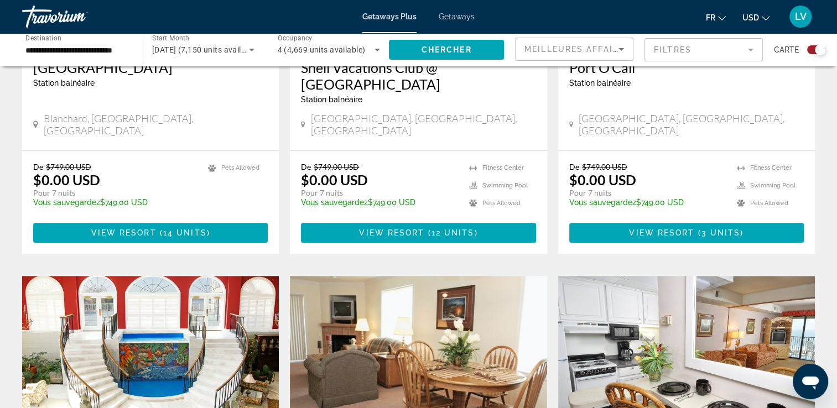
click at [686, 48] on mat-form-field "Filtres" at bounding box center [703, 49] width 118 height 23
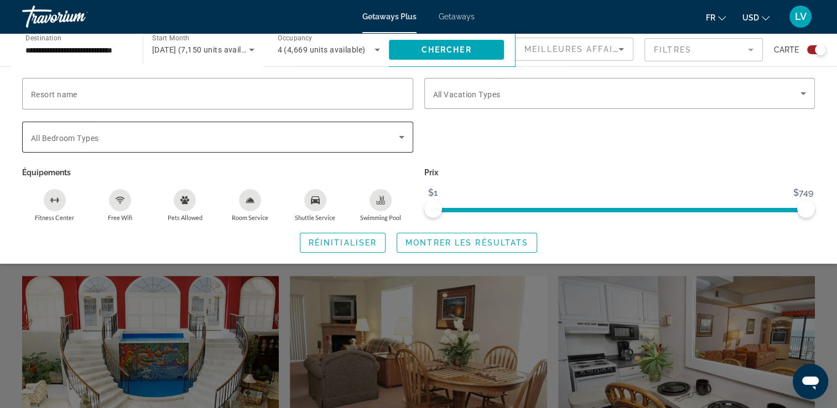
click at [335, 136] on span "Search widget" at bounding box center [215, 136] width 368 height 13
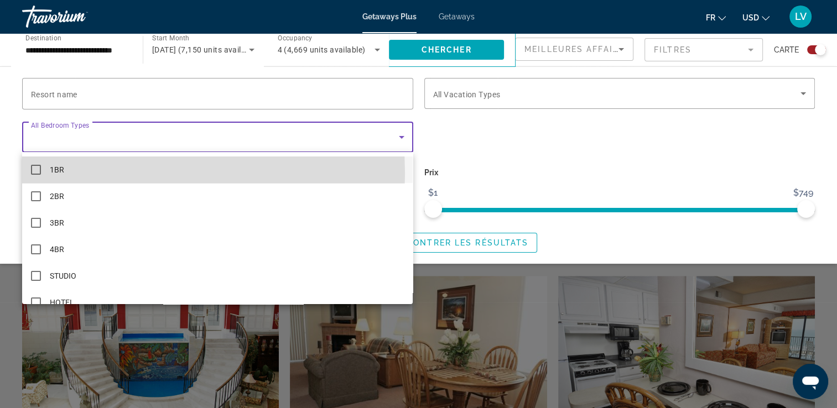
click at [56, 174] on span "1BR" at bounding box center [57, 169] width 14 height 13
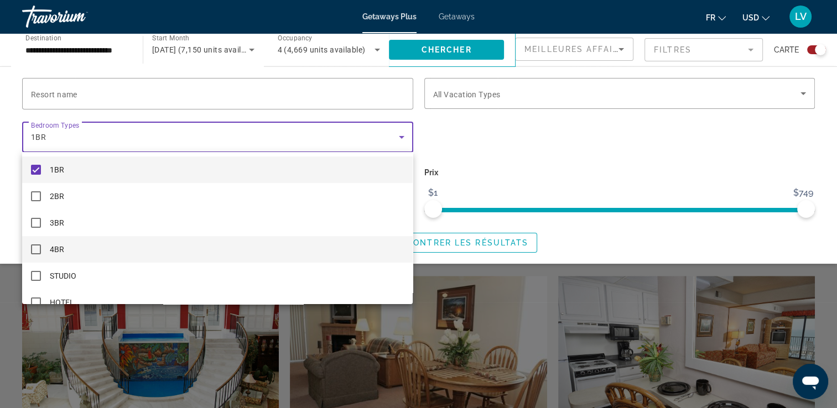
scroll to position [15, 0]
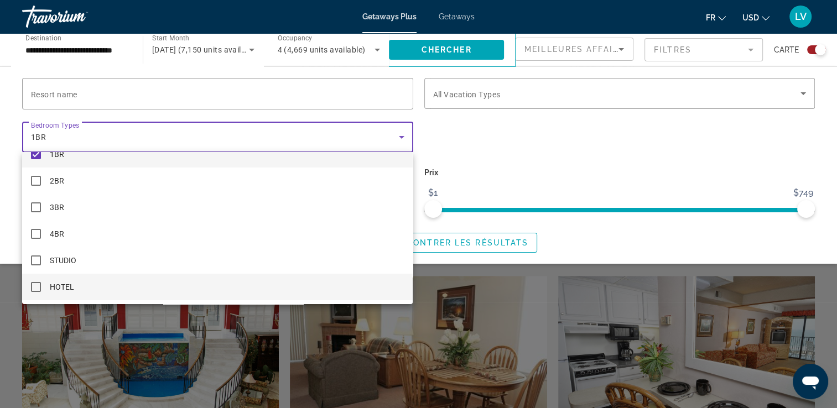
click at [34, 284] on mat-pseudo-checkbox at bounding box center [36, 287] width 10 height 10
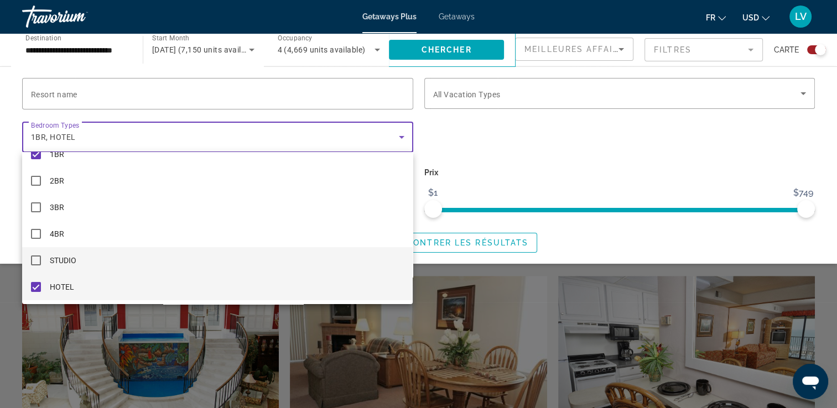
click at [35, 263] on mat-pseudo-checkbox at bounding box center [36, 260] width 10 height 10
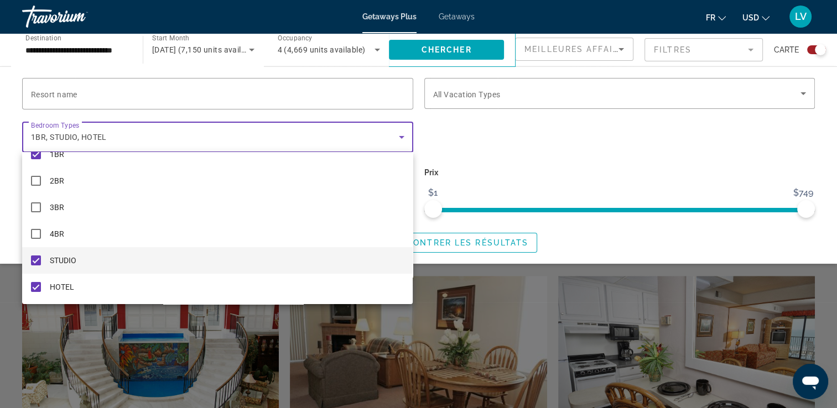
click at [463, 117] on div at bounding box center [418, 204] width 837 height 408
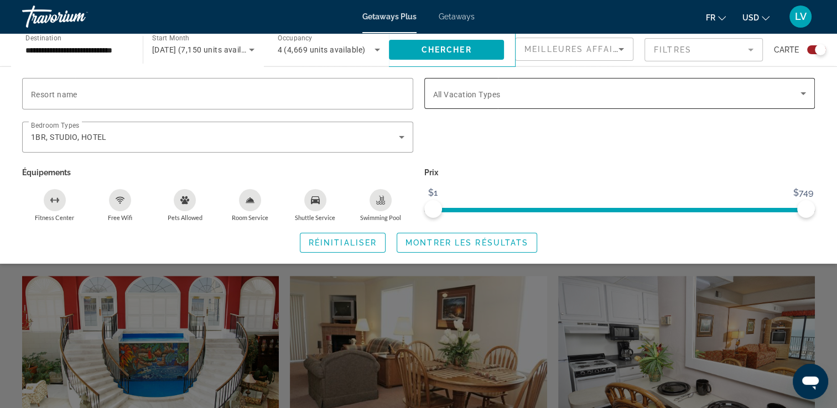
click at [500, 95] on span "All Vacation Types" at bounding box center [466, 94] width 67 height 9
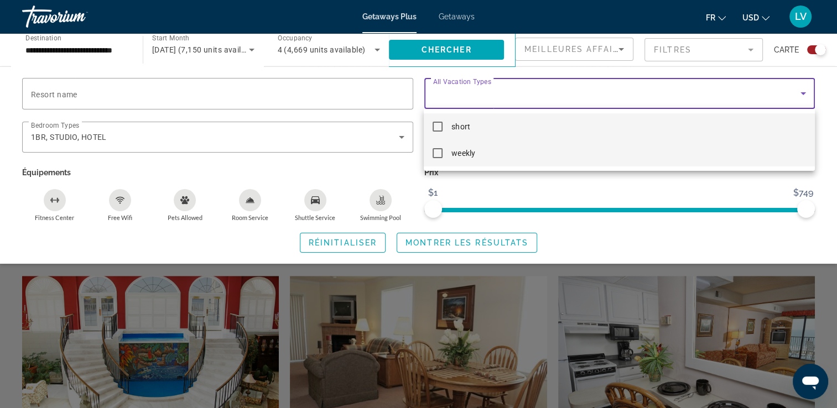
click at [440, 151] on mat-pseudo-checkbox at bounding box center [437, 153] width 10 height 10
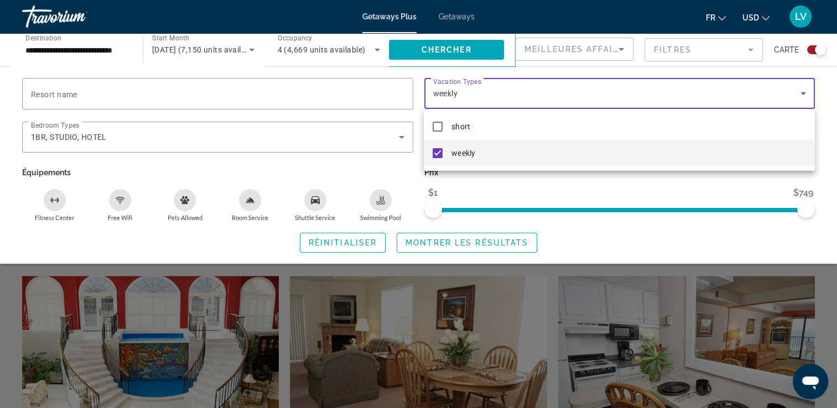
click at [579, 231] on div at bounding box center [418, 204] width 837 height 408
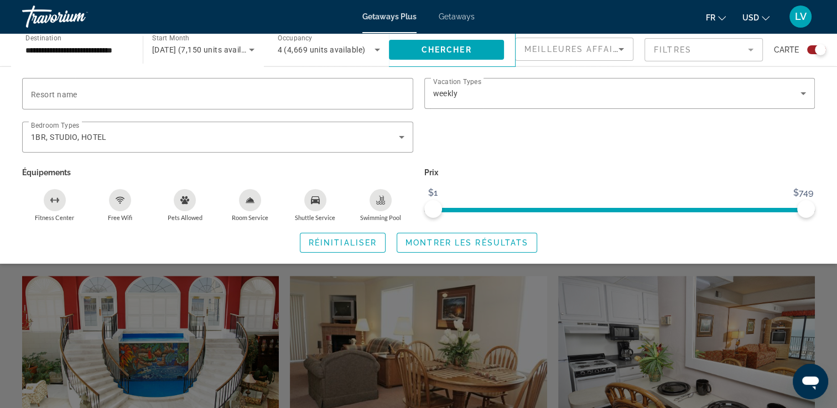
click at [111, 205] on div "Free Wifi" at bounding box center [120, 200] width 22 height 22
click at [308, 191] on div "Shuttle Service" at bounding box center [315, 200] width 22 height 22
click at [378, 205] on div "Swimming Pool" at bounding box center [380, 200] width 22 height 22
click at [60, 206] on div "Fitness Center" at bounding box center [55, 200] width 22 height 22
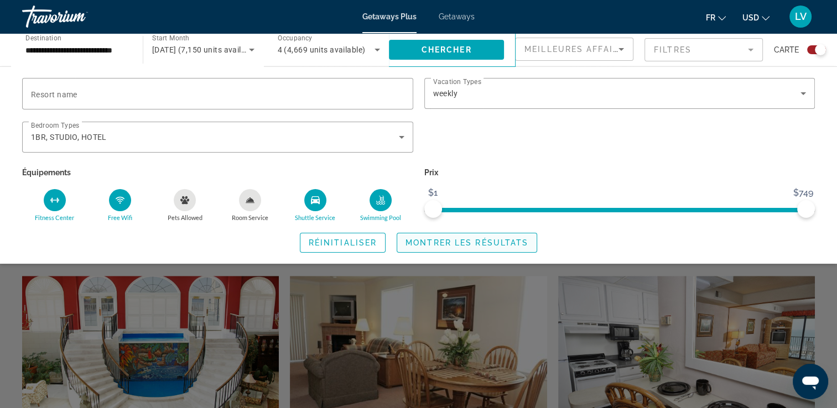
click at [461, 242] on span "Montrer les résultats" at bounding box center [466, 242] width 123 height 9
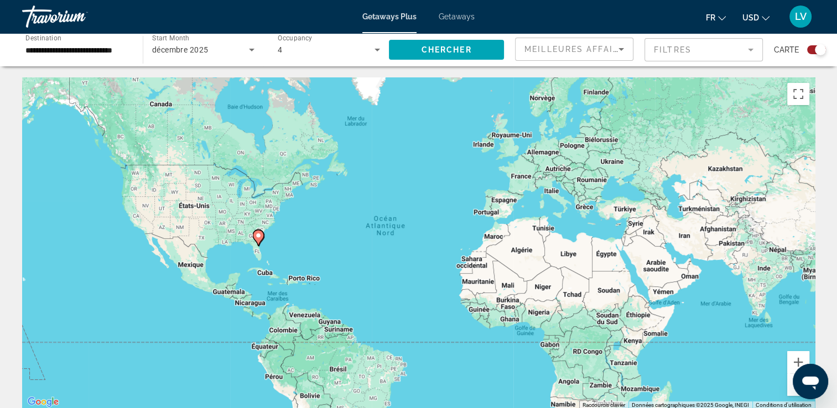
click at [294, 246] on div "Pour activer le glissement avec le clavier, appuyez sur Alt+Entrée. Une fois ce…" at bounding box center [418, 243] width 792 height 332
click at [293, 246] on div "Pour activer le glissement avec le clavier, appuyez sur Alt+Entrée. Une fois ce…" at bounding box center [418, 243] width 792 height 332
click at [259, 242] on icon "Main content" at bounding box center [258, 236] width 10 height 14
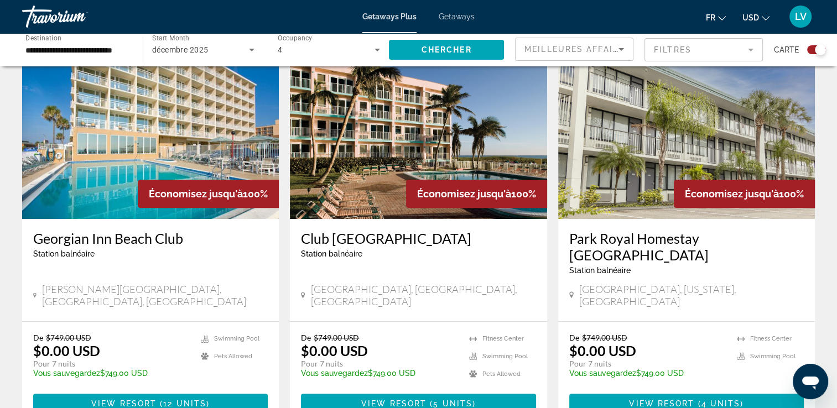
scroll to position [405, 0]
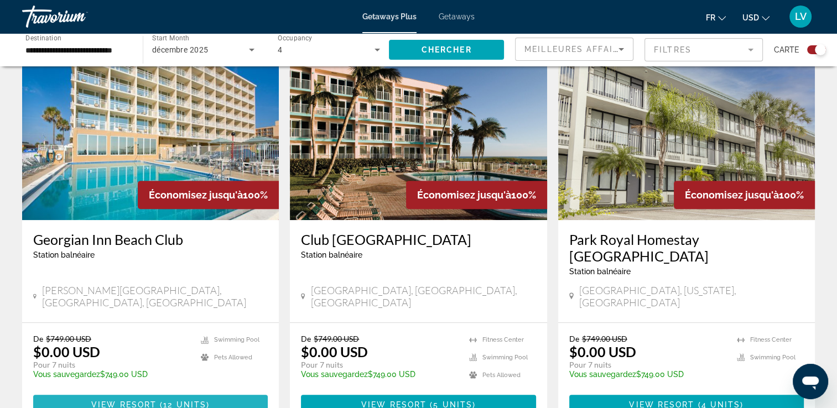
click at [166, 391] on span "Main content" at bounding box center [150, 404] width 234 height 27
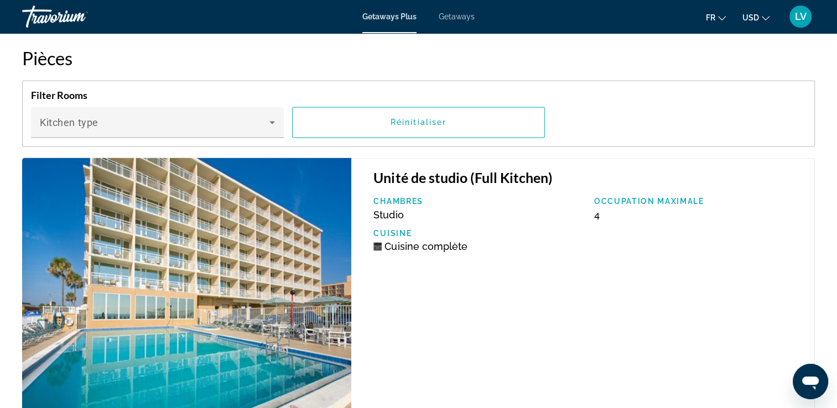
scroll to position [1705, 0]
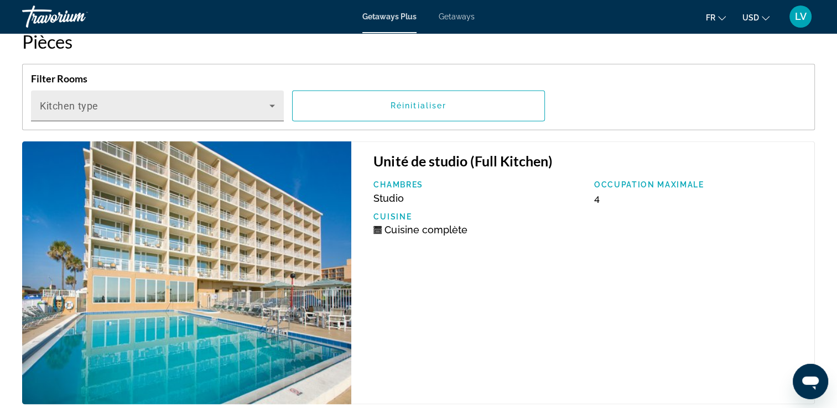
click at [276, 105] on icon "Main content" at bounding box center [271, 105] width 13 height 13
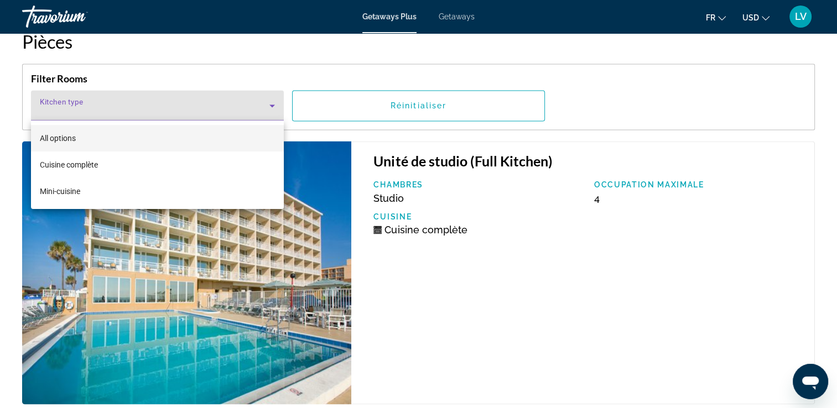
click at [276, 105] on div at bounding box center [418, 204] width 837 height 408
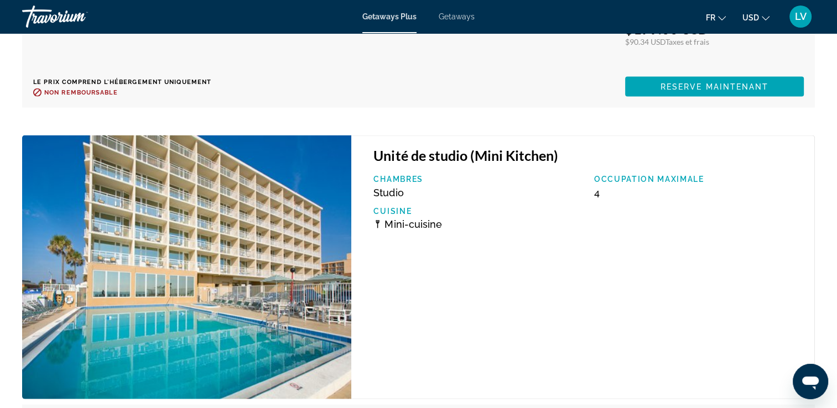
scroll to position [2383, 0]
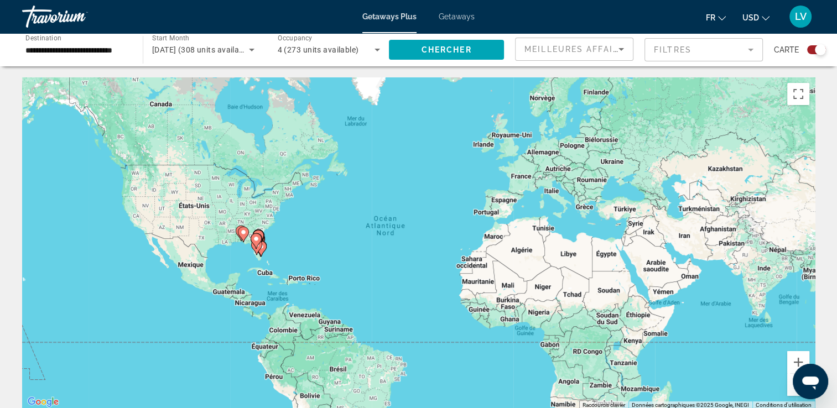
click at [300, 241] on div "Pour activer le glissement avec le clavier, appuyez sur Alt+Entrée. Une fois ce…" at bounding box center [418, 243] width 792 height 332
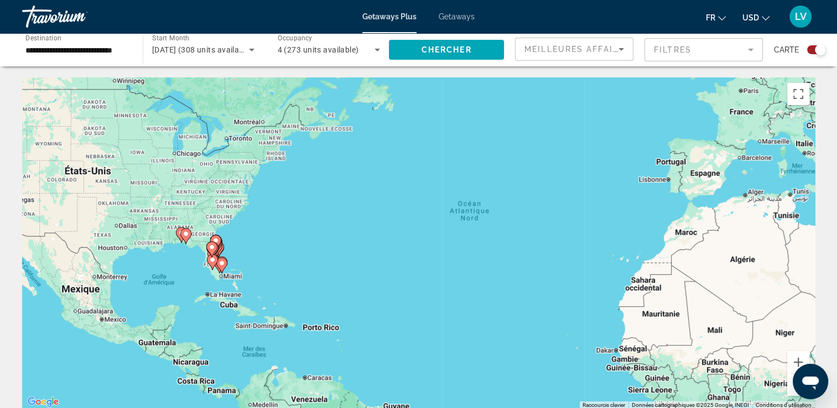
click at [156, 262] on div "Pour activer le glissement avec le clavier, appuyez sur Alt+Entrée. Une fois ce…" at bounding box center [418, 243] width 792 height 332
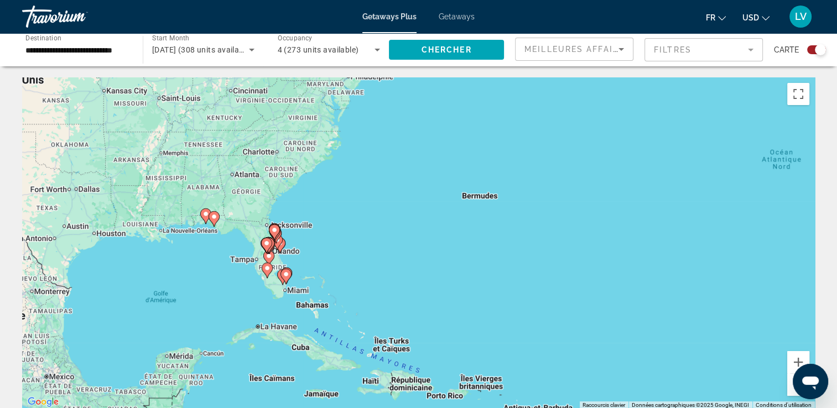
click at [190, 250] on div "Pour activer le glissement avec le clavier, appuyez sur Alt+Entrée. Une fois ce…" at bounding box center [418, 243] width 792 height 332
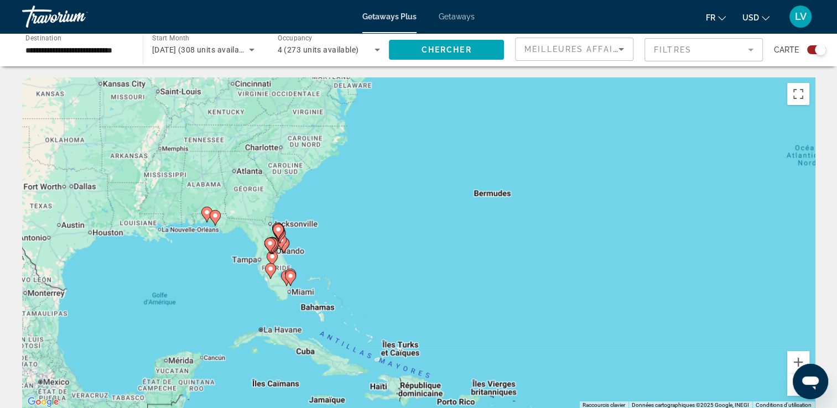
click at [190, 250] on div "Pour activer le glissement avec le clavier, appuyez sur Alt+Entrée. Une fois ce…" at bounding box center [418, 243] width 792 height 332
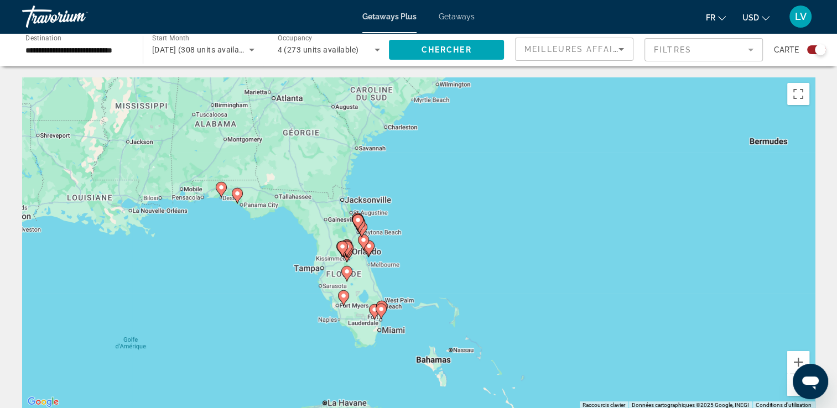
click at [215, 230] on div "Pour activer le glissement avec le clavier, appuyez sur Alt+Entrée. Une fois ce…" at bounding box center [418, 243] width 792 height 332
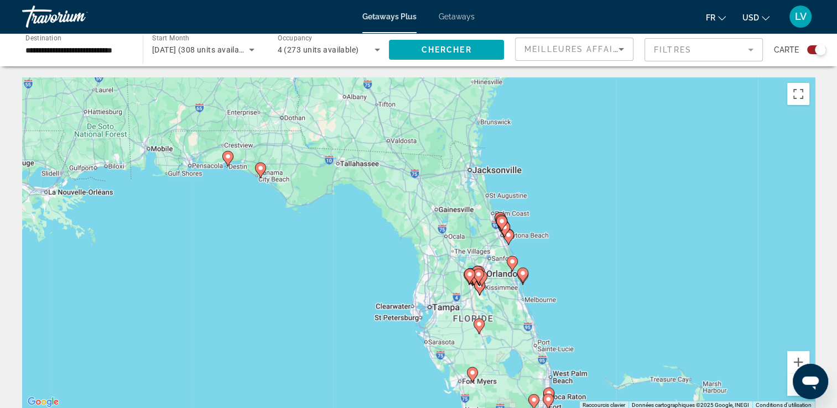
click at [233, 205] on div "Pour activer le glissement avec le clavier, appuyez sur Alt+Entrée. Une fois ce…" at bounding box center [418, 243] width 792 height 332
click at [233, 206] on div "Pour activer le glissement avec le clavier, appuyez sur Alt+Entrée. Une fois ce…" at bounding box center [418, 243] width 792 height 332
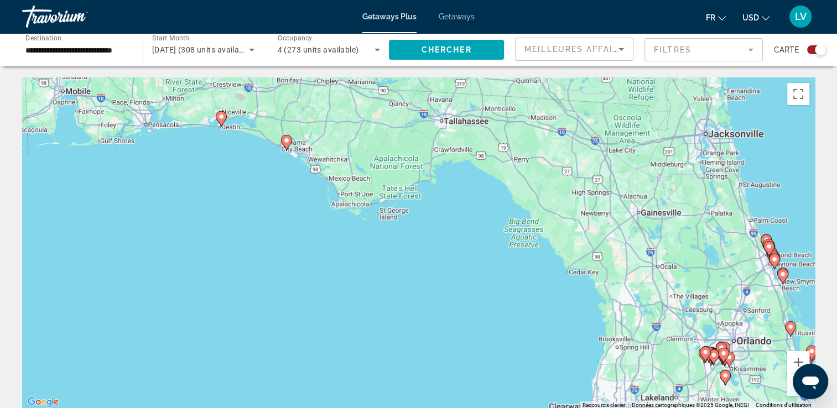
click at [257, 181] on div "Pour activer le glissement avec le clavier, appuyez sur Alt+Entrée. Une fois ce…" at bounding box center [418, 243] width 792 height 332
click at [257, 182] on div "Pour activer le glissement avec le clavier, appuyez sur Alt+Entrée. Une fois ce…" at bounding box center [418, 243] width 792 height 332
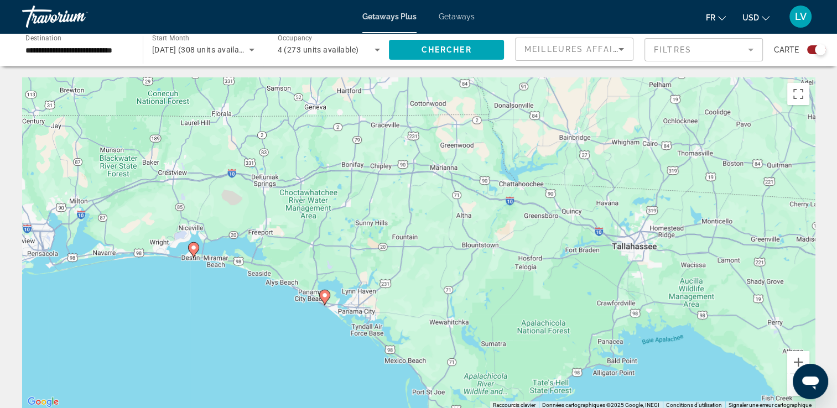
drag, startPoint x: 268, startPoint y: 169, endPoint x: 276, endPoint y: 353, distance: 184.3
click at [276, 354] on div "Pour activer le glissement avec le clavier, appuyez sur Alt+Entrée. Une fois ce…" at bounding box center [418, 243] width 792 height 332
click at [212, 317] on div "Pour activer le glissement avec le clavier, appuyez sur Alt+Entrée. Une fois ce…" at bounding box center [418, 243] width 792 height 332
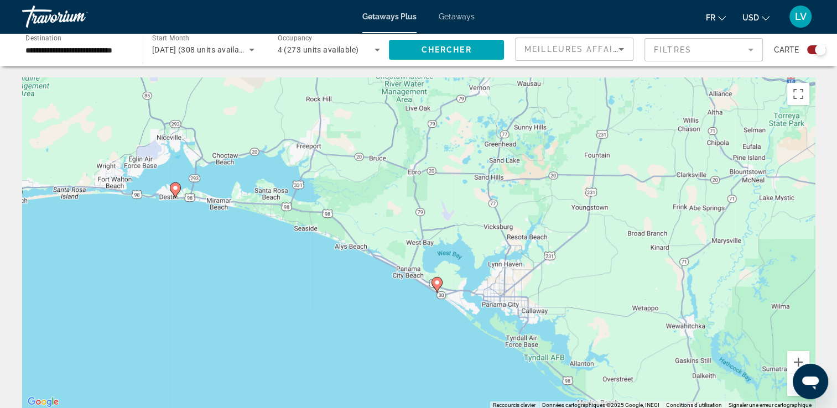
click at [435, 286] on icon "Main content" at bounding box center [436, 285] width 10 height 14
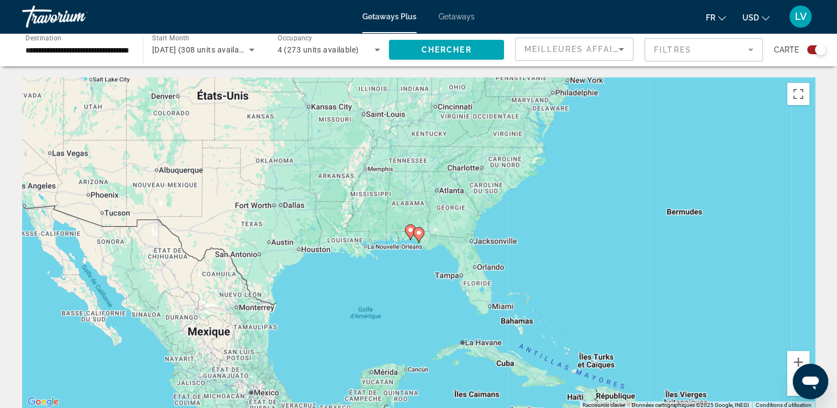
click at [421, 233] on image "Main content" at bounding box center [418, 232] width 7 height 7
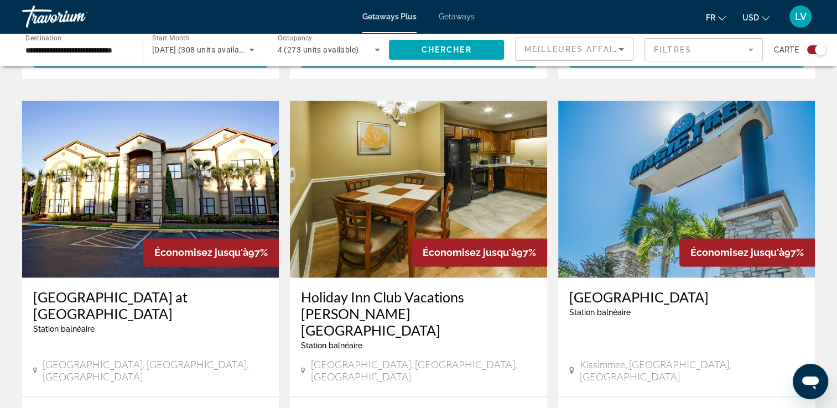
scroll to position [1670, 0]
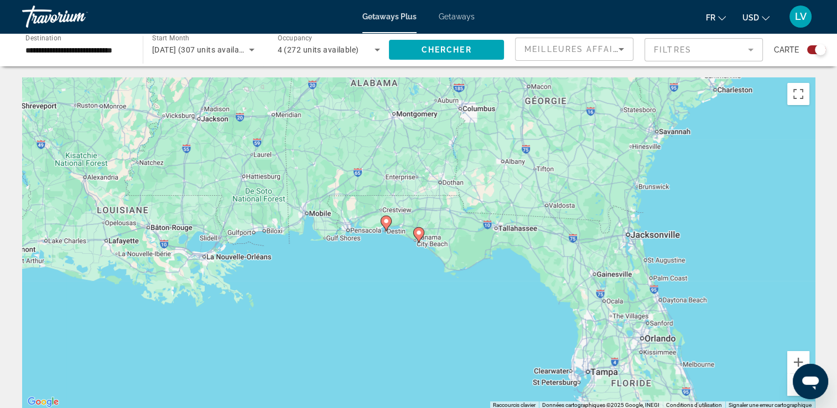
click at [419, 241] on gmp-advanced-marker "Main content" at bounding box center [418, 235] width 11 height 17
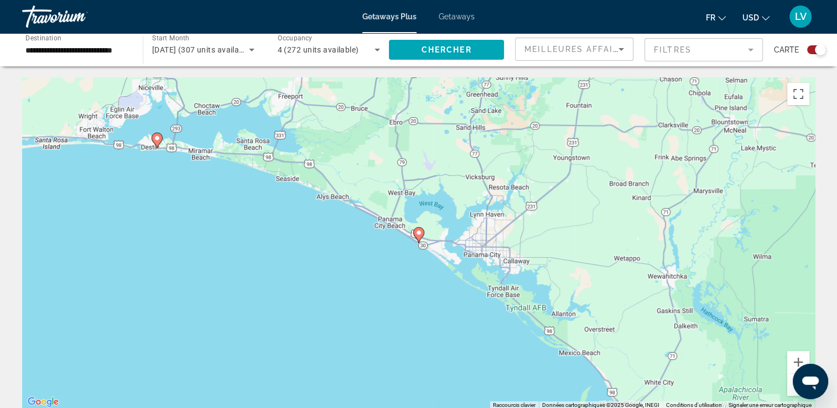
click at [418, 235] on image "Main content" at bounding box center [418, 232] width 7 height 7
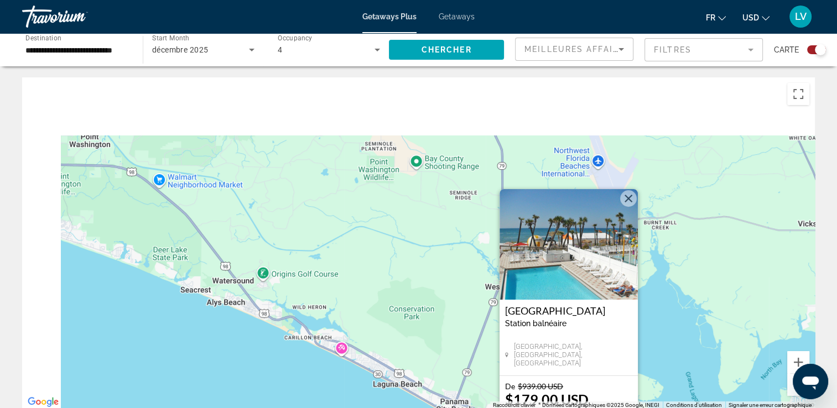
drag, startPoint x: 247, startPoint y: 211, endPoint x: 400, endPoint y: 308, distance: 181.2
click at [400, 308] on div "Pour activer le glissement avec le clavier, appuyez sur Alt+Entrée. Une fois ce…" at bounding box center [418, 243] width 792 height 332
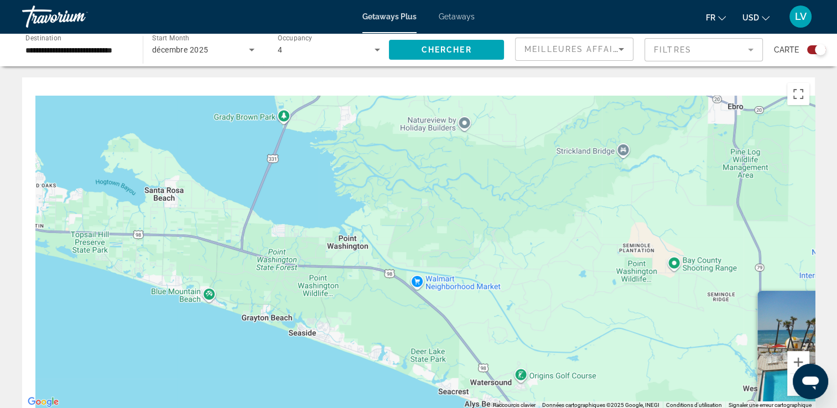
drag, startPoint x: 234, startPoint y: 273, endPoint x: 490, endPoint y: 373, distance: 274.4
click at [490, 373] on div "Pour activer le glissement avec le clavier, appuyez sur Alt+Entrée. Une fois ce…" at bounding box center [418, 243] width 792 height 332
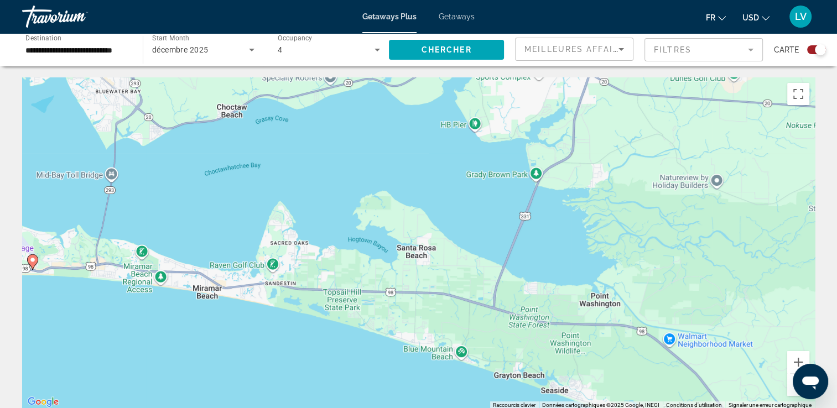
drag, startPoint x: 267, startPoint y: 296, endPoint x: 525, endPoint y: 354, distance: 265.2
click at [525, 354] on div "Pour activer le glissement avec le clavier, appuyez sur Alt+Entrée. Une fois ce…" at bounding box center [418, 243] width 792 height 332
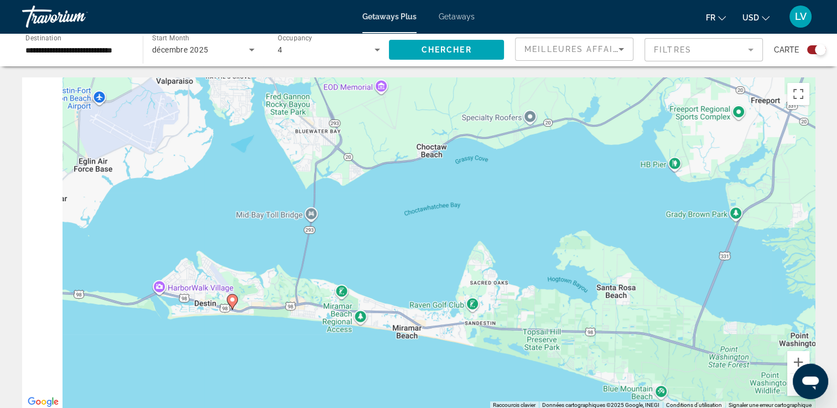
drag, startPoint x: 262, startPoint y: 302, endPoint x: 425, endPoint y: 338, distance: 167.0
click at [422, 339] on div "Pour activer le glissement avec le clavier, appuyez sur Alt+Entrée. Une fois ce…" at bounding box center [418, 243] width 792 height 332
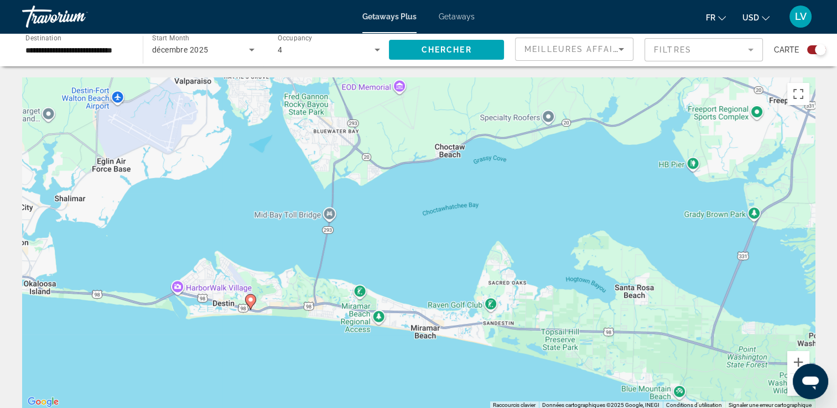
click at [250, 300] on image "Main content" at bounding box center [250, 299] width 7 height 7
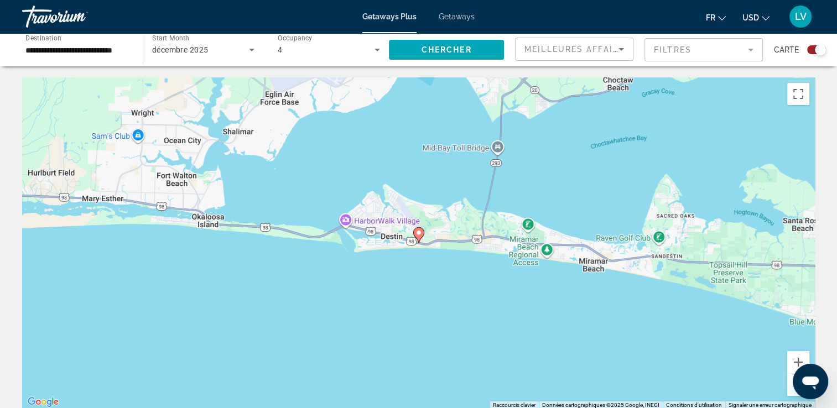
click at [415, 234] on icon "Main content" at bounding box center [418, 235] width 10 height 14
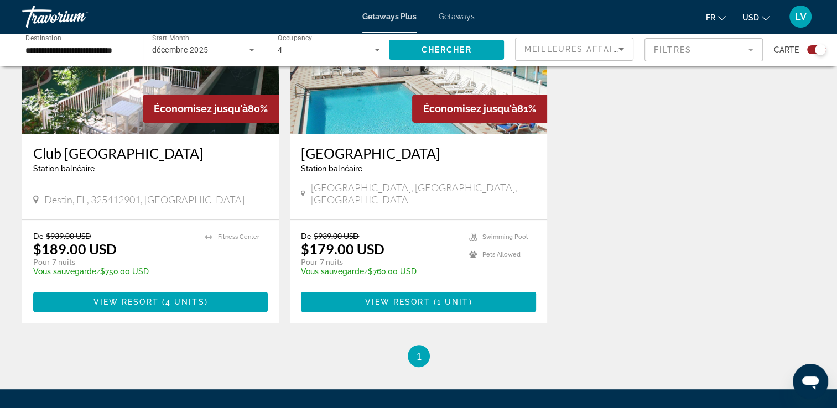
scroll to position [490, 0]
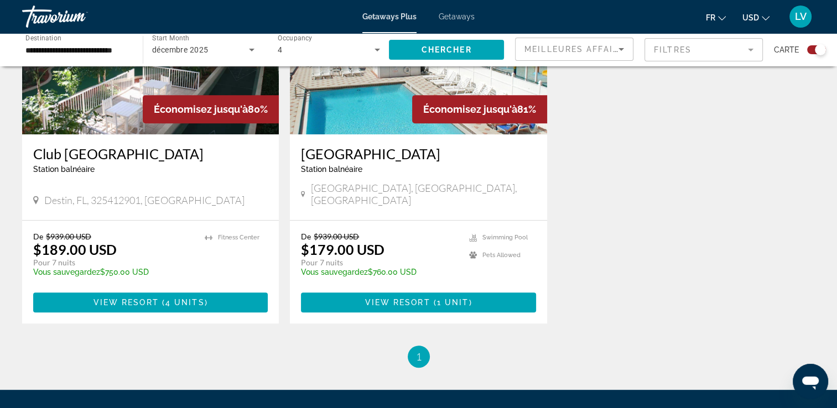
click at [584, 249] on div "Économisez jusqu'à 80% Club Destin Resort Station balnéaire - Ceci est une stat…" at bounding box center [418, 151] width 803 height 388
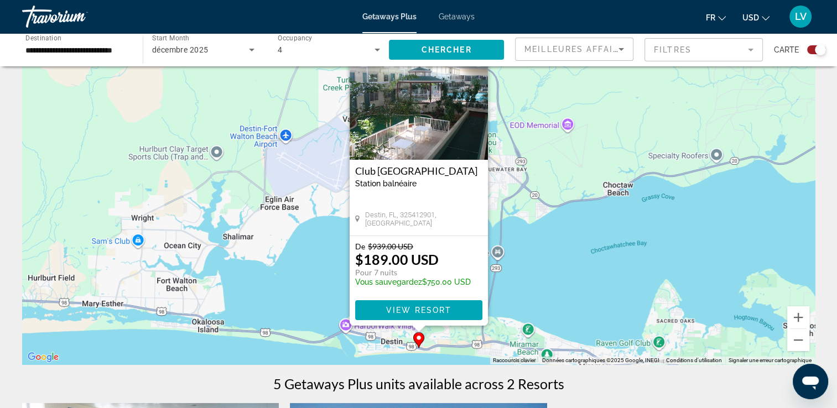
scroll to position [41, 0]
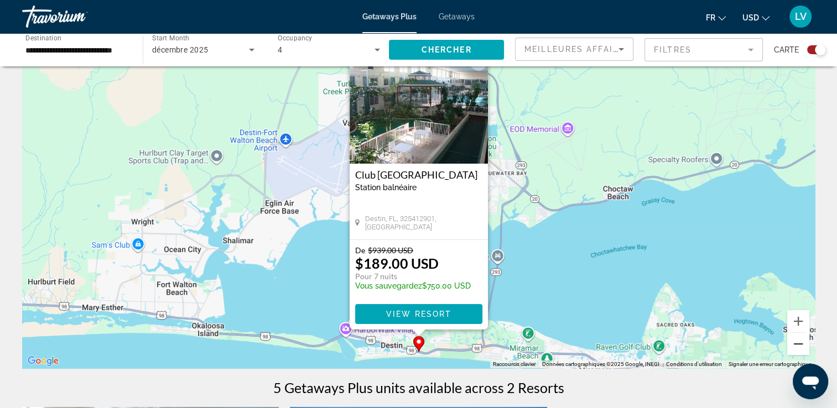
click at [800, 352] on button "Zoom arrière" at bounding box center [798, 344] width 22 height 22
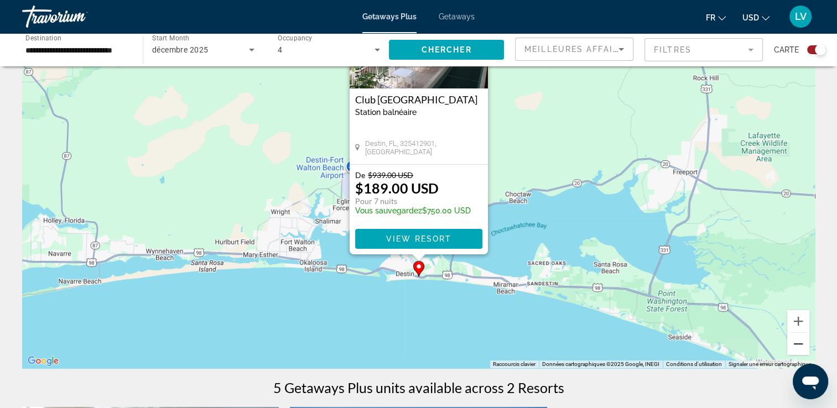
click at [798, 347] on button "Zoom arrière" at bounding box center [798, 344] width 22 height 22
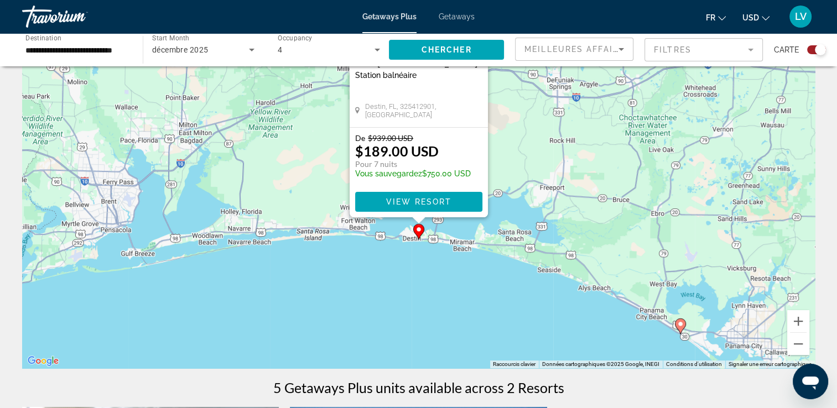
click at [604, 329] on div "Pour activer le glissement avec le clavier, appuyez sur Alt+Entrée. Une fois ce…" at bounding box center [418, 202] width 792 height 332
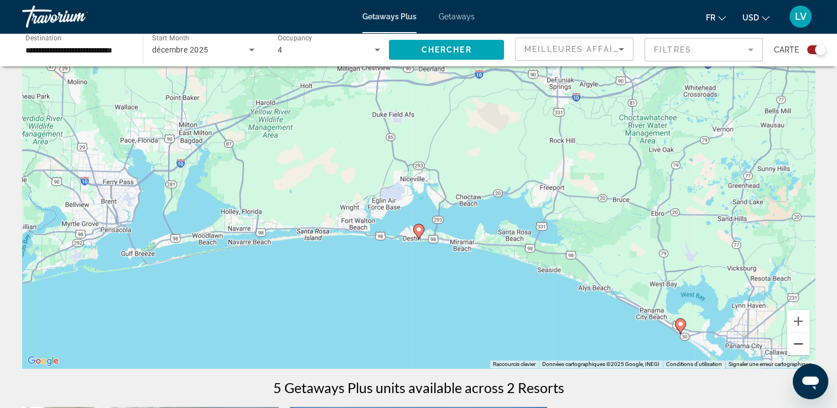
click at [797, 342] on button "Zoom arrière" at bounding box center [798, 344] width 22 height 22
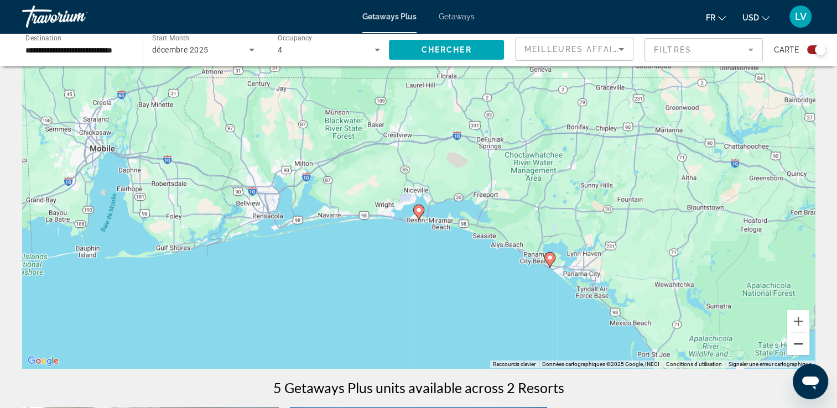
click at [798, 342] on button "Zoom arrière" at bounding box center [798, 344] width 22 height 22
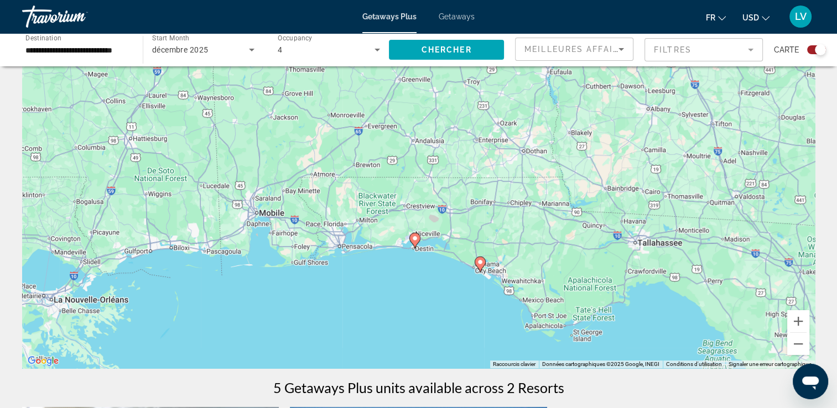
drag, startPoint x: 357, startPoint y: 302, endPoint x: 354, endPoint y: 340, distance: 37.7
click at [354, 340] on div "Pour activer le glissement avec le clavier, appuyez sur Alt+Entrée. Une fois ce…" at bounding box center [418, 202] width 792 height 332
click at [792, 351] on button "Zoom arrière" at bounding box center [798, 344] width 22 height 22
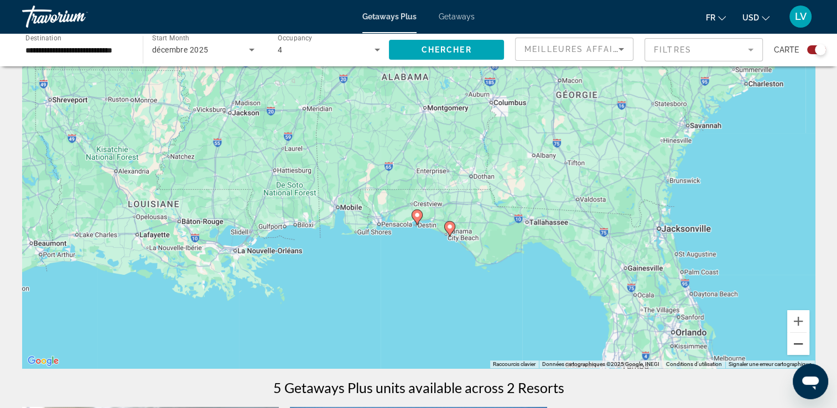
click at [792, 351] on button "Zoom arrière" at bounding box center [798, 344] width 22 height 22
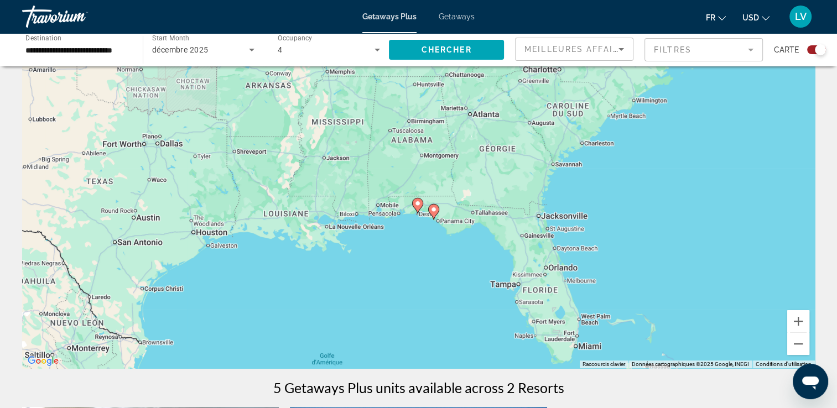
click at [383, 46] on icon "Search widget" at bounding box center [376, 49] width 13 height 13
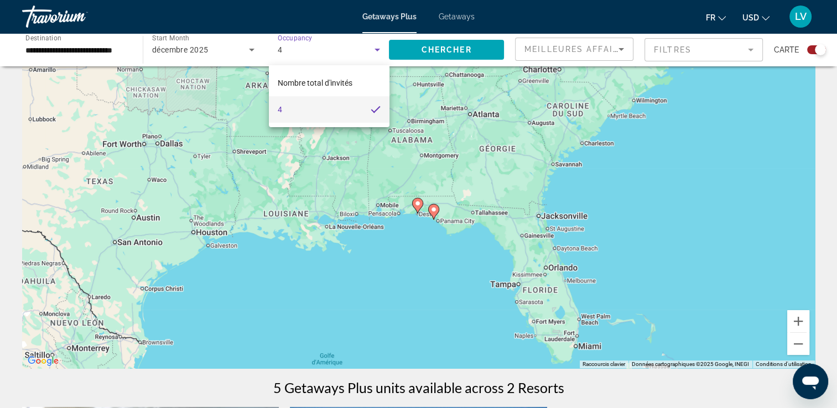
click at [93, 43] on div at bounding box center [418, 204] width 837 height 408
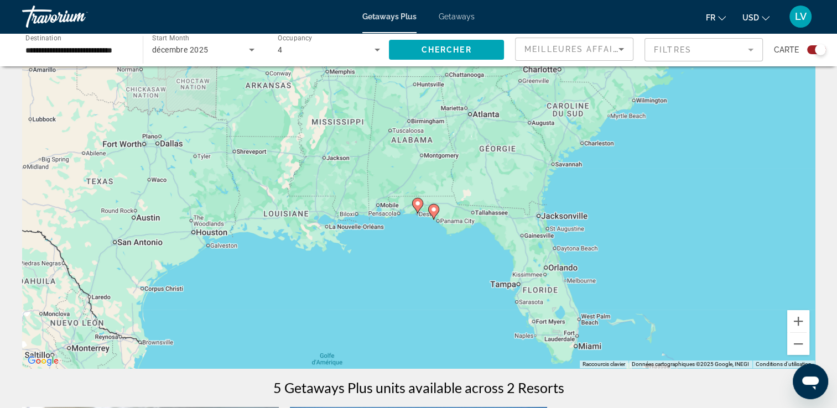
click at [98, 56] on div "**********" at bounding box center [76, 50] width 103 height 32
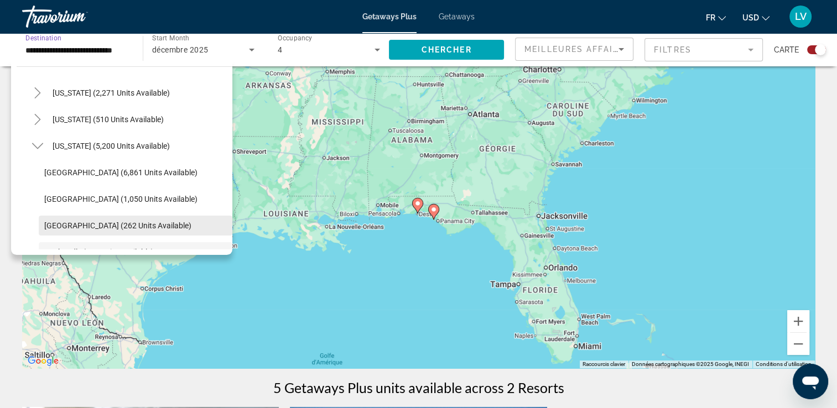
scroll to position [80, 0]
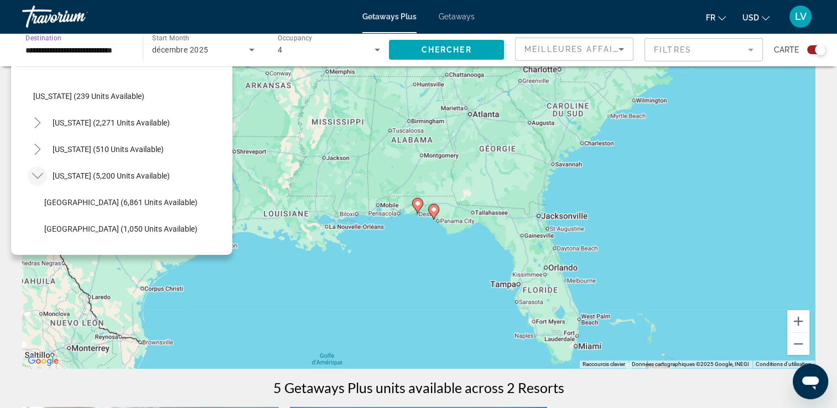
click at [33, 174] on icon "Toggle Florida (5,200 units available)" at bounding box center [37, 176] width 11 height 6
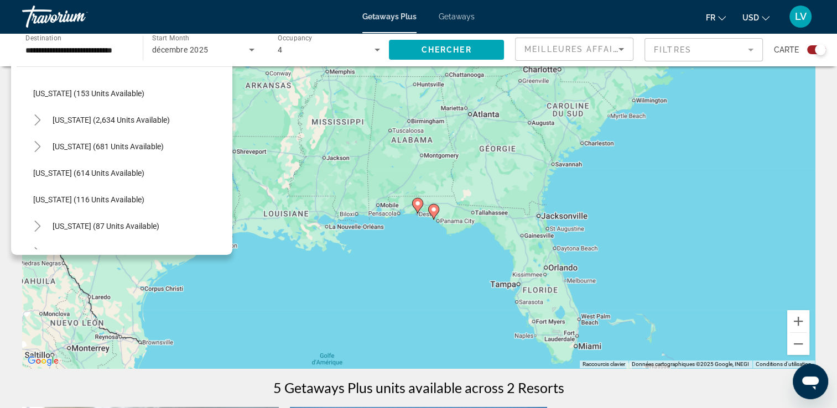
scroll to position [560, 0]
click at [42, 213] on span "Toggle New York (87 units available)" at bounding box center [37, 226] width 27 height 27
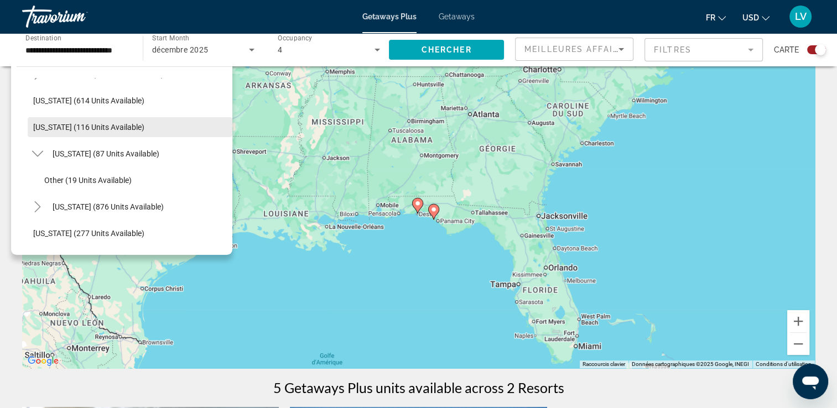
scroll to position [634, 0]
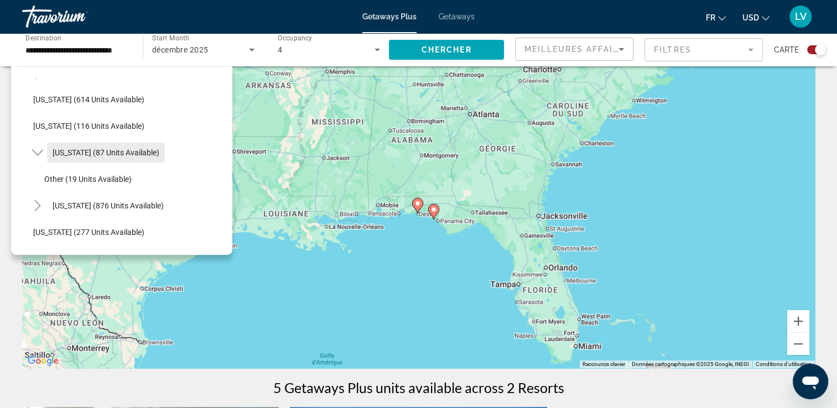
click at [58, 153] on span "New York (87 units available)" at bounding box center [106, 152] width 107 height 9
type input "**********"
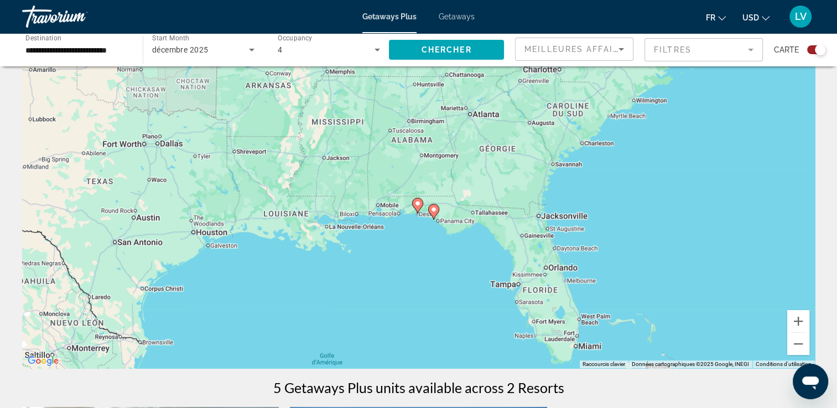
scroll to position [0, 0]
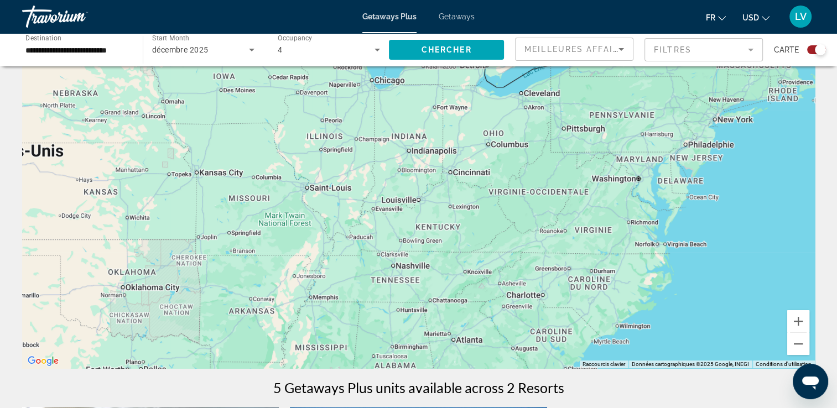
drag, startPoint x: 473, startPoint y: 123, endPoint x: 456, endPoint y: 351, distance: 228.5
click at [456, 351] on div "Pour activer le glissement avec le clavier, appuyez sur Alt+Entrée. Une fois ce…" at bounding box center [418, 202] width 792 height 332
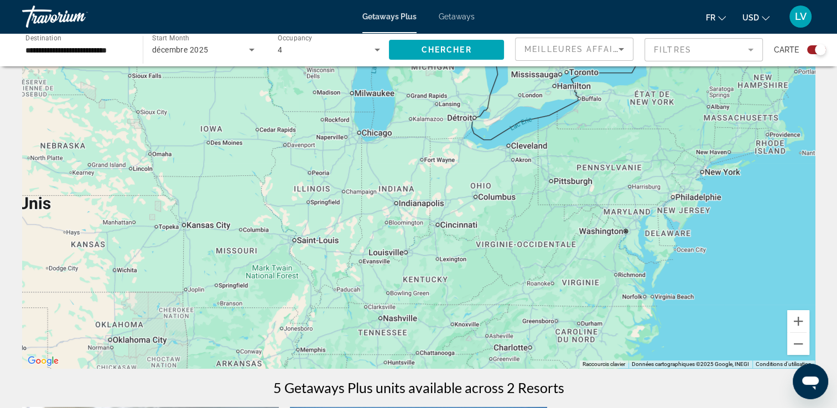
click at [125, 51] on input "**********" at bounding box center [76, 50] width 103 height 13
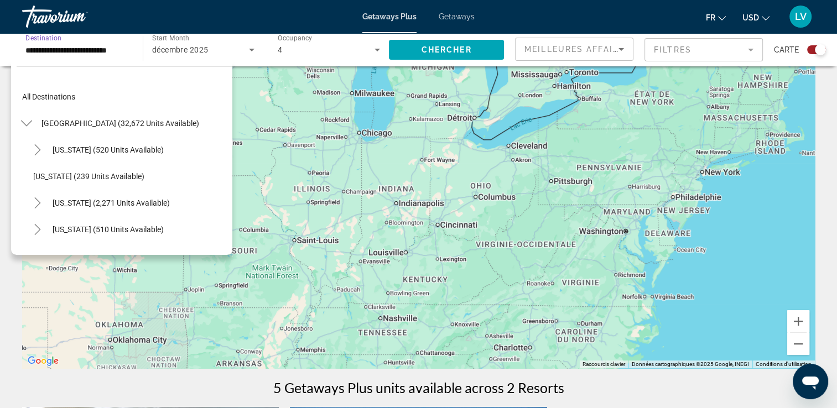
scroll to position [623, 0]
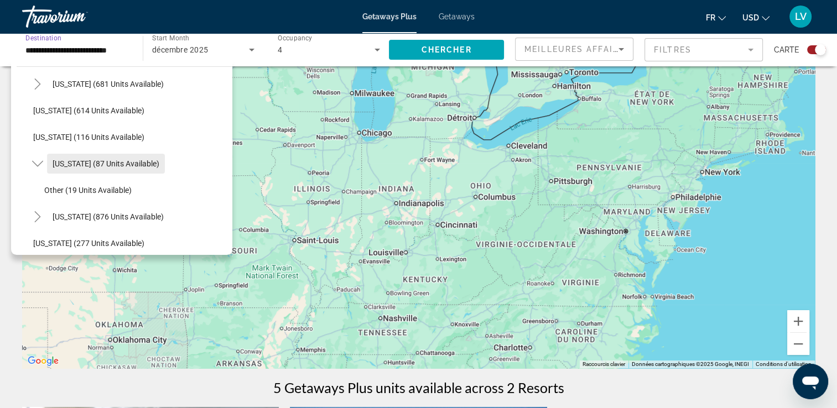
click at [90, 155] on span "Search widget" at bounding box center [106, 163] width 118 height 27
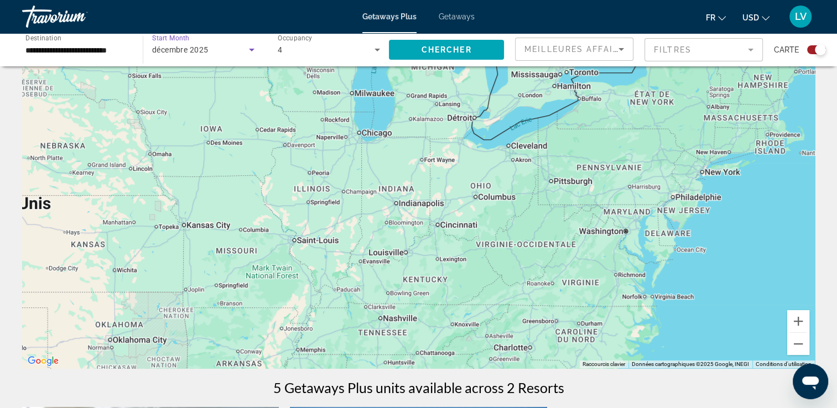
click at [196, 48] on span "décembre 2025" at bounding box center [180, 49] width 56 height 9
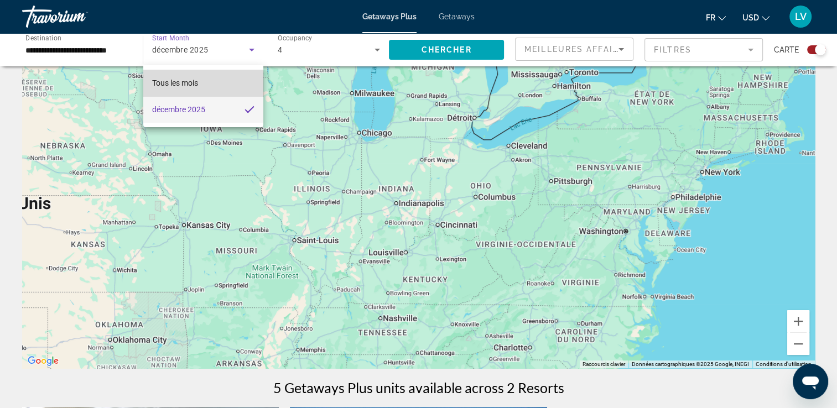
click at [190, 85] on span "Tous les mois" at bounding box center [175, 83] width 46 height 9
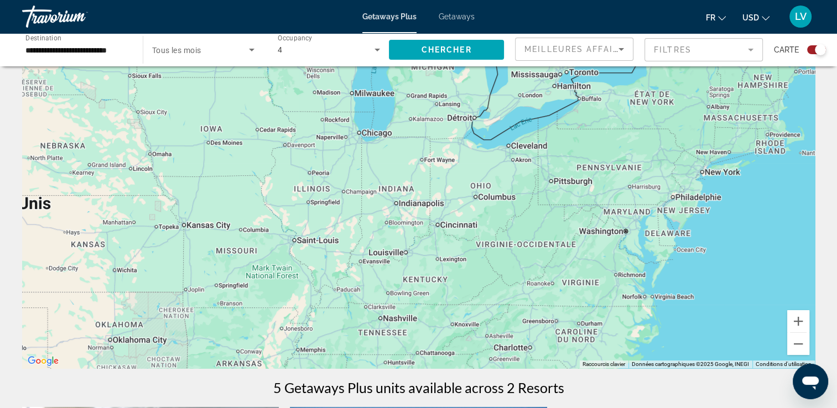
click at [216, 60] on div "Search widget" at bounding box center [203, 49] width 102 height 31
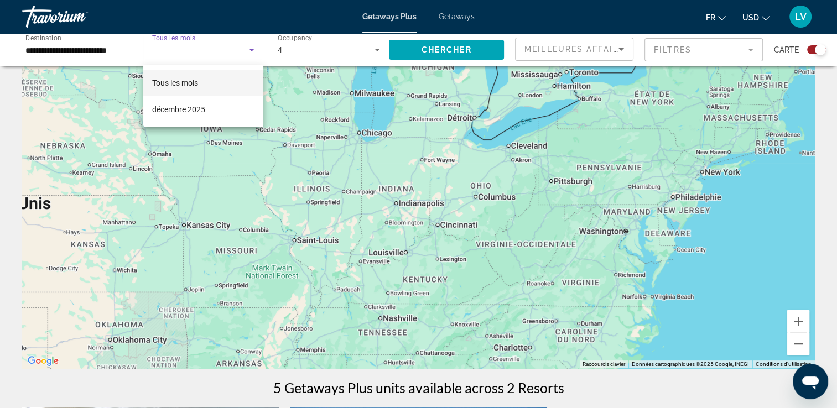
click at [248, 51] on div at bounding box center [418, 204] width 837 height 408
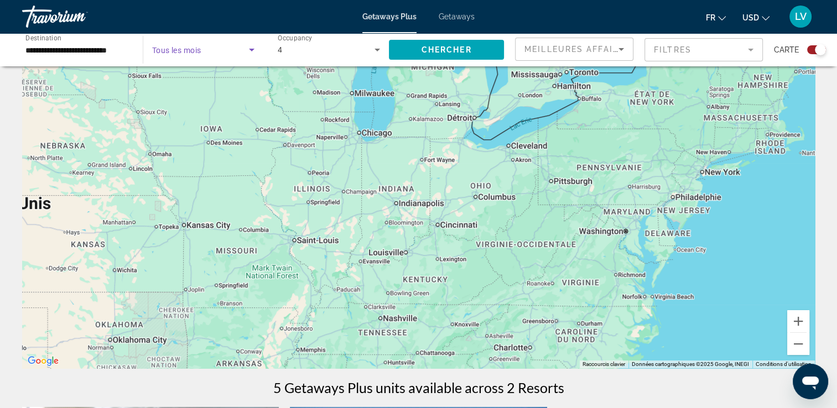
click at [253, 53] on icon "Search widget" at bounding box center [251, 49] width 13 height 13
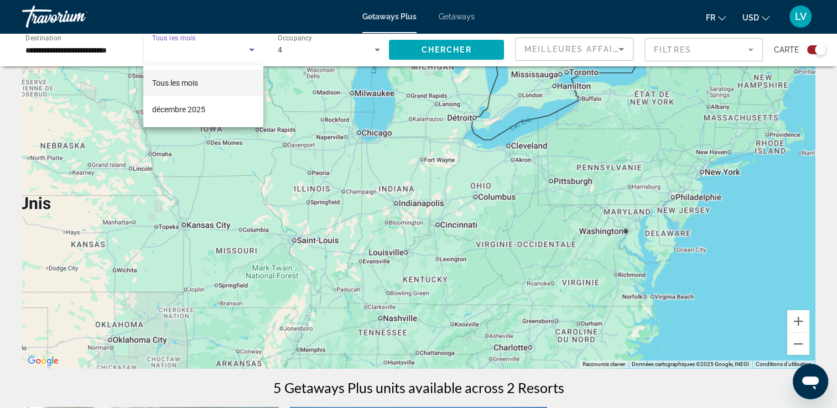
click at [451, 18] on div at bounding box center [418, 204] width 837 height 408
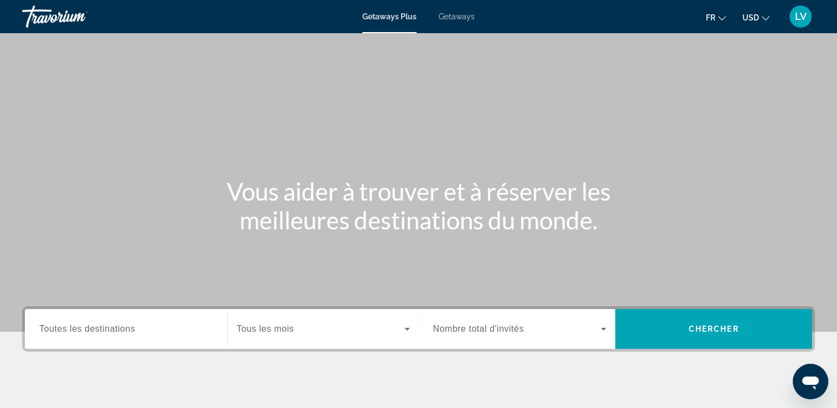
click at [456, 17] on span "Getaways" at bounding box center [456, 16] width 36 height 9
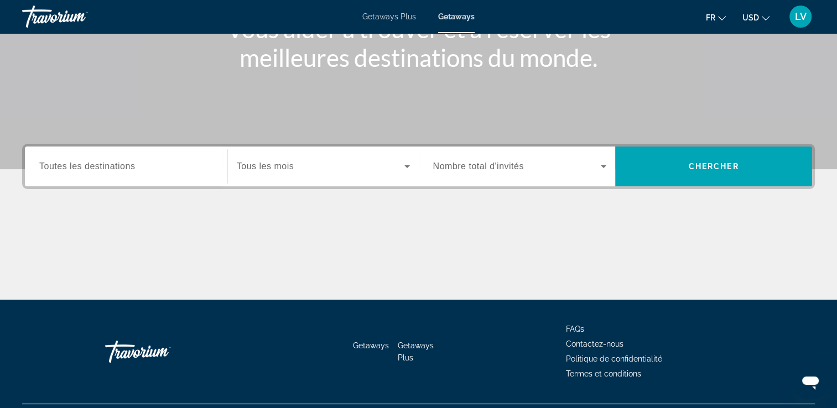
scroll to position [168, 0]
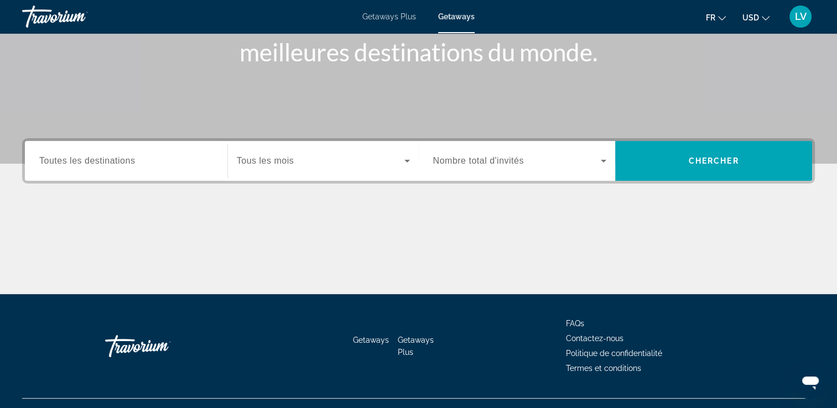
click at [175, 171] on div "Search widget" at bounding box center [126, 161] width 174 height 32
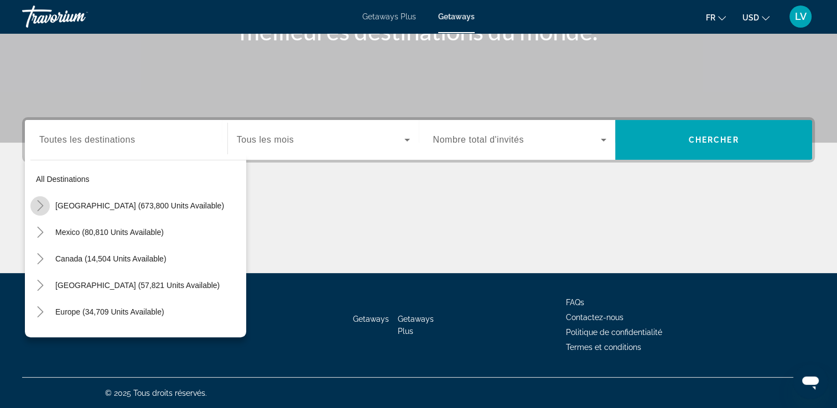
click at [42, 205] on icon "Toggle United States (673,800 units available)" at bounding box center [40, 205] width 6 height 11
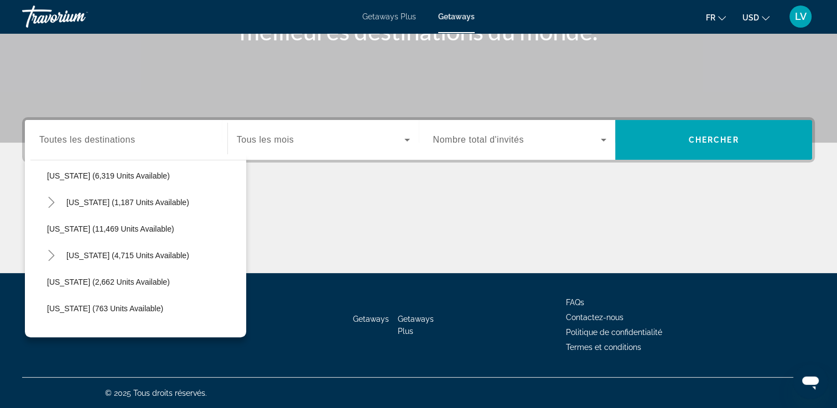
scroll to position [427, 0]
click at [53, 201] on icon "Toggle Maine (1,187 units available)" at bounding box center [51, 202] width 6 height 11
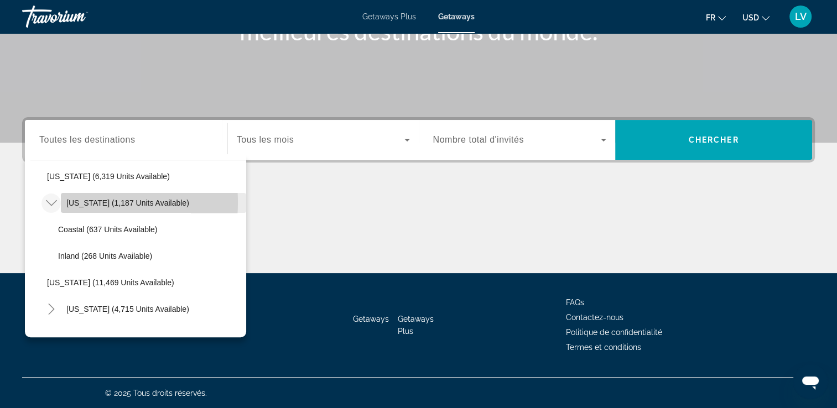
click at [74, 201] on span "[US_STATE] (1,187 units available)" at bounding box center [127, 203] width 123 height 9
type input "**********"
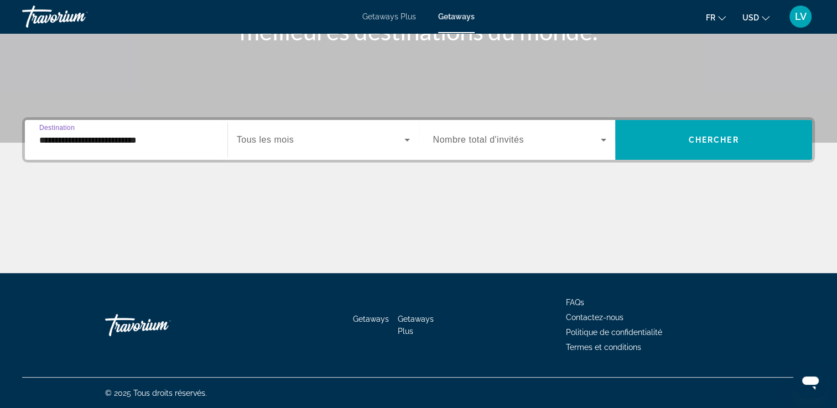
click at [405, 143] on icon "Search widget" at bounding box center [406, 139] width 13 height 13
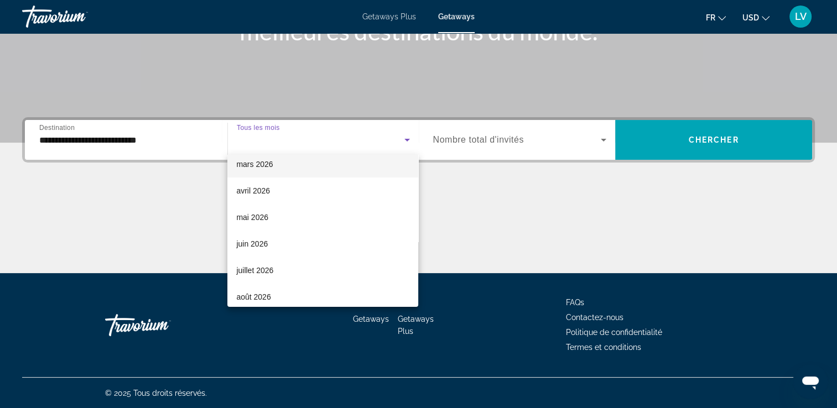
scroll to position [194, 0]
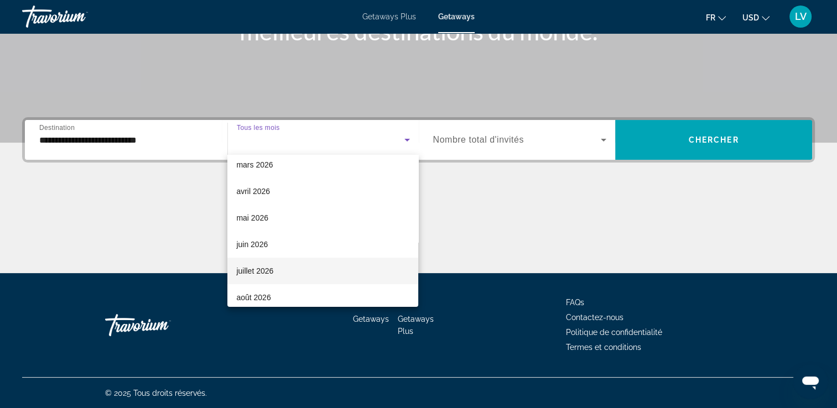
click at [253, 272] on span "juillet 2026" at bounding box center [254, 270] width 37 height 13
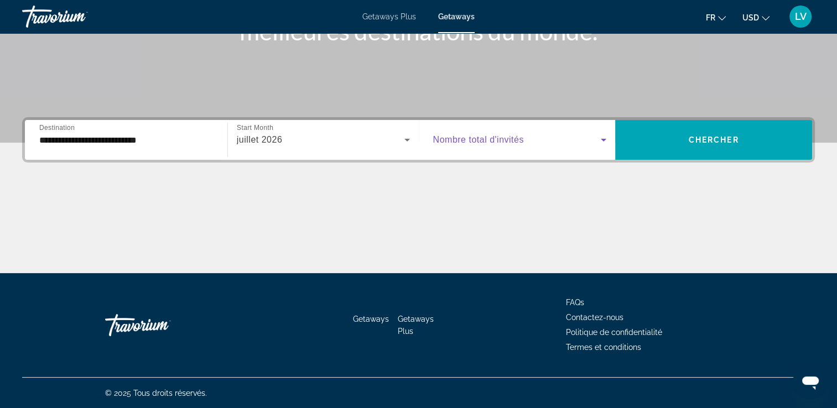
click at [587, 138] on span "Search widget" at bounding box center [517, 139] width 168 height 13
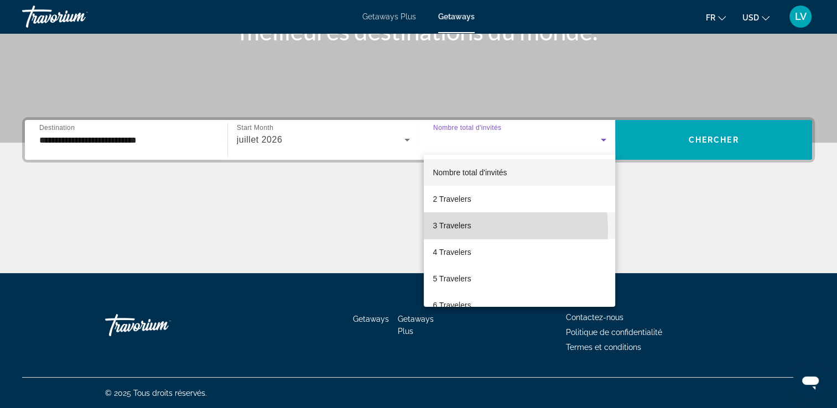
click at [459, 227] on span "3 Travelers" at bounding box center [451, 225] width 38 height 13
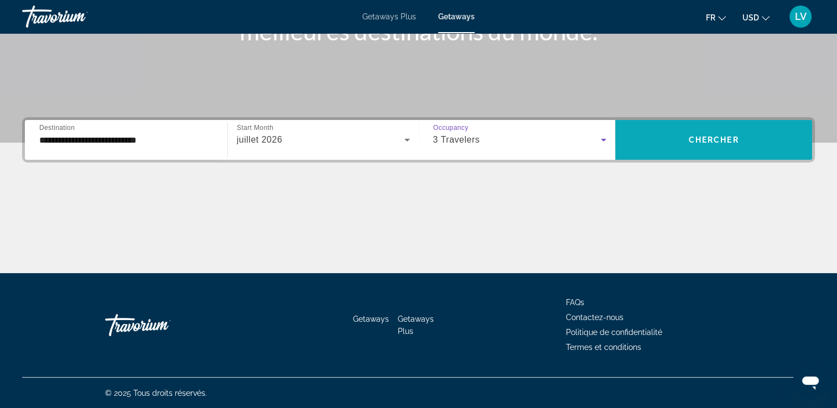
click at [719, 138] on span "Chercher" at bounding box center [713, 139] width 50 height 9
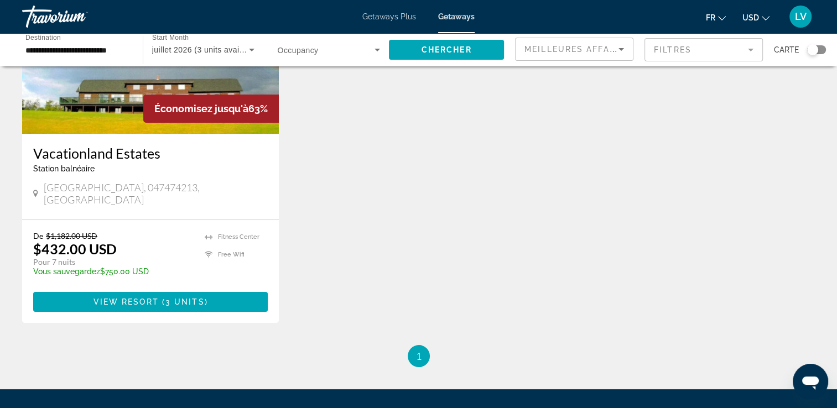
scroll to position [149, 0]
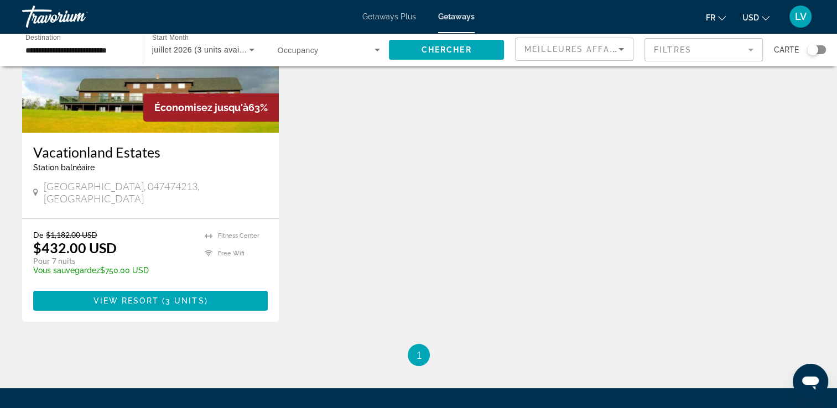
click at [810, 55] on div "Carte" at bounding box center [800, 50] width 52 height 24
click at [817, 52] on div "Search widget" at bounding box center [816, 49] width 19 height 9
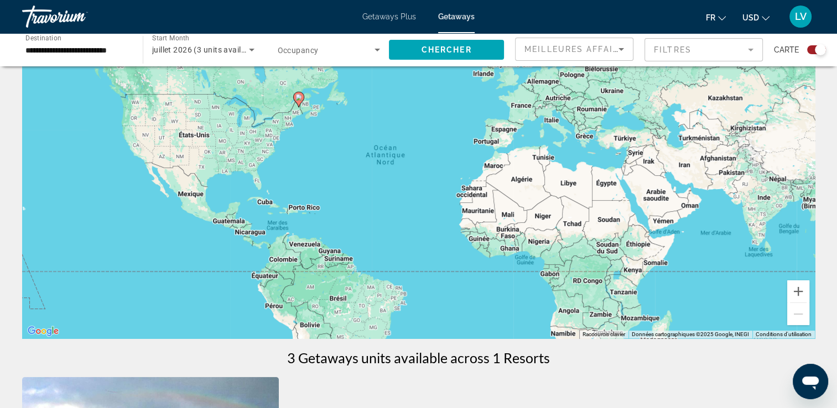
scroll to position [0, 0]
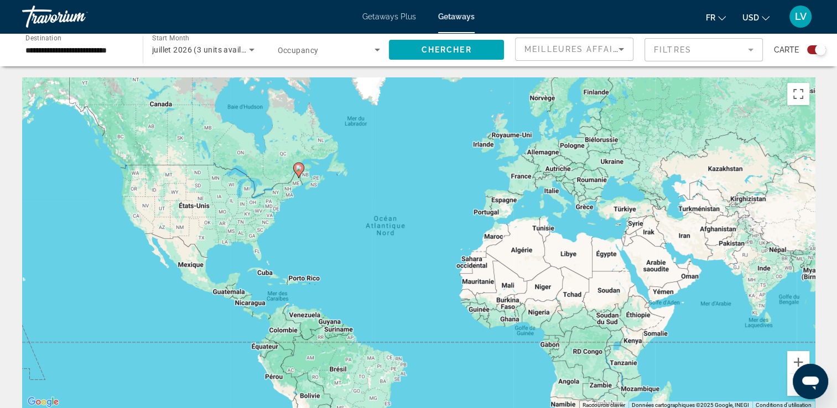
click at [334, 206] on div "Pour activer le glissement avec le clavier, appuyez sur Alt+Entrée. Une fois ce…" at bounding box center [418, 243] width 792 height 332
click at [334, 207] on div "Pour activer le glissement avec le clavier, appuyez sur Alt+Entrée. Une fois ce…" at bounding box center [418, 243] width 792 height 332
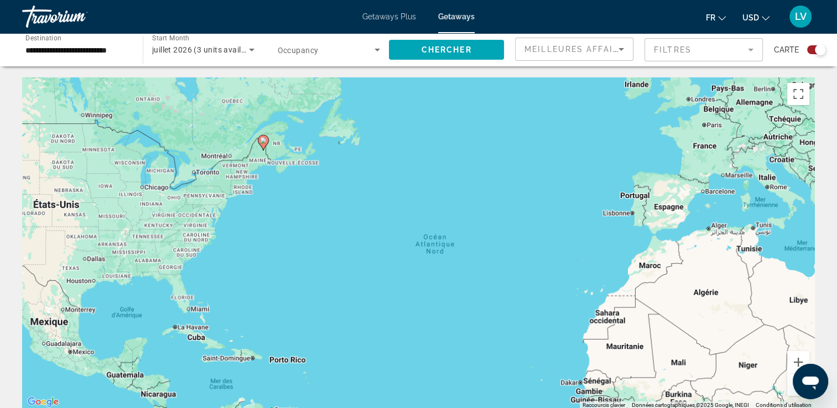
click at [291, 200] on div "Pour activer le glissement avec le clavier, appuyez sur Alt+Entrée. Une fois ce…" at bounding box center [418, 243] width 792 height 332
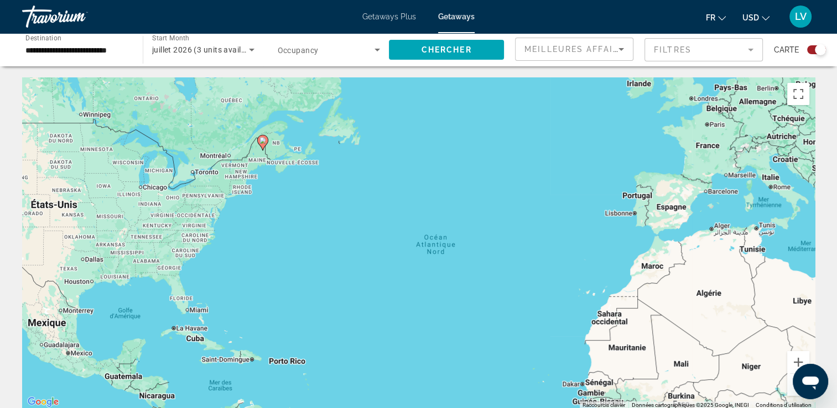
click at [274, 190] on div "Pour activer le glissement avec le clavier, appuyez sur Alt+Entrée. Une fois ce…" at bounding box center [418, 243] width 792 height 332
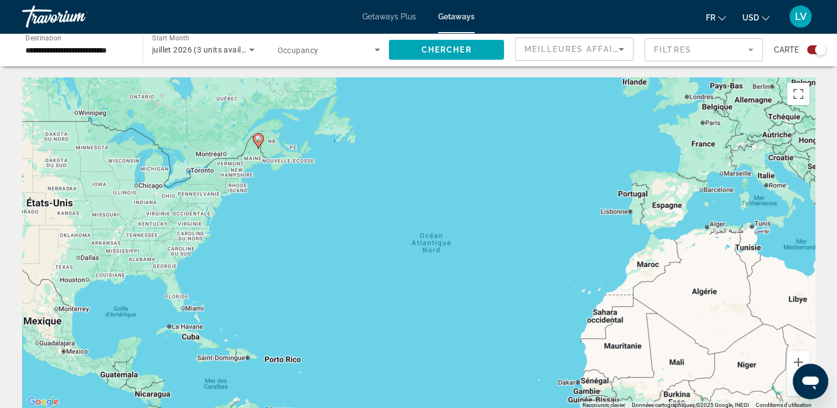
click at [255, 185] on div "Pour activer le glissement avec le clavier, appuyez sur Alt+Entrée. Une fois ce…" at bounding box center [418, 243] width 792 height 332
click at [256, 185] on div "Pour activer le glissement avec le clavier, appuyez sur Alt+Entrée. Une fois ce…" at bounding box center [418, 243] width 792 height 332
click at [256, 143] on icon "Main content" at bounding box center [258, 141] width 10 height 14
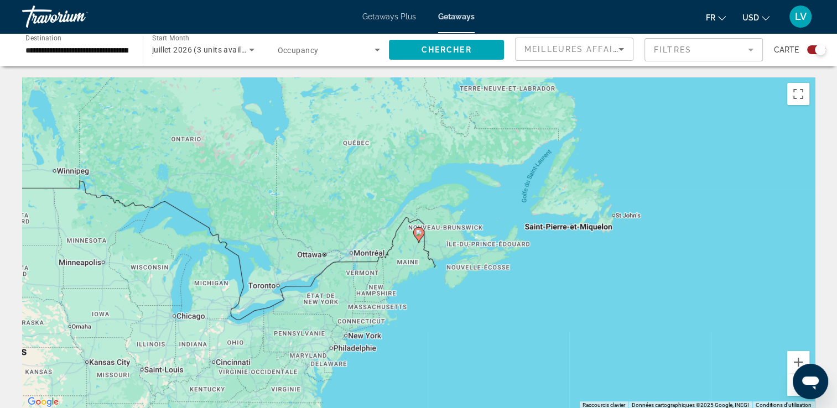
click at [418, 237] on icon "Main content" at bounding box center [418, 235] width 10 height 14
click at [419, 238] on icon "Main content" at bounding box center [418, 235] width 10 height 14
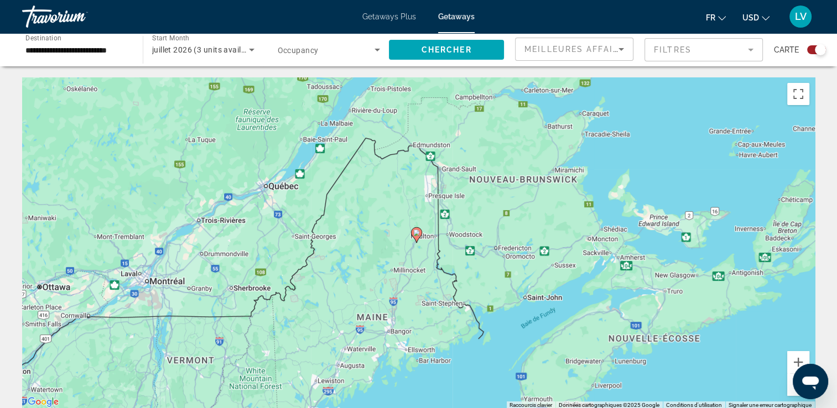
click at [415, 236] on image "Main content" at bounding box center [416, 232] width 7 height 7
type input "**********"
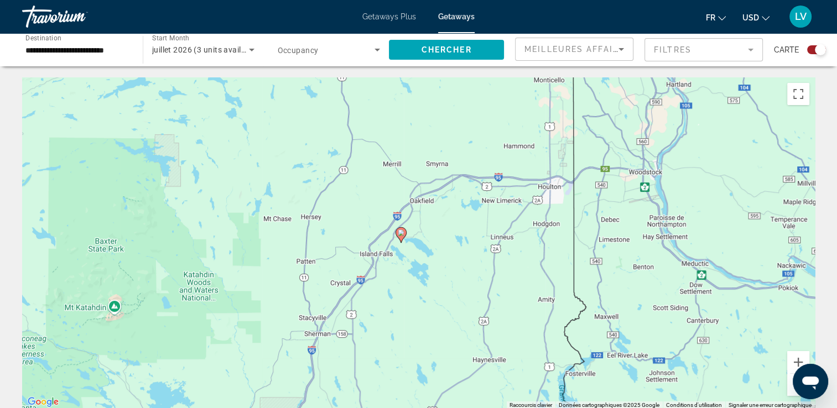
click at [400, 237] on icon "Main content" at bounding box center [400, 235] width 10 height 14
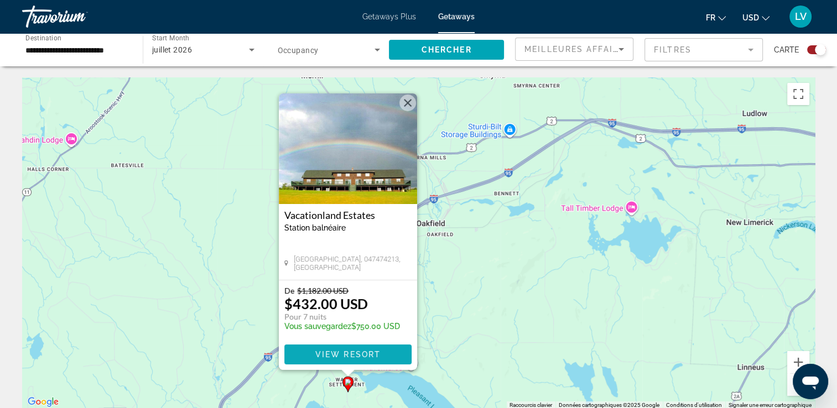
click at [352, 352] on span "View Resort" at bounding box center [347, 354] width 65 height 9
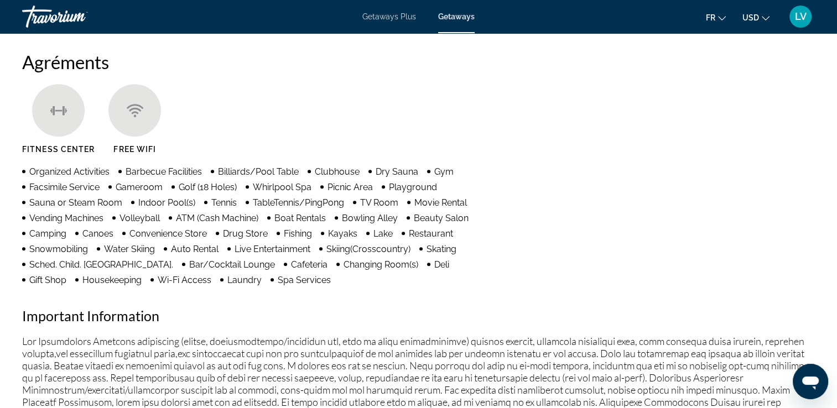
scroll to position [849, 0]
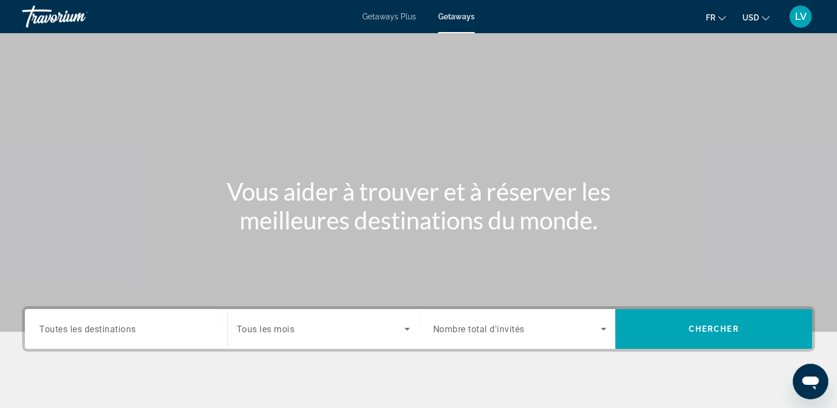
click at [399, 15] on span "Getaways Plus" at bounding box center [389, 16] width 54 height 9
click at [142, 333] on input "Destination Toutes les destinations" at bounding box center [126, 329] width 174 height 13
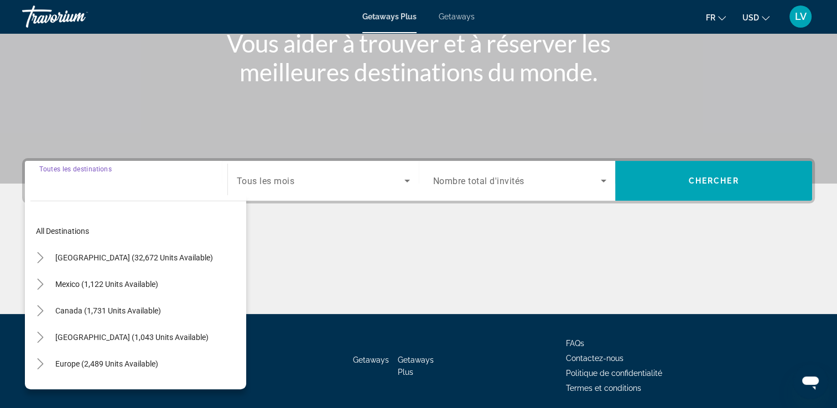
scroll to position [189, 0]
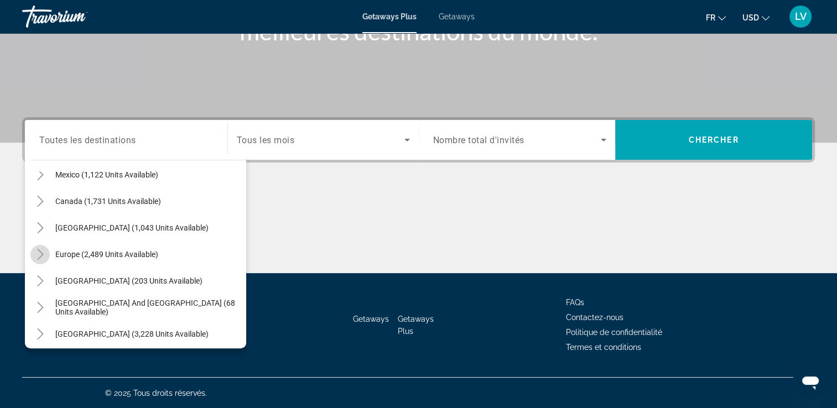
click at [35, 249] on icon "Toggle Europe (2,489 units available)" at bounding box center [40, 254] width 11 height 11
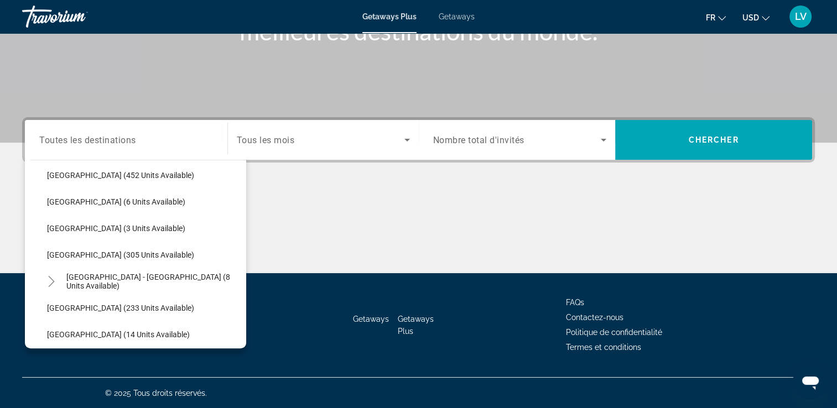
scroll to position [439, 0]
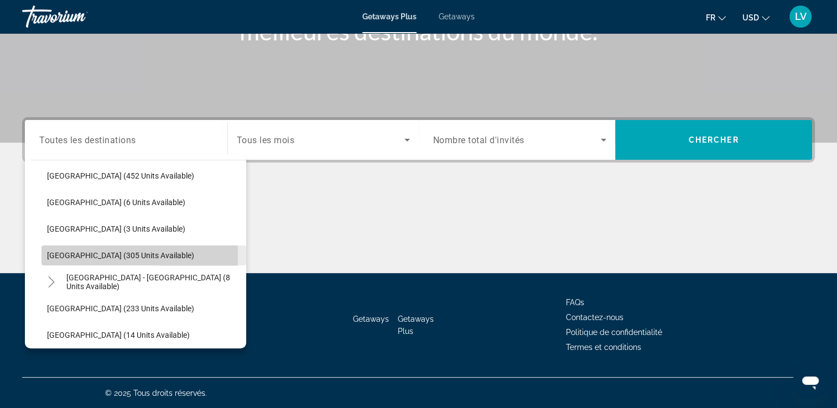
click at [58, 255] on span "[GEOGRAPHIC_DATA] (305 units available)" at bounding box center [120, 255] width 147 height 9
type input "**********"
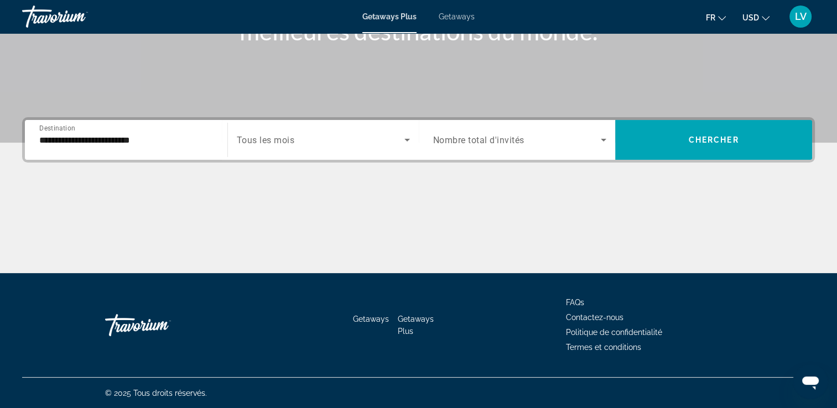
click at [282, 133] on div "Search widget" at bounding box center [323, 139] width 173 height 31
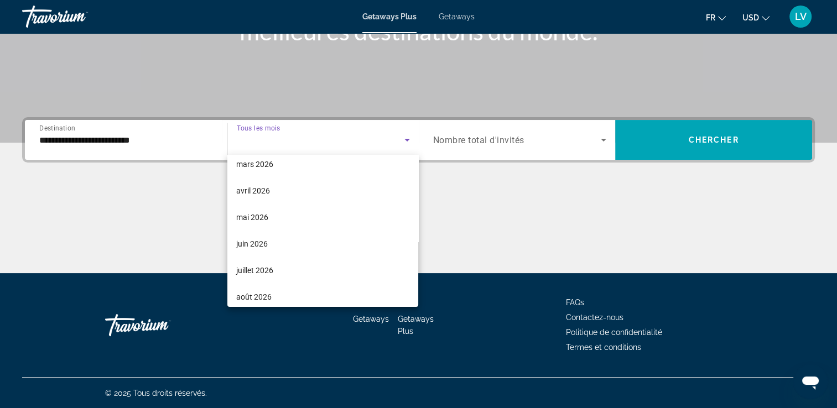
scroll to position [194, 0]
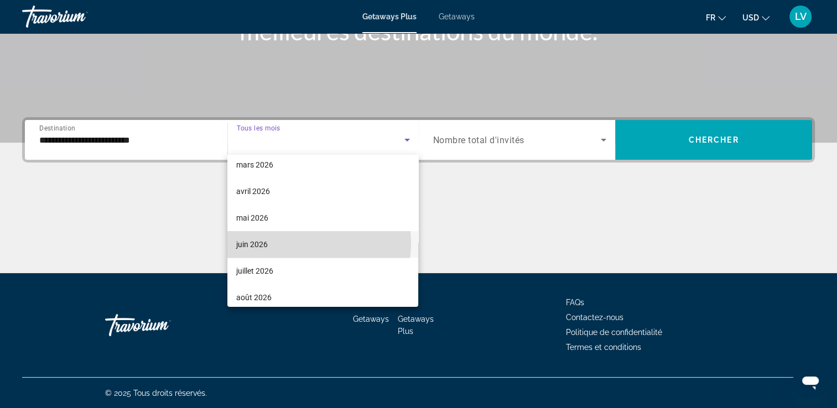
click at [275, 242] on mat-option "juin 2026" at bounding box center [322, 244] width 191 height 27
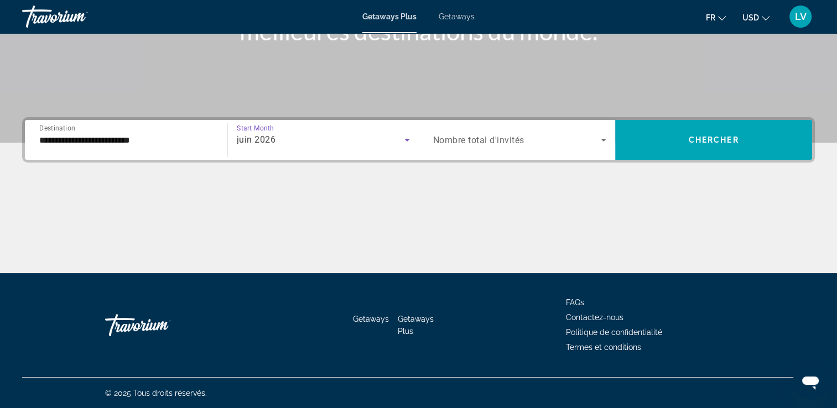
click at [562, 134] on span "Search widget" at bounding box center [517, 139] width 168 height 13
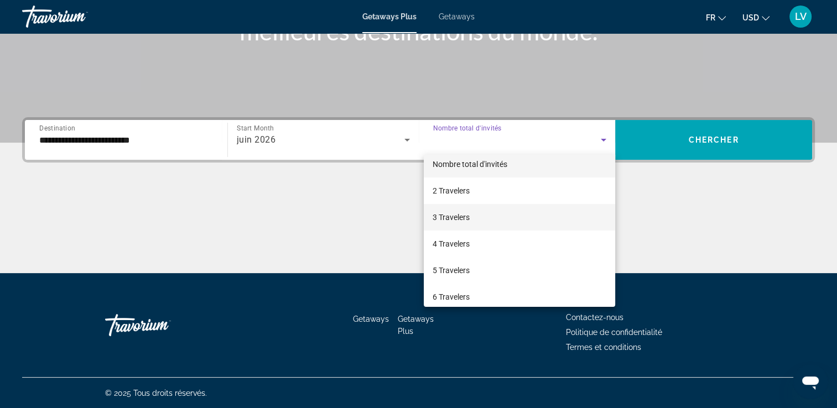
scroll to position [9, 0]
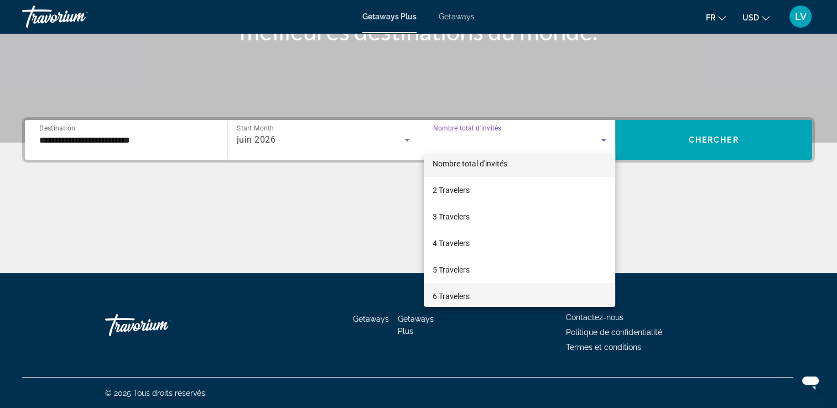
click at [467, 291] on span "6 Travelers" at bounding box center [450, 296] width 37 height 13
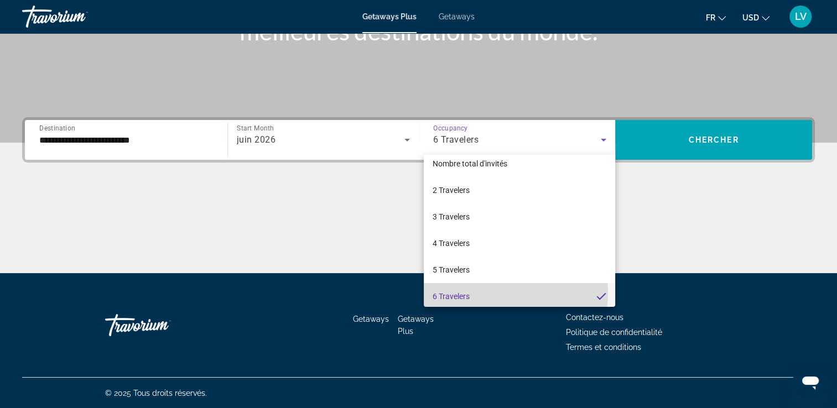
scroll to position [11, 0]
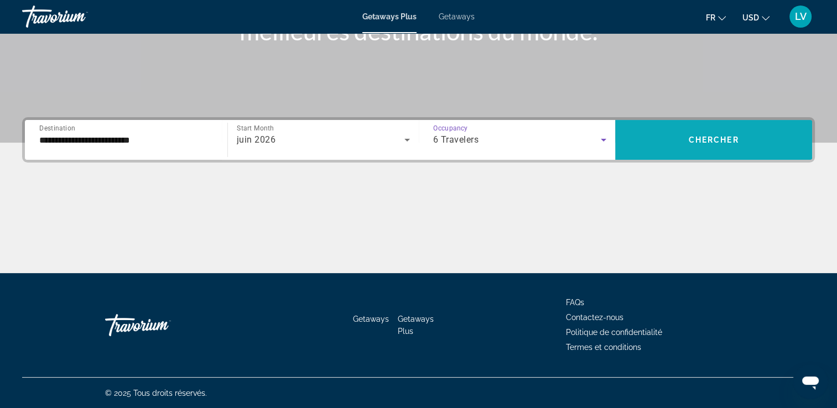
click at [710, 143] on span "Chercher" at bounding box center [713, 139] width 50 height 9
